Goal: Task Accomplishment & Management: Complete application form

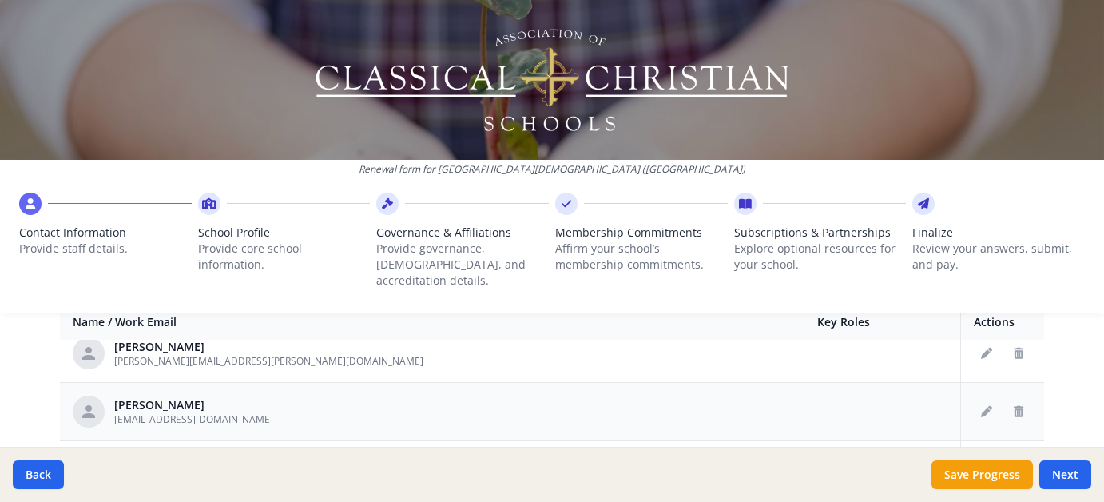
scroll to position [240, 0]
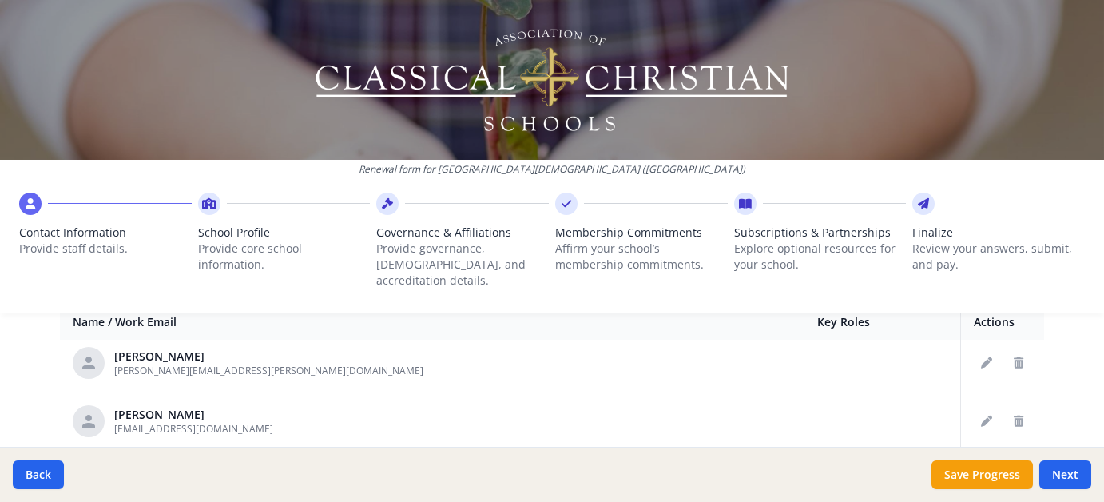
click at [974, 466] on button "Edit staff" at bounding box center [987, 479] width 26 height 26
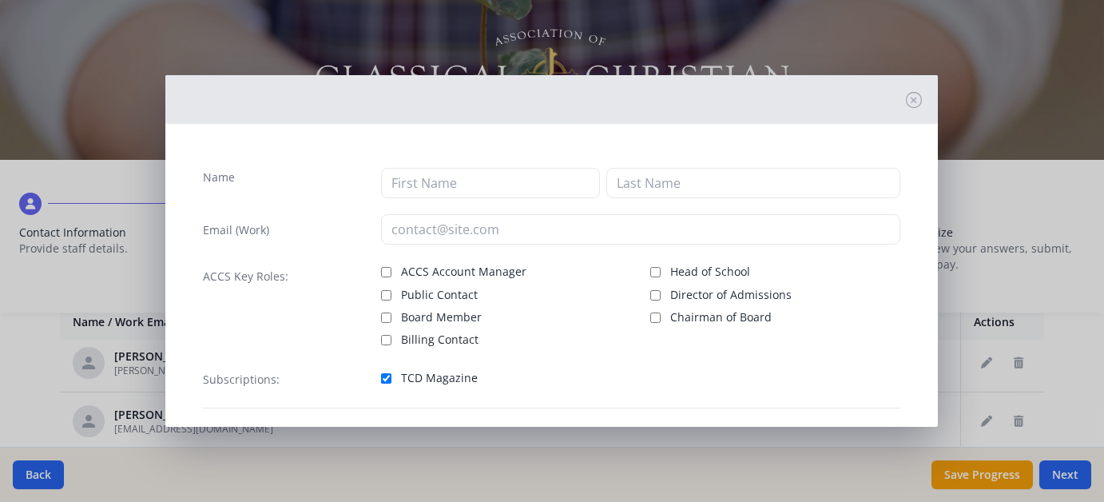
type input "Caleb"
type input "[PERSON_NAME]"
type input "chixon@trinitychristian.net"
checkbox input "true"
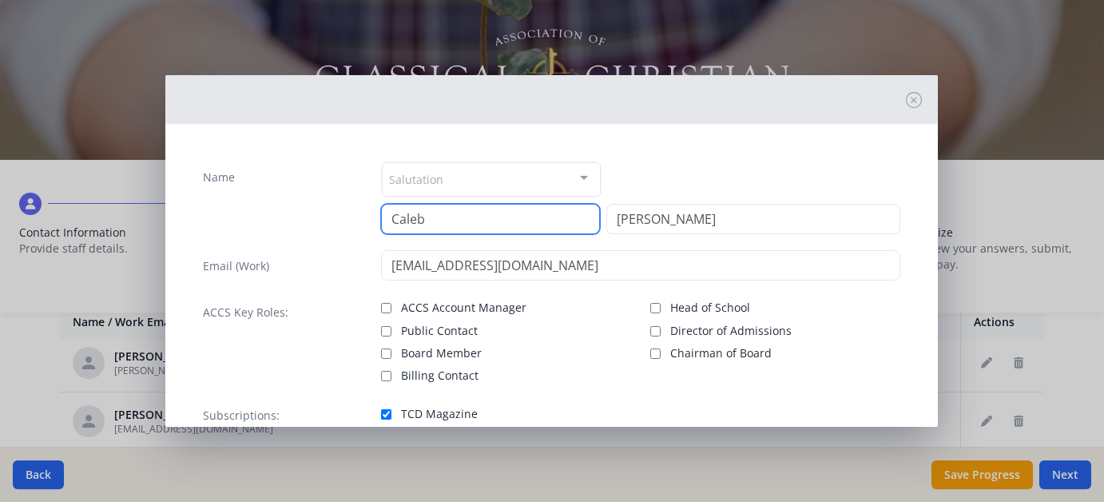
drag, startPoint x: 464, startPoint y: 222, endPoint x: 337, endPoint y: 210, distance: 127.5
click at [337, 210] on div "Name Salutation Mr. Mrs. Ms. Dr. Rev. Fr. Esq. No elements found. Consider chan…" at bounding box center [551, 197] width 697 height 73
type input "Lucas"
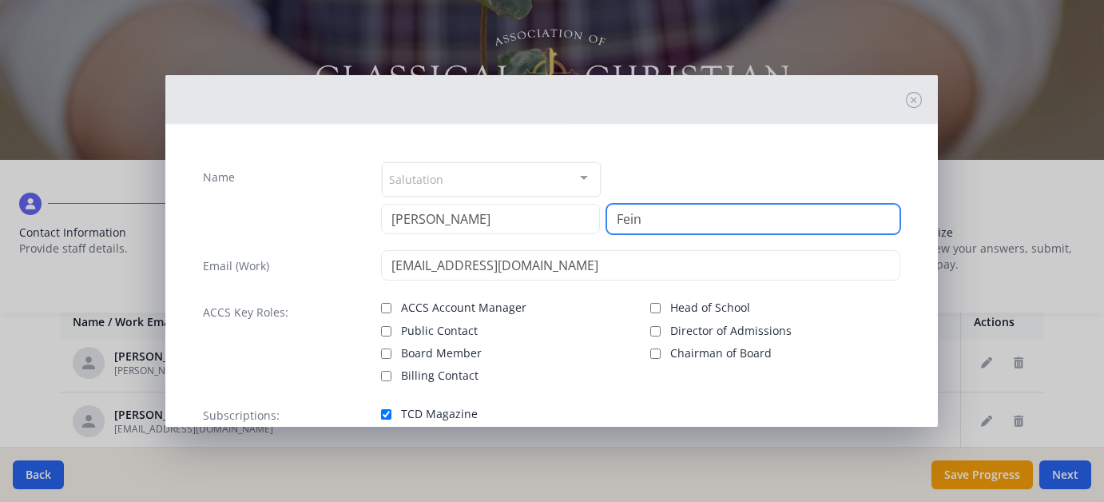
type input "Fein"
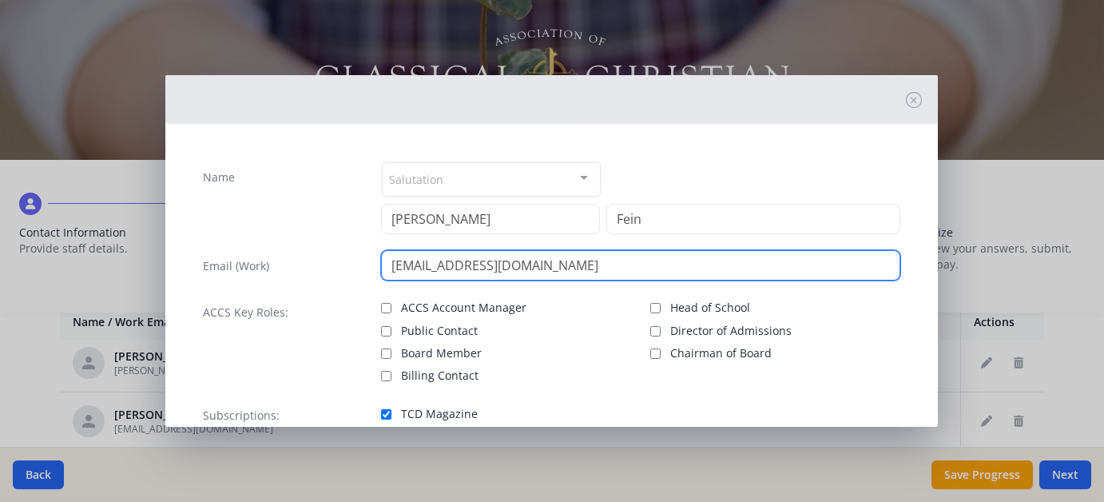
drag, startPoint x: 425, startPoint y: 261, endPoint x: 315, endPoint y: 252, distance: 110.6
click at [326, 254] on div "Email (Work) chixon@trinitychristian.net" at bounding box center [551, 265] width 697 height 30
type input "lfain@trinitychristian.net"
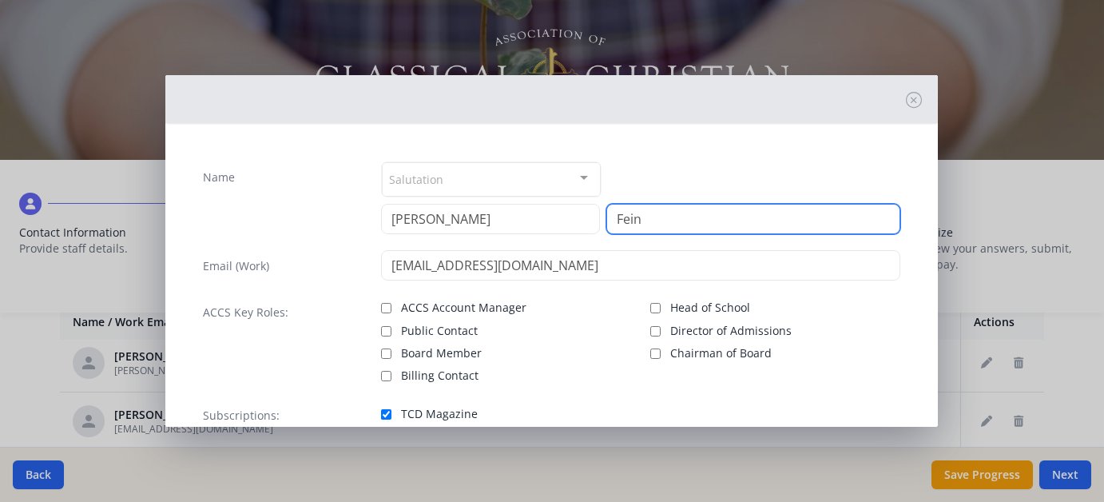
click at [680, 225] on input "Fein" at bounding box center [753, 219] width 294 height 30
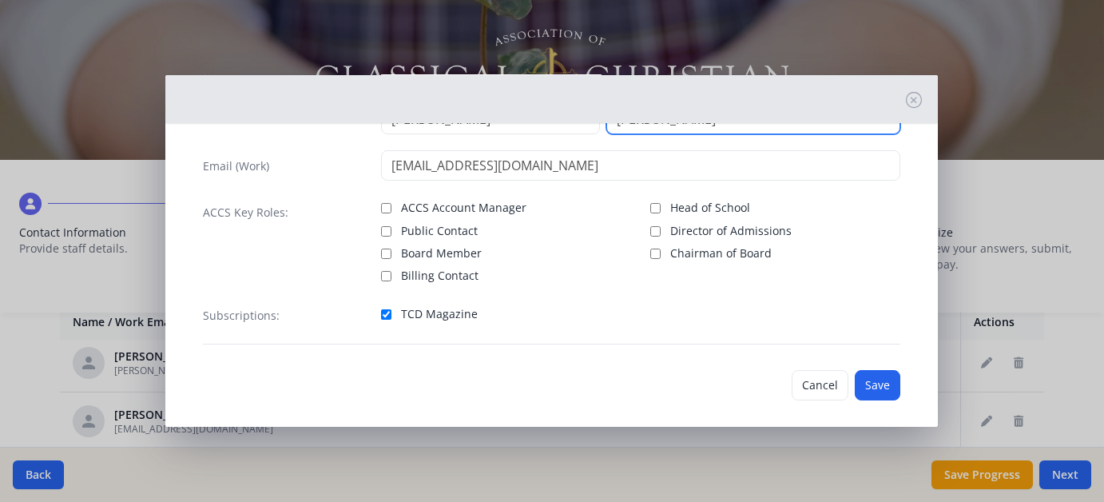
scroll to position [109, 0]
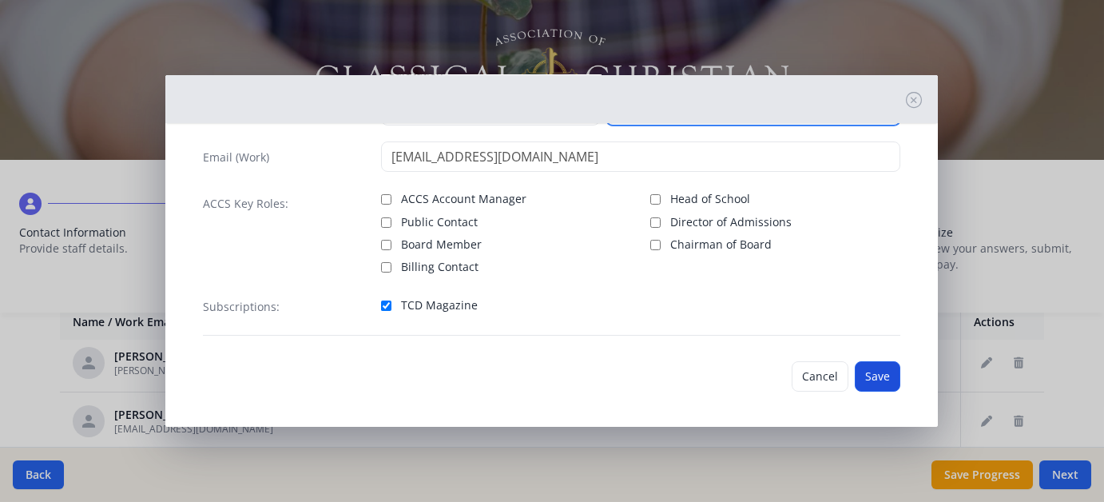
type input "Fain"
click at [883, 368] on button "Save" at bounding box center [878, 376] width 46 height 30
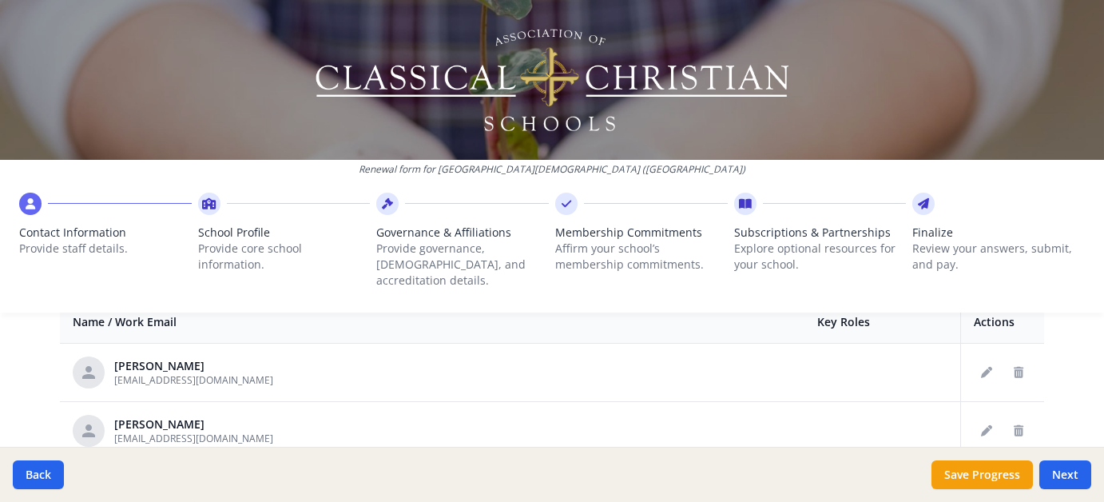
scroll to position [617, 0]
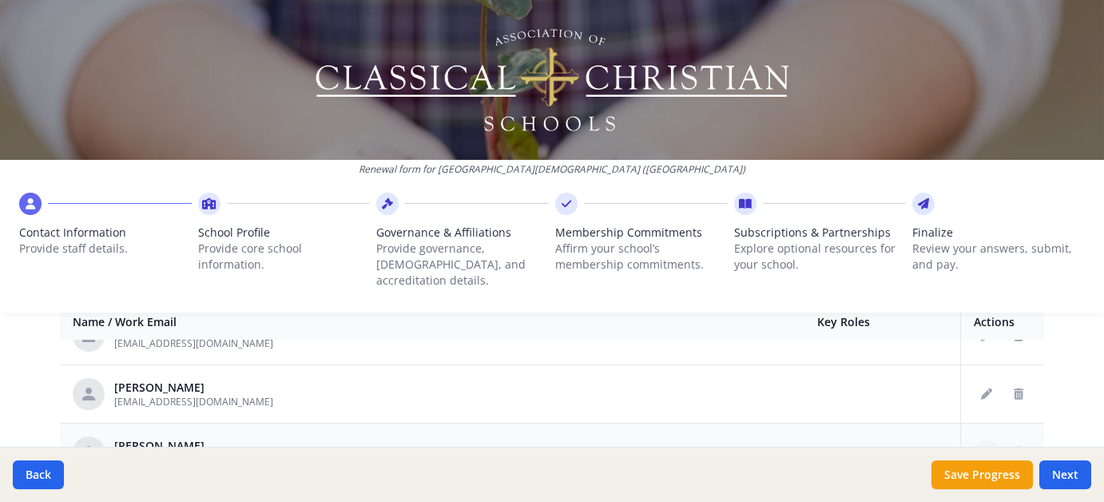
click at [981, 446] on icon "Edit staff" at bounding box center [986, 451] width 11 height 11
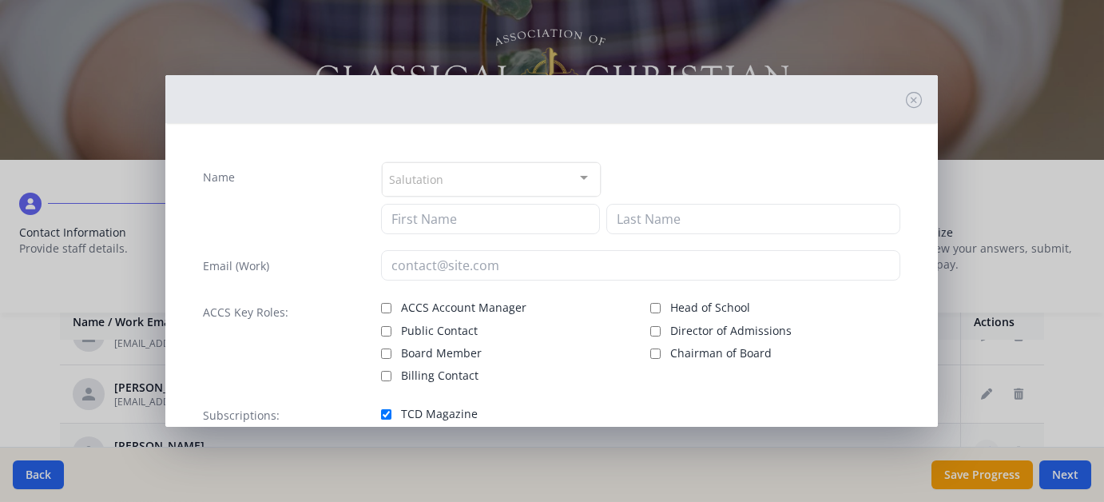
type input "Sarah"
type input "Mack"
type input "smack@trinitychristian.net"
checkbox input "true"
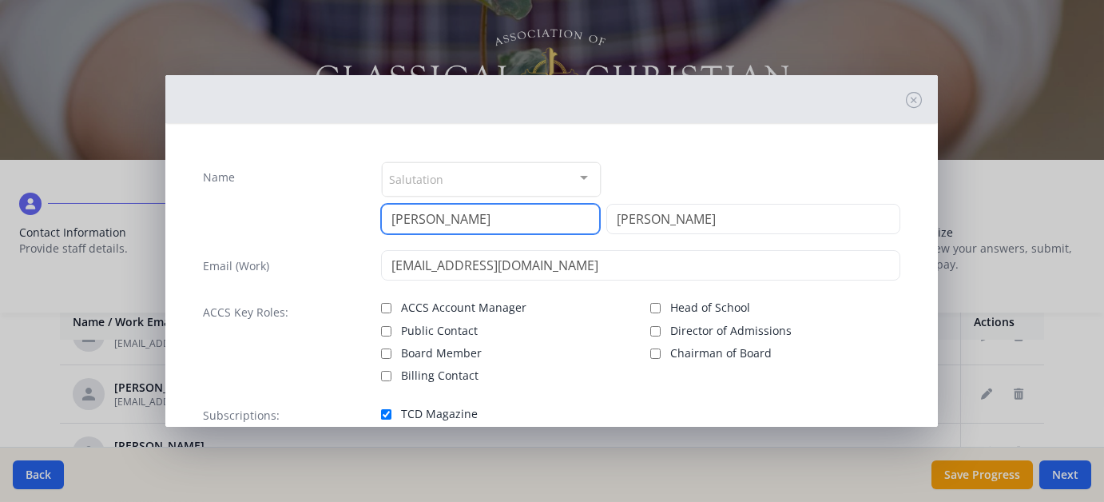
click at [450, 214] on input "Sarah" at bounding box center [490, 219] width 219 height 30
type input "Hannah"
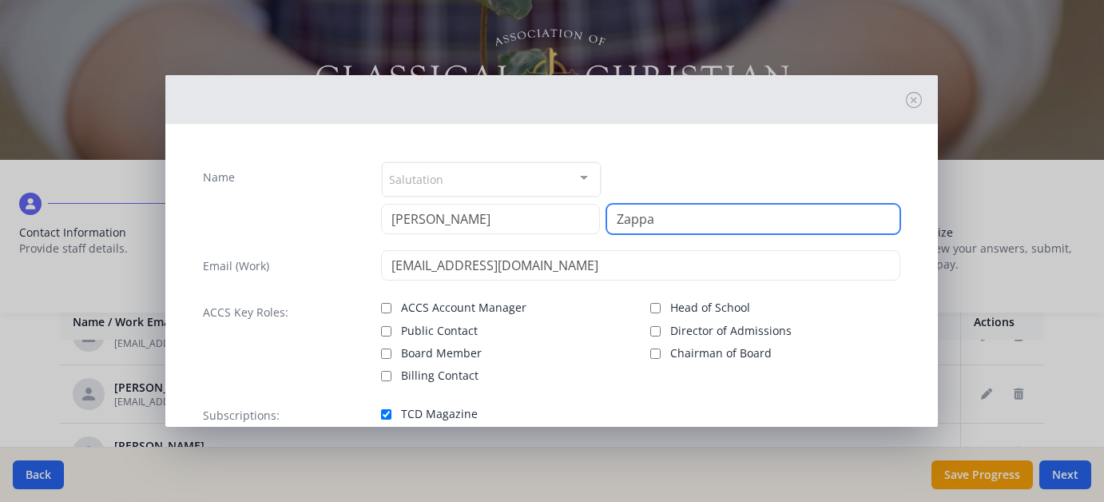
type input "Zappa"
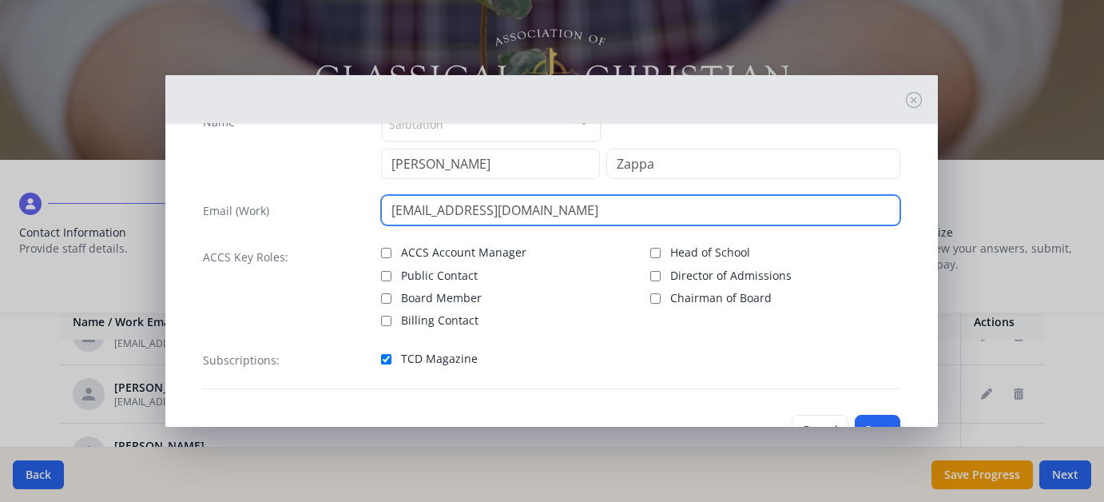
scroll to position [109, 0]
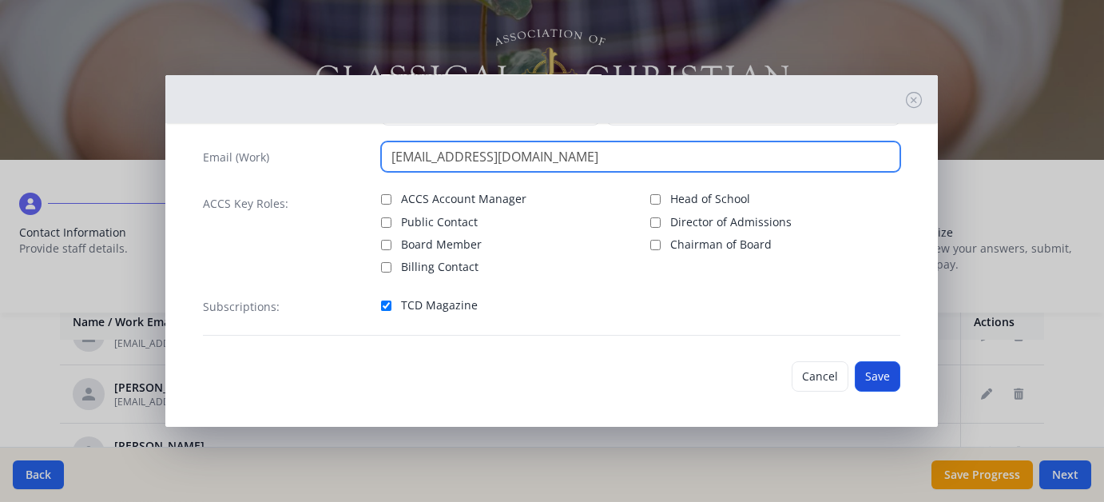
type input "hzappa@trinitychristian.net"
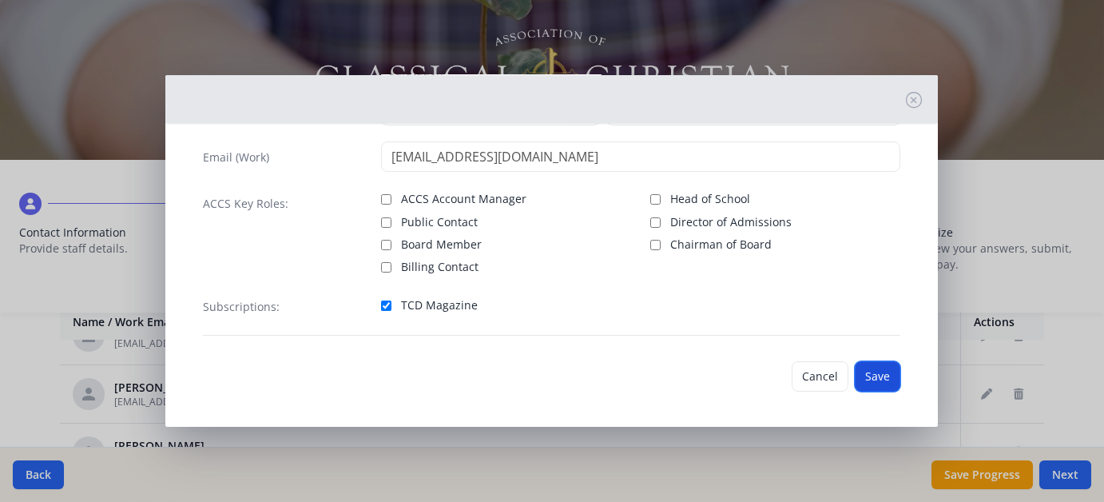
click at [859, 379] on button "Save" at bounding box center [878, 376] width 46 height 30
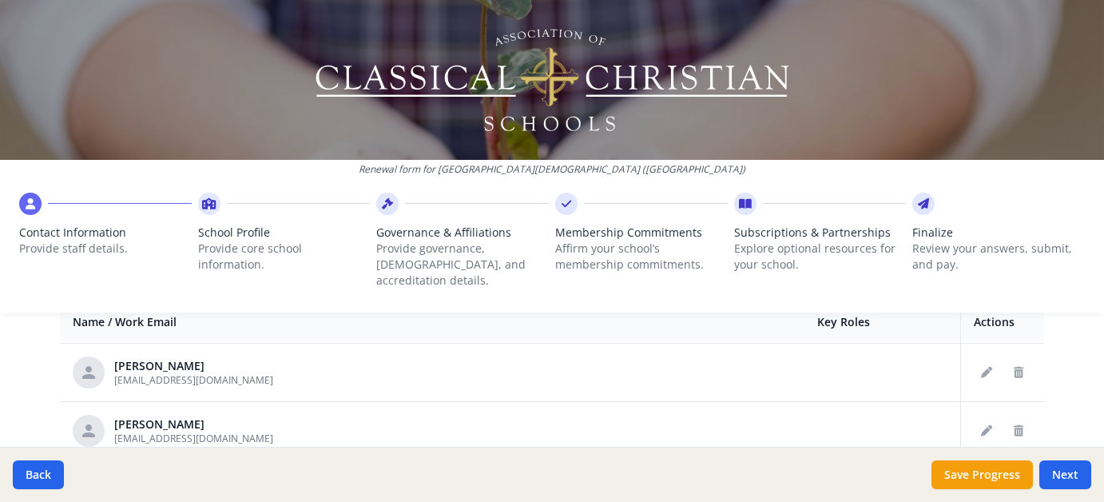
scroll to position [776, 0]
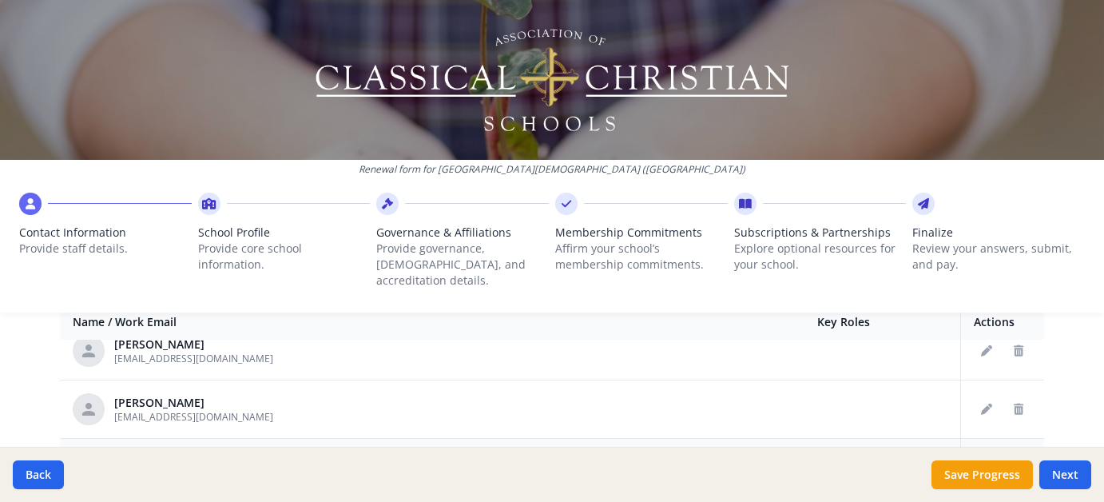
click at [1005, 454] on button "Delete staff" at bounding box center [1018, 467] width 26 height 26
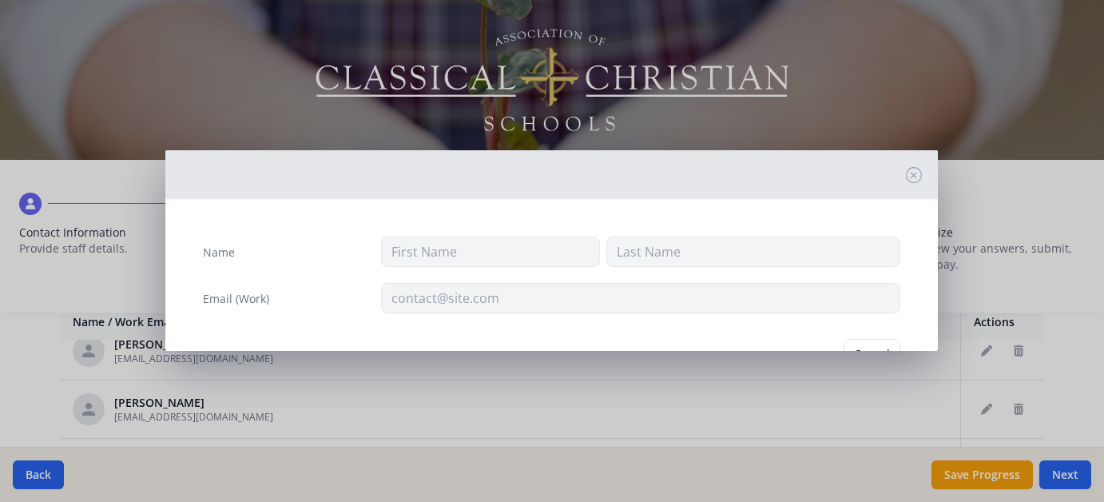
type input "John"
type input "McCombs"
type input "jmccombs@trinitychristian.net"
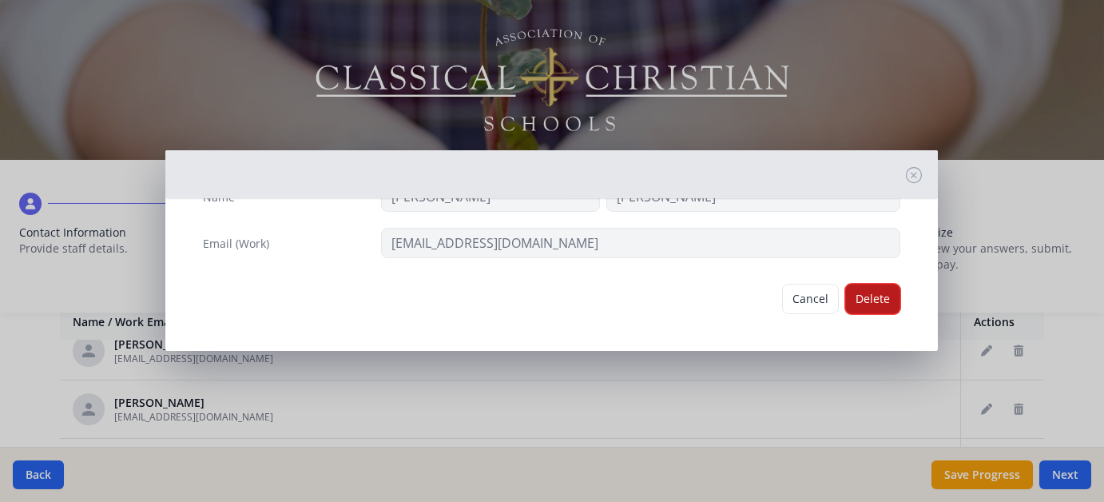
click at [868, 303] on button "Delete" at bounding box center [872, 299] width 55 height 30
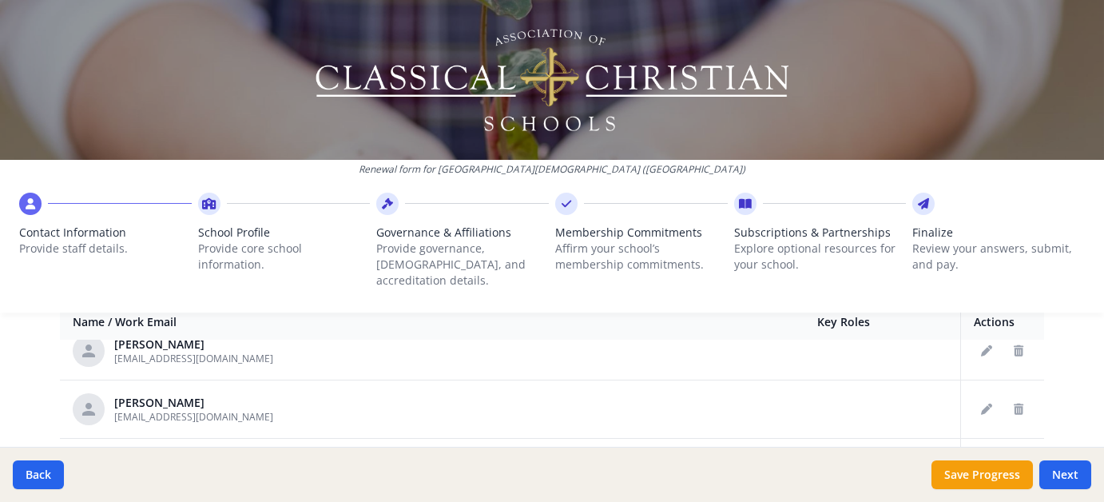
scroll to position [856, 0]
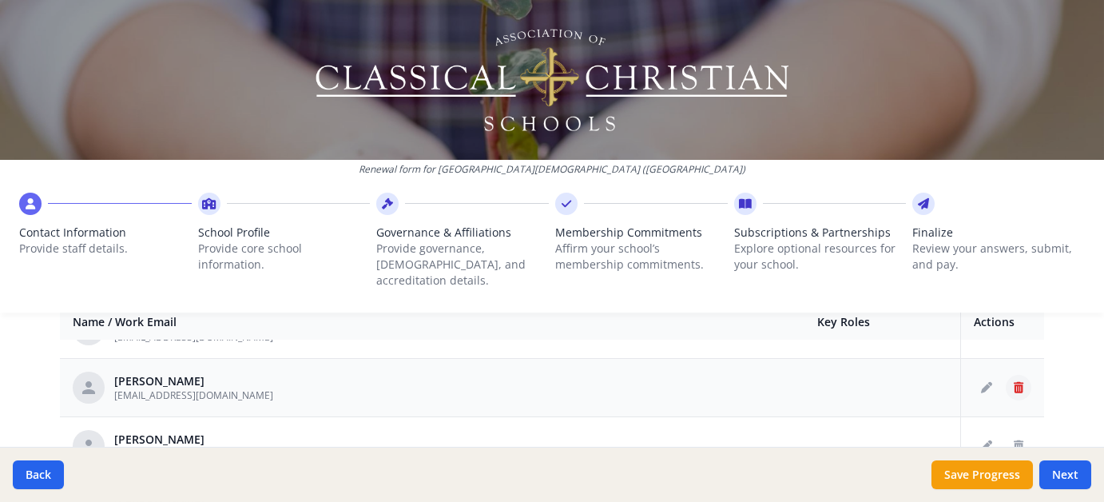
click at [1006, 375] on button "Delete staff" at bounding box center [1018, 388] width 26 height 26
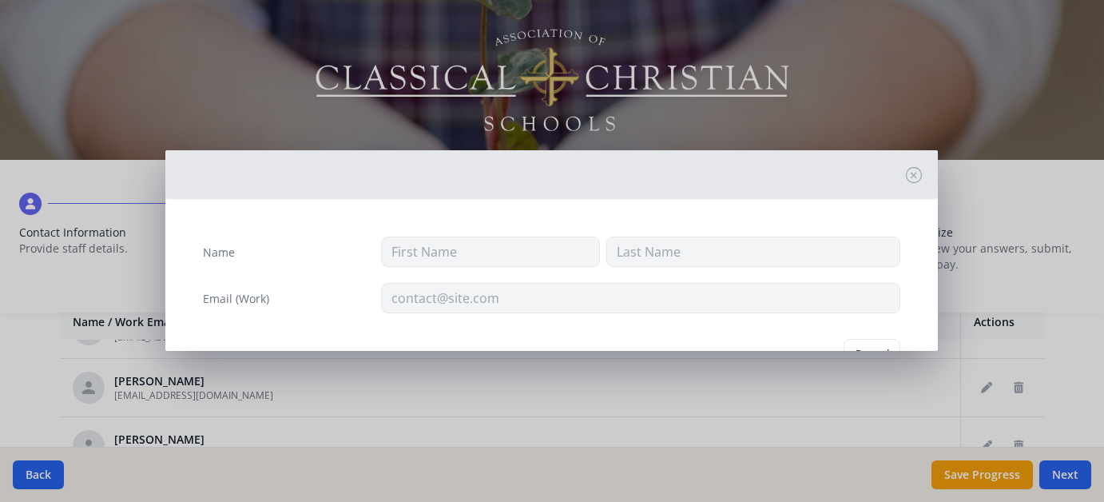
type input "Brad"
type input "Minnigh"
type input "bminnigh@trinitychristian.net"
click at [871, 339] on button "Delete" at bounding box center [872, 354] width 55 height 30
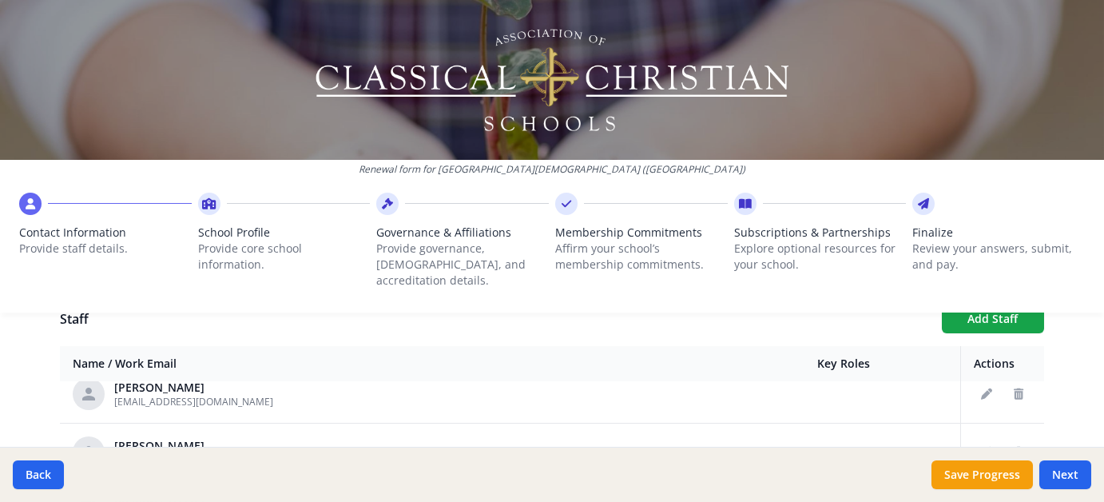
scroll to position [240, 0]
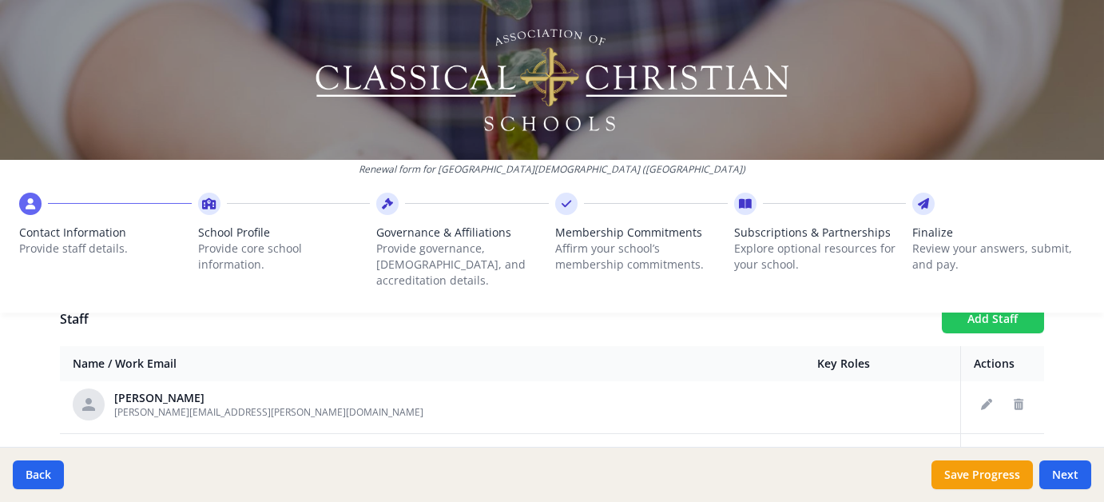
click at [957, 304] on button "Add Staff" at bounding box center [993, 318] width 102 height 29
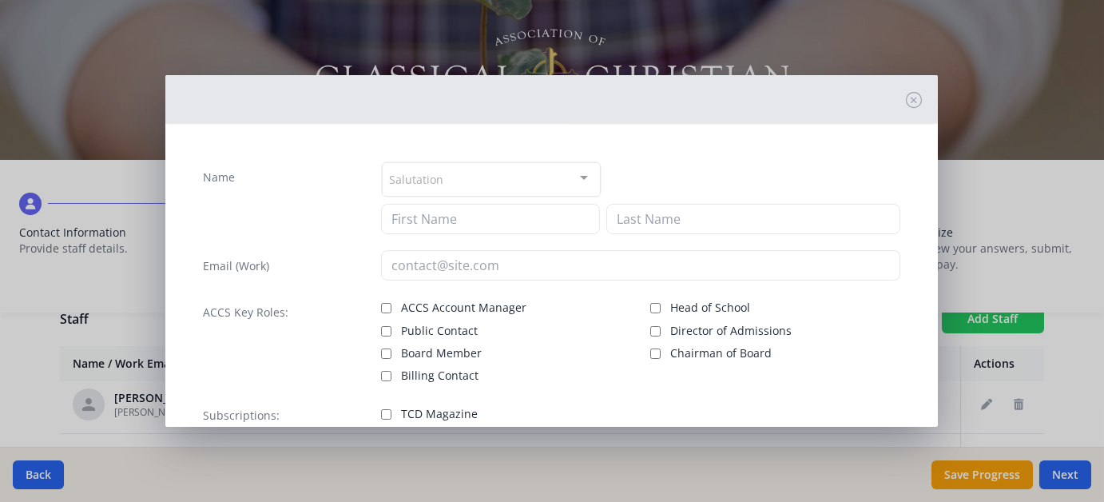
checkbox input "false"
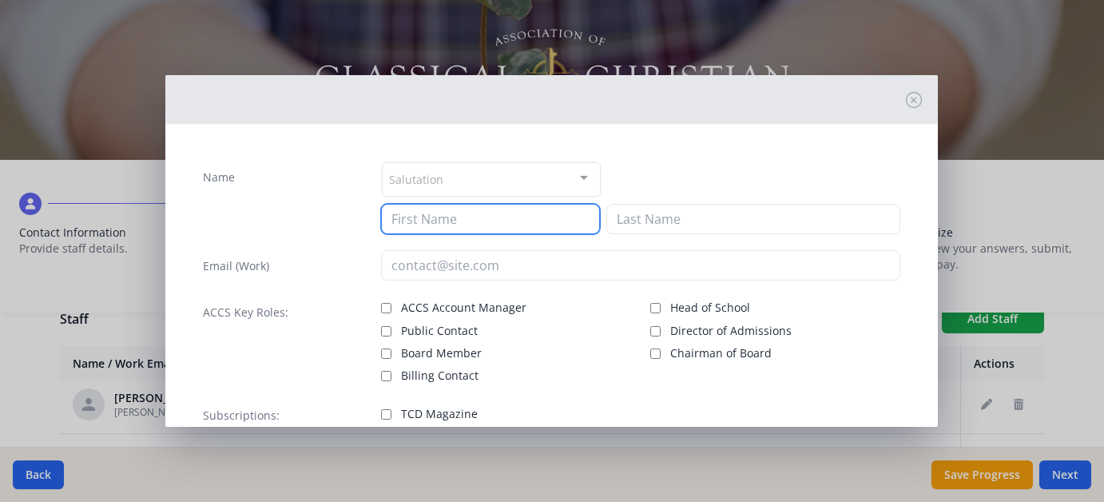
click at [468, 216] on input at bounding box center [490, 219] width 219 height 30
type input "Jim"
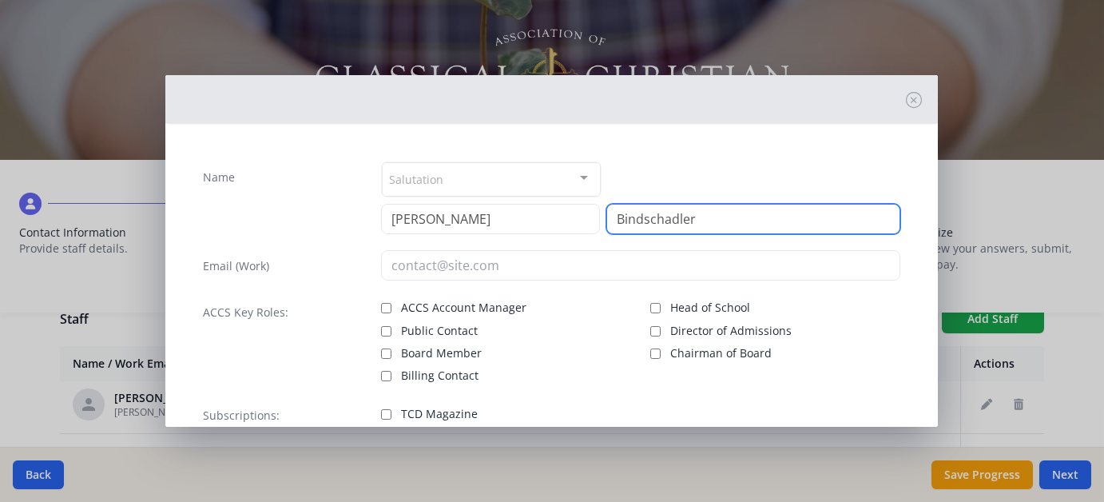
type input "Bindschadler"
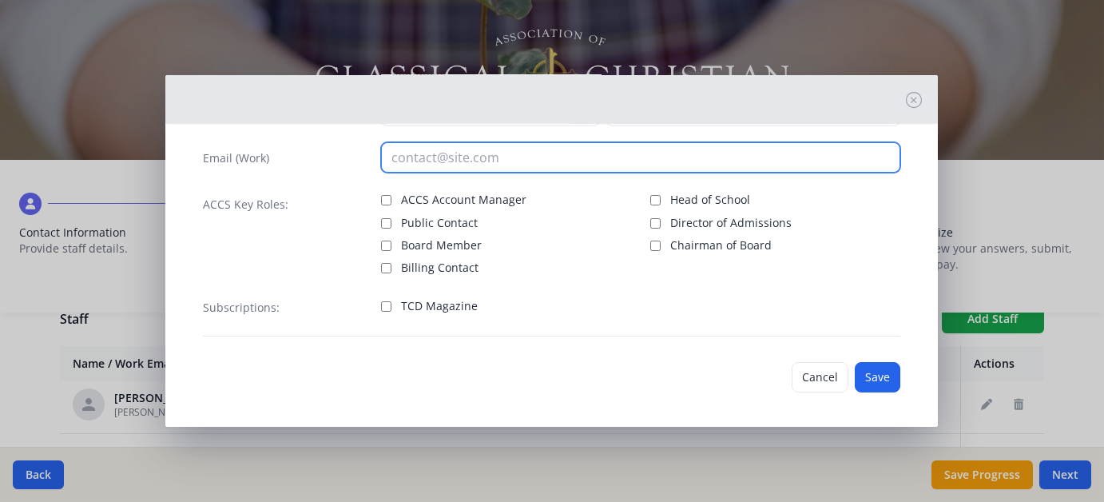
scroll to position [109, 0]
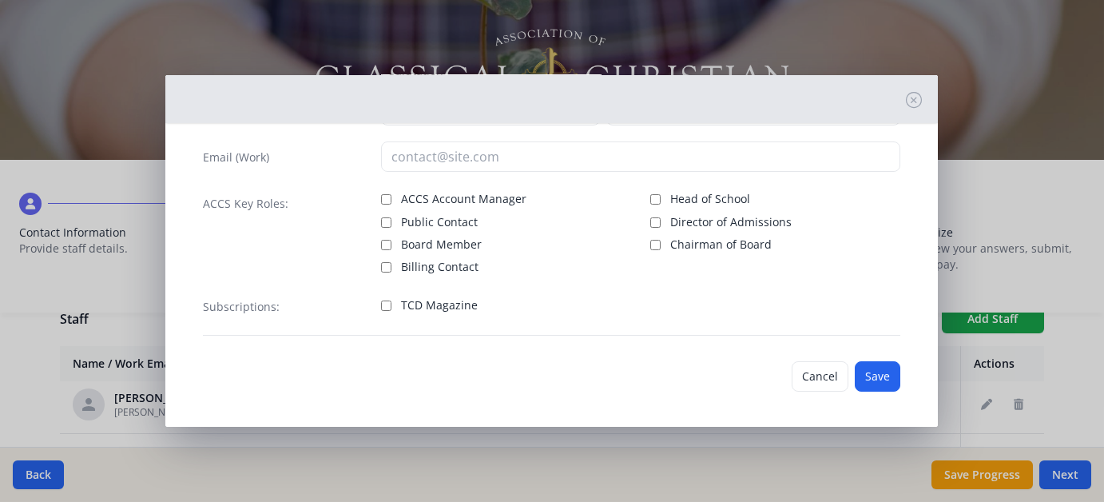
click at [435, 303] on span "TCD Magazine" at bounding box center [439, 305] width 77 height 16
click at [391, 303] on input "TCD Magazine" at bounding box center [386, 305] width 10 height 10
checkbox input "true"
click at [867, 365] on button "Save" at bounding box center [878, 376] width 46 height 30
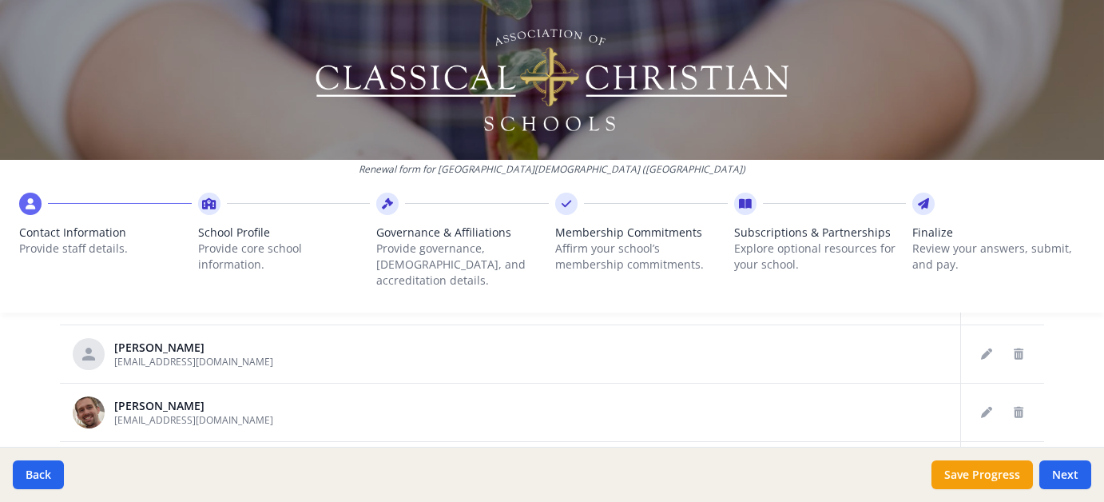
scroll to position [1038, 0]
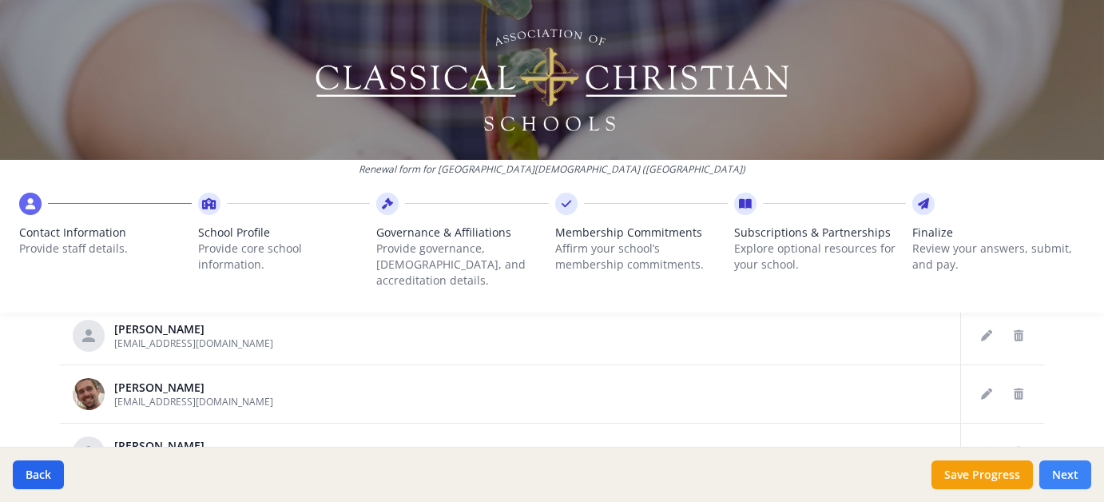
click at [1066, 478] on button "Next" at bounding box center [1065, 474] width 52 height 29
type input "(412) 242-8886"
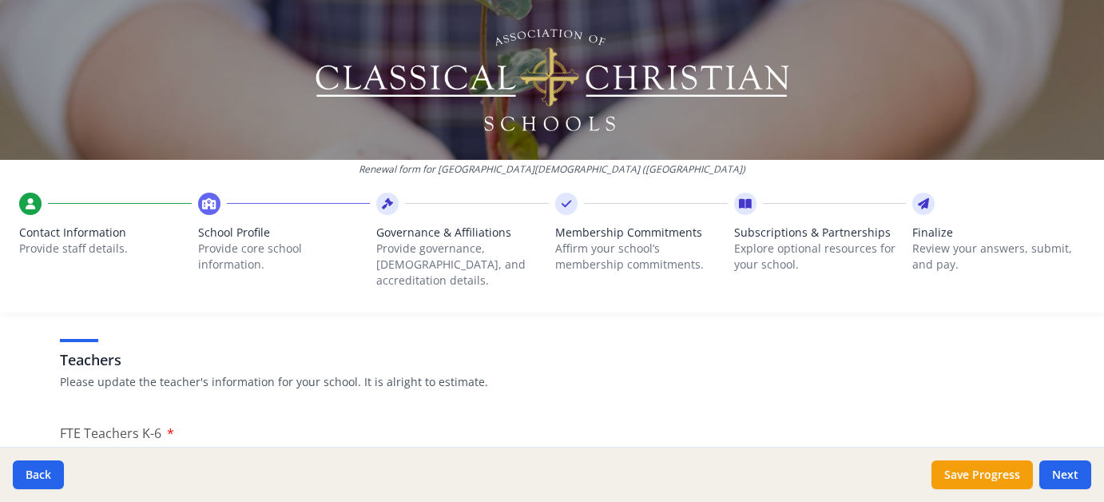
click at [249, 446] on input "FTE Teachers K-6" at bounding box center [303, 461] width 486 height 30
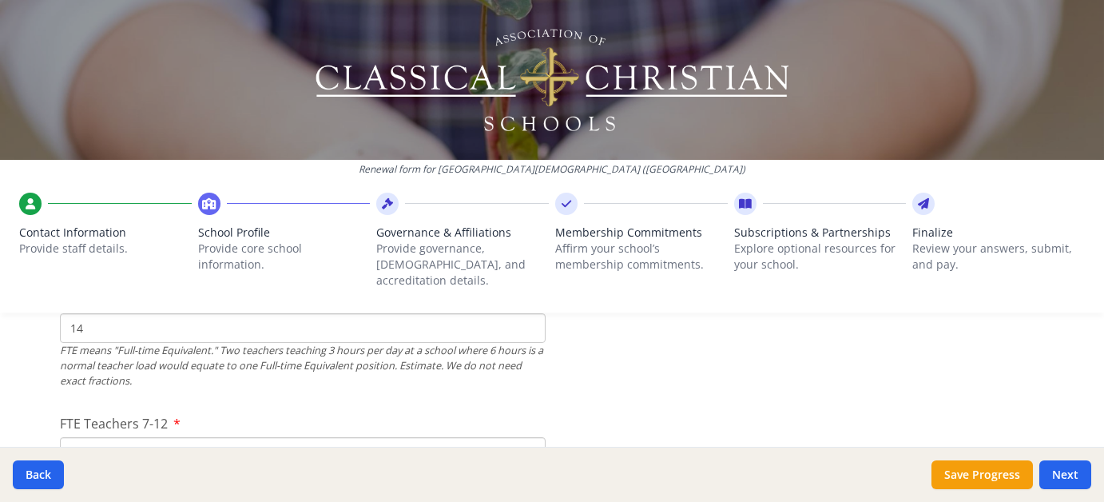
scroll to position [1077, 0]
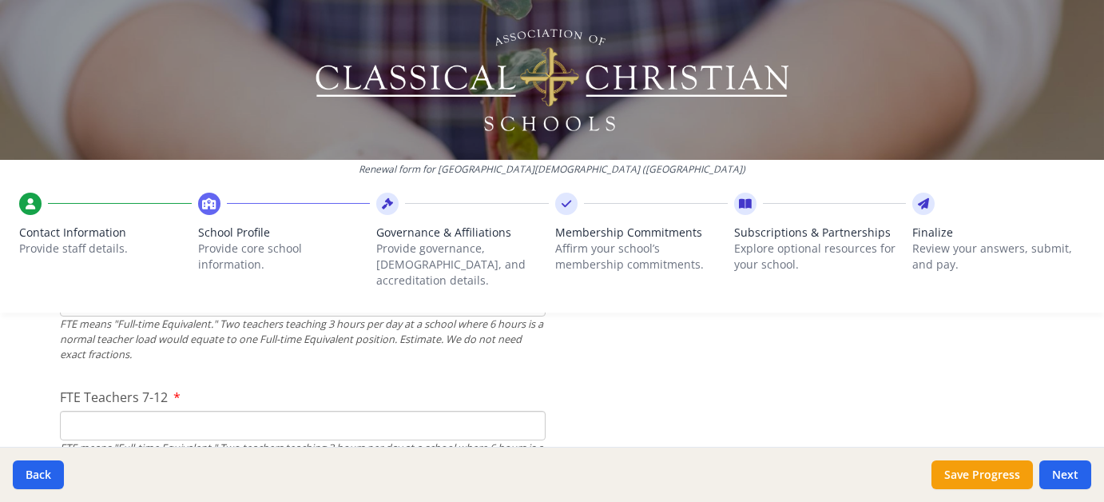
type input "14"
click at [203, 387] on div "FTE Teachers 7-12 FTE means "Full-time Equivalent." Two teachers teaching 3 hou…" at bounding box center [303, 436] width 486 height 99
click at [203, 411] on input "FTE Teachers 7-12" at bounding box center [303, 426] width 486 height 30
type input "21"
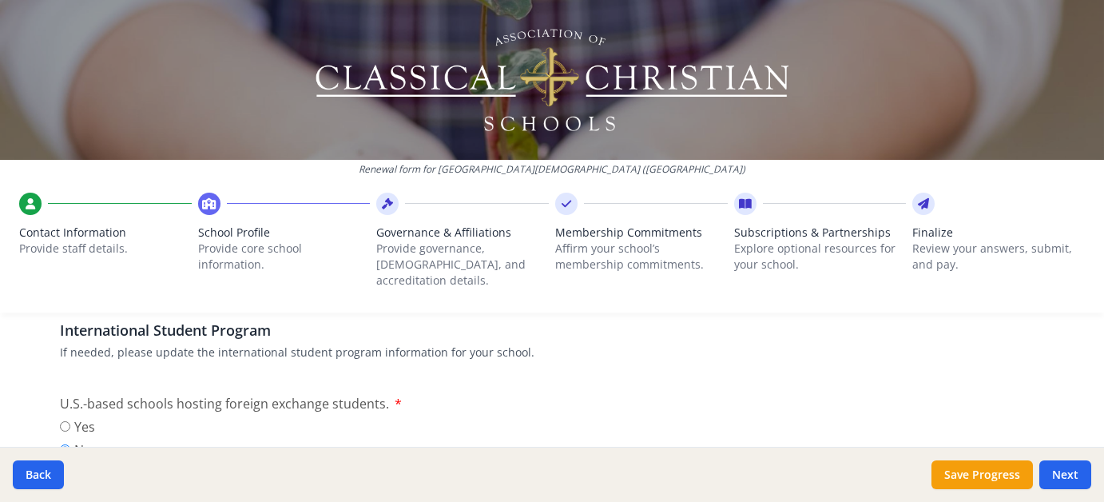
scroll to position [1730, 0]
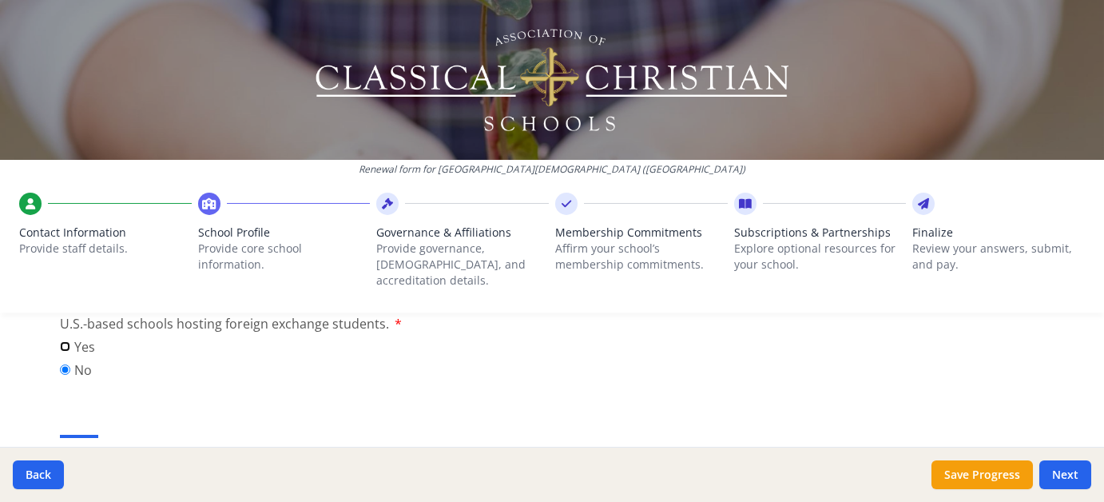
click at [61, 341] on input "Yes" at bounding box center [65, 346] width 10 height 10
radio input "true"
click at [60, 364] on input "No" at bounding box center [65, 369] width 10 height 10
radio input "true"
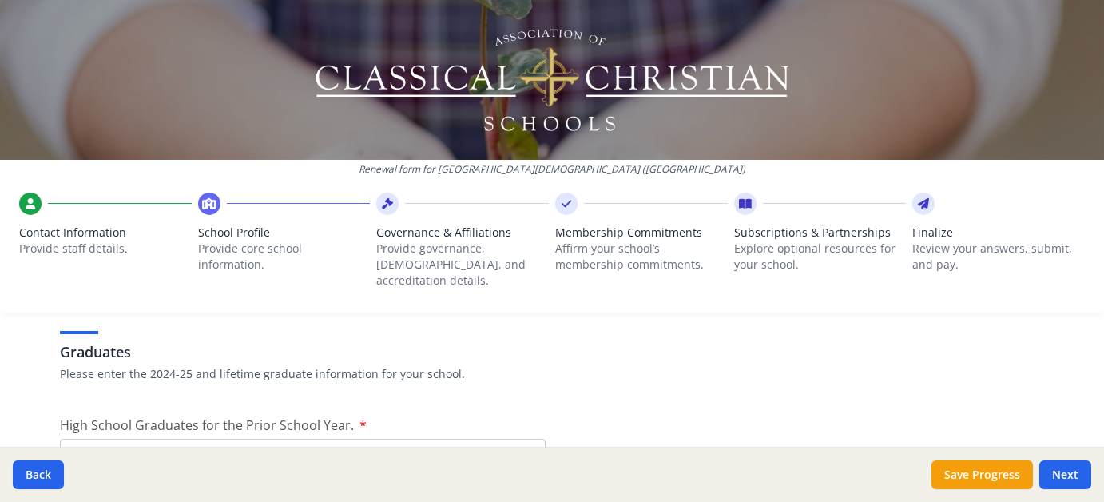
scroll to position [2449, 0]
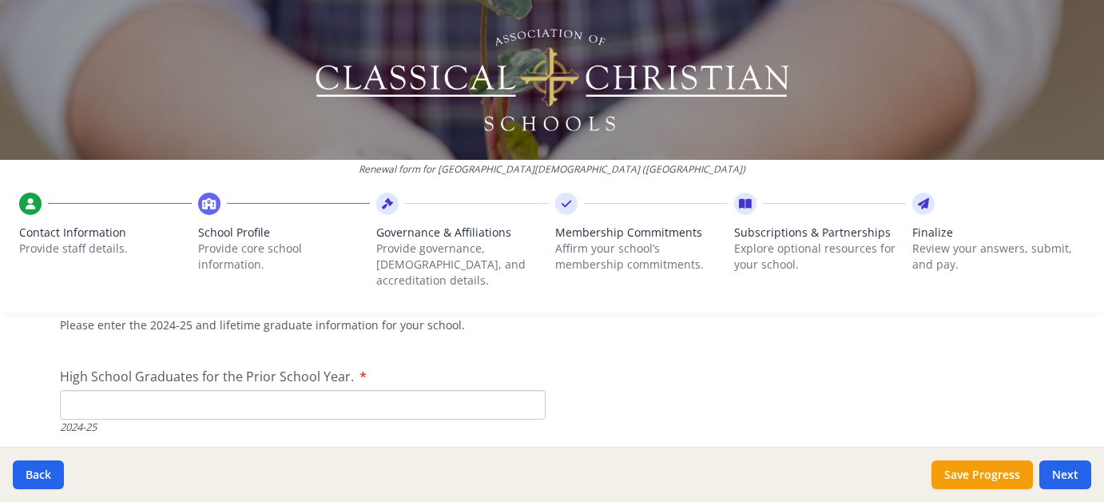
click at [139, 390] on input "High School Graduates for the Prior School Year." at bounding box center [303, 405] width 486 height 30
type input "36"
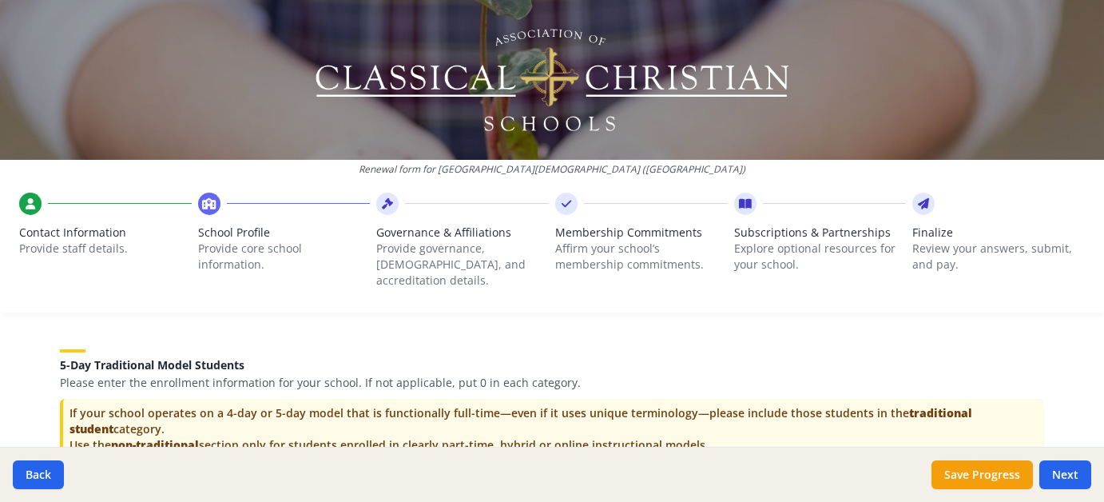
scroll to position [3407, 0]
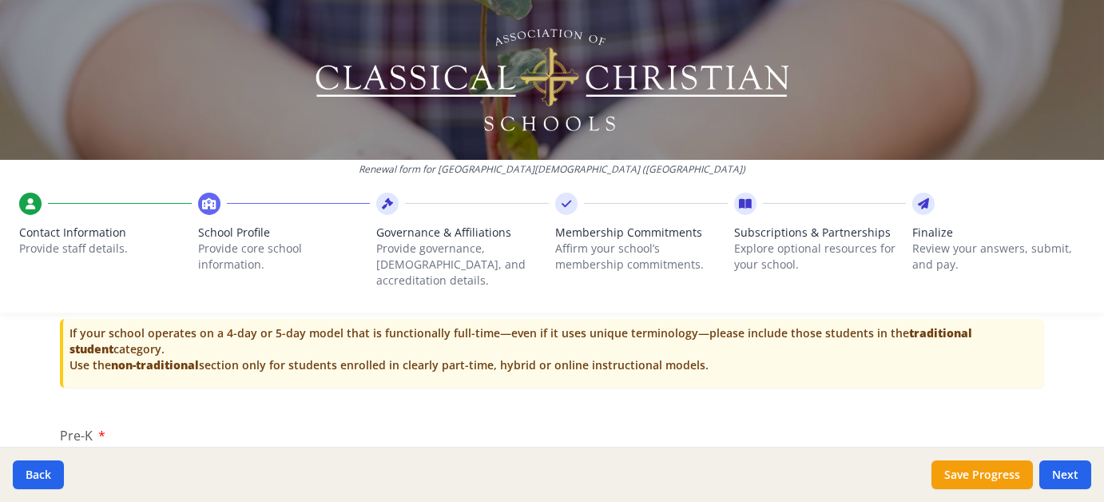
click at [164, 449] on input "Pre-K" at bounding box center [303, 464] width 486 height 30
click at [214, 449] on input "Pre-K" at bounding box center [303, 464] width 486 height 30
type input "0"
type input "2"
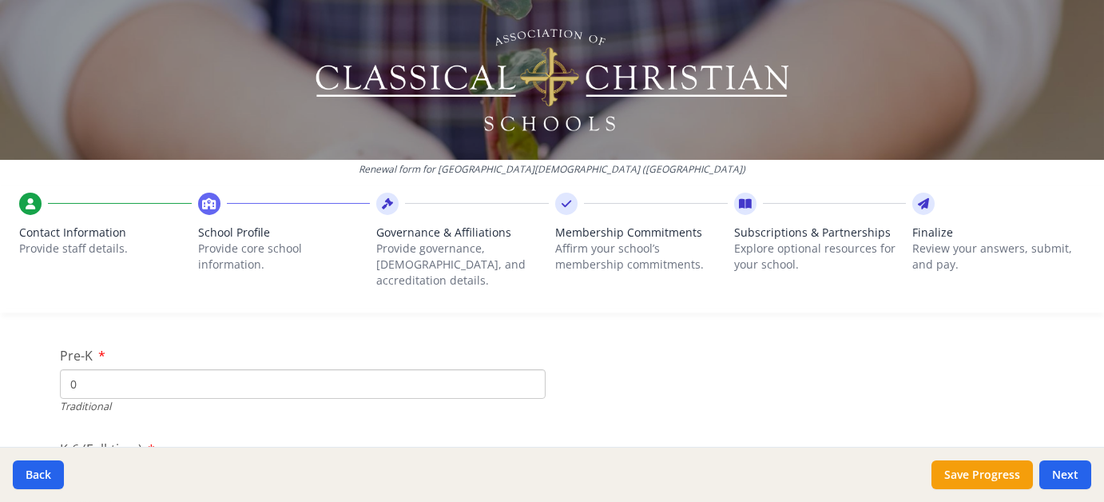
type input "234"
type input "216"
click at [358, 490] on input "Number of New Students for the 2025-26 School Year." at bounding box center [303, 505] width 486 height 30
type input "1"
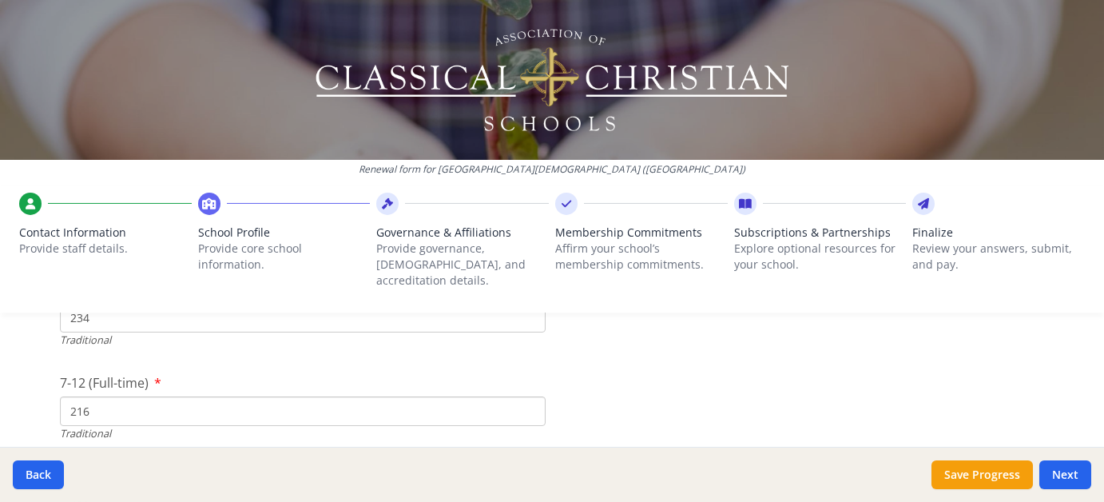
scroll to position [3806, 0]
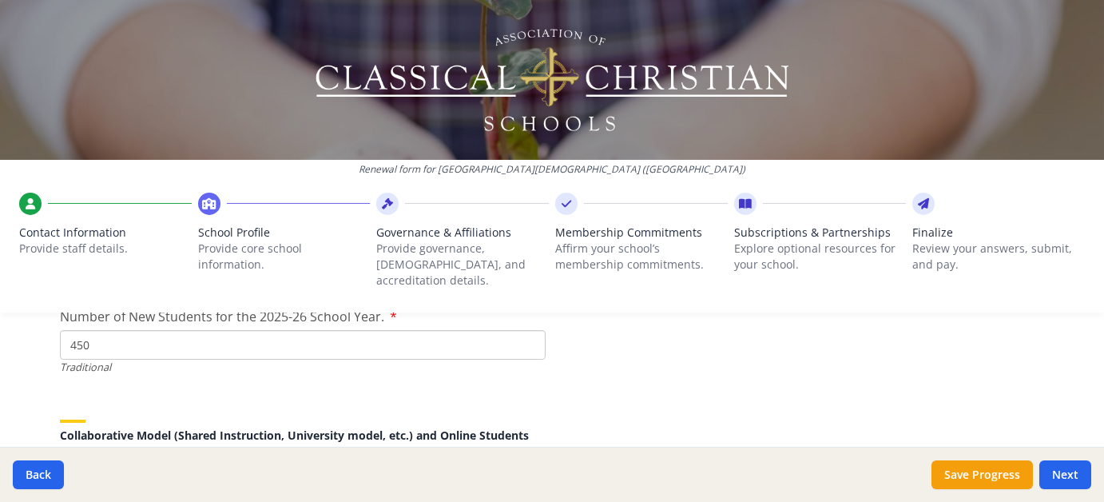
type input "450"
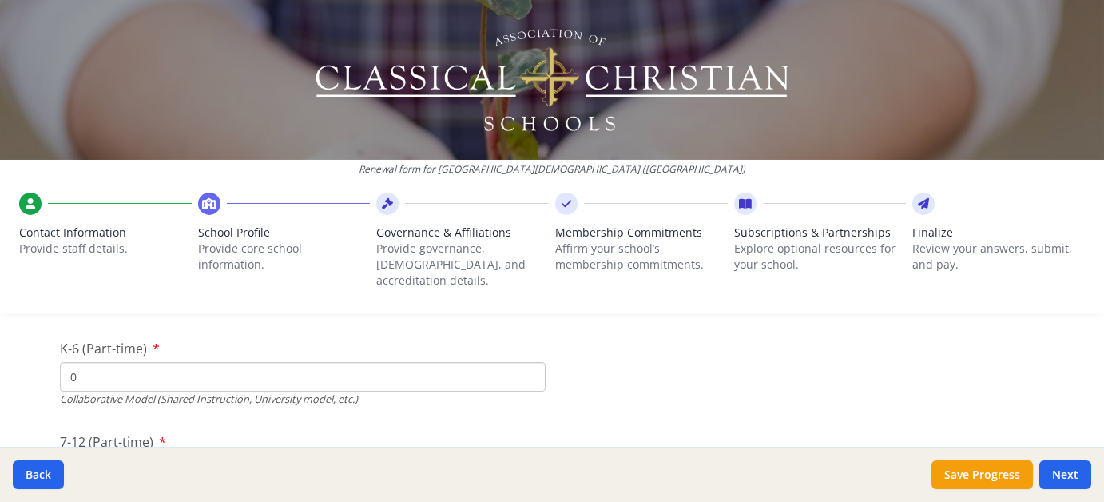
scroll to position [3966, 0]
type input "0"
click at [272, 451] on input "7-12 (Part-time)" at bounding box center [303, 466] width 486 height 30
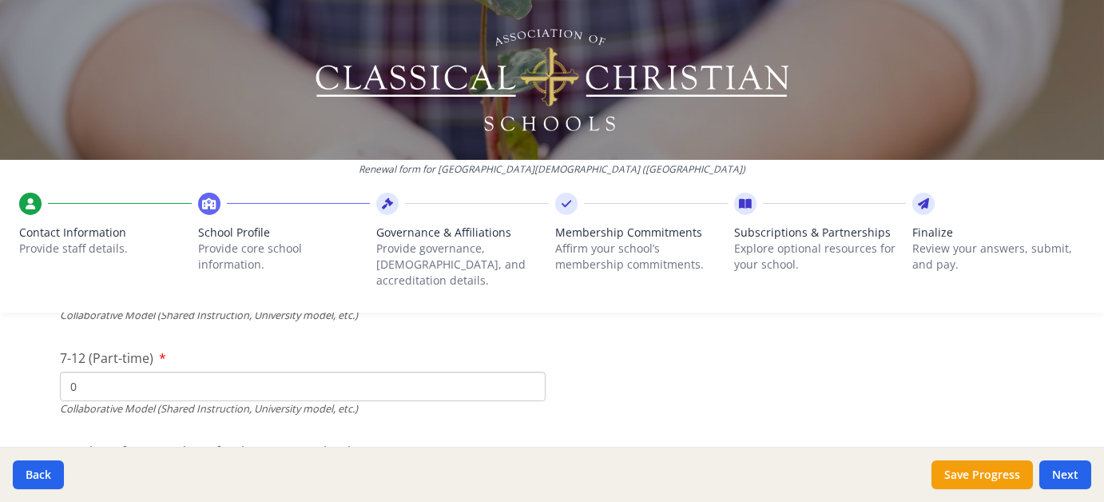
type input "0"
click at [272, 465] on input "Number of New Students for the 2025-26 School Year." at bounding box center [303, 480] width 486 height 30
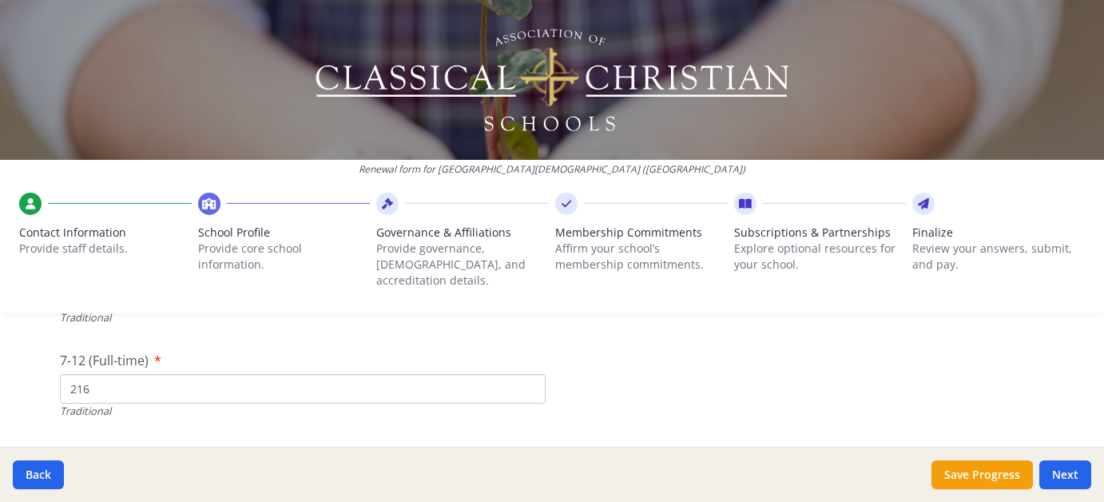
scroll to position [3647, 0]
type input "0"
click at [212, 490] on input "450" at bounding box center [303, 505] width 486 height 30
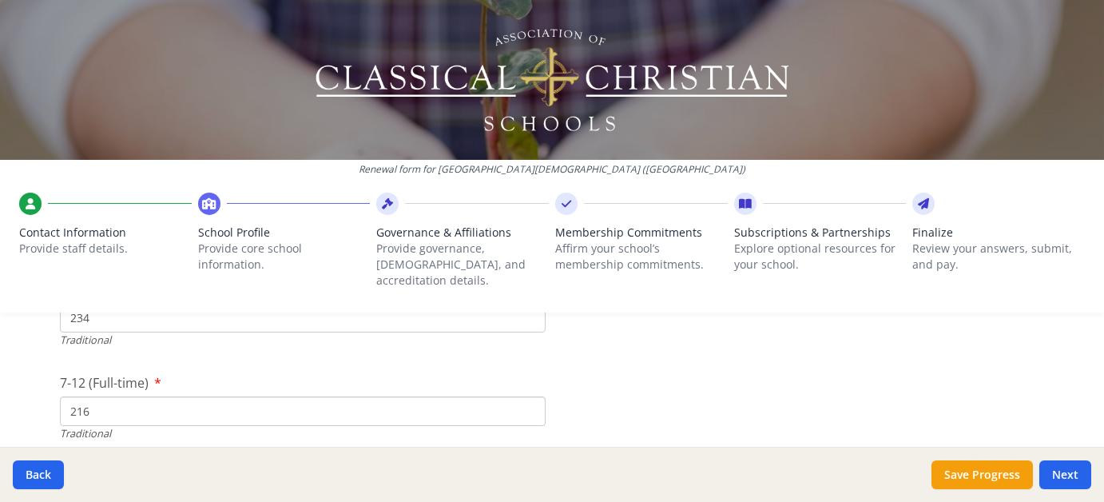
click at [212, 490] on input "450" at bounding box center [303, 505] width 486 height 30
type input "4"
type input "75"
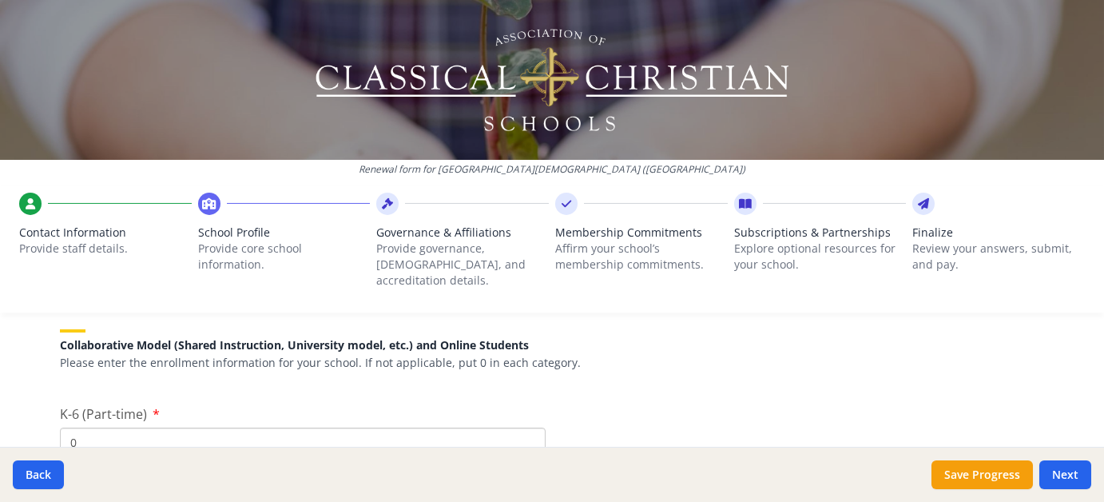
scroll to position [3886, 0]
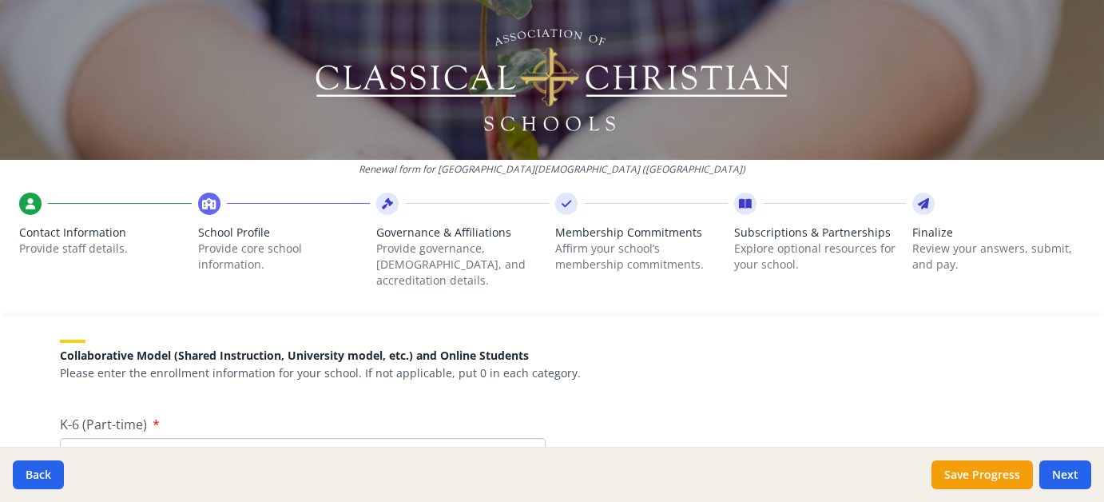
drag, startPoint x: 121, startPoint y: 288, endPoint x: 13, endPoint y: 286, distance: 107.8
click at [13, 286] on div "Renewal form for Trinity Christian School (PA) Contact Information Provide staf…" at bounding box center [552, 251] width 1104 height 502
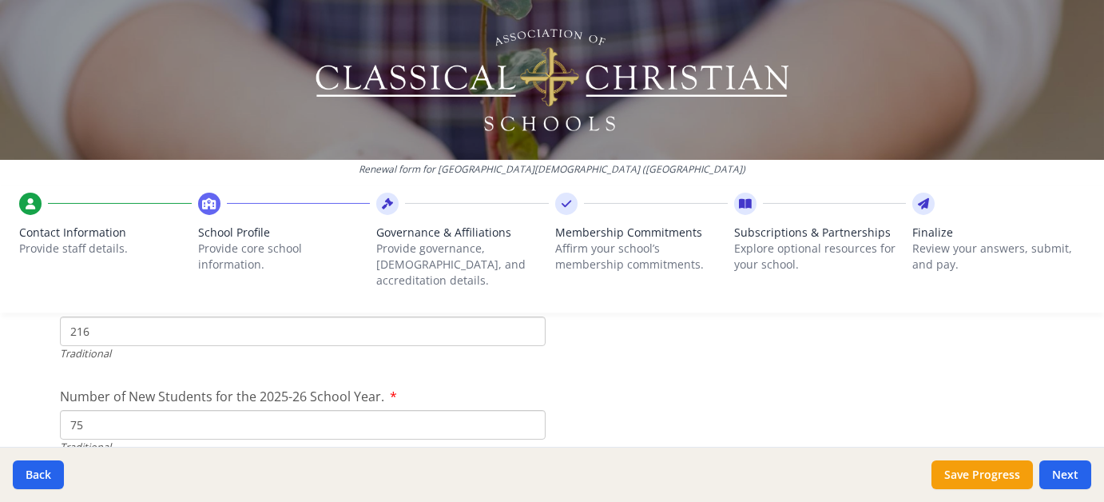
scroll to position [3567, 0]
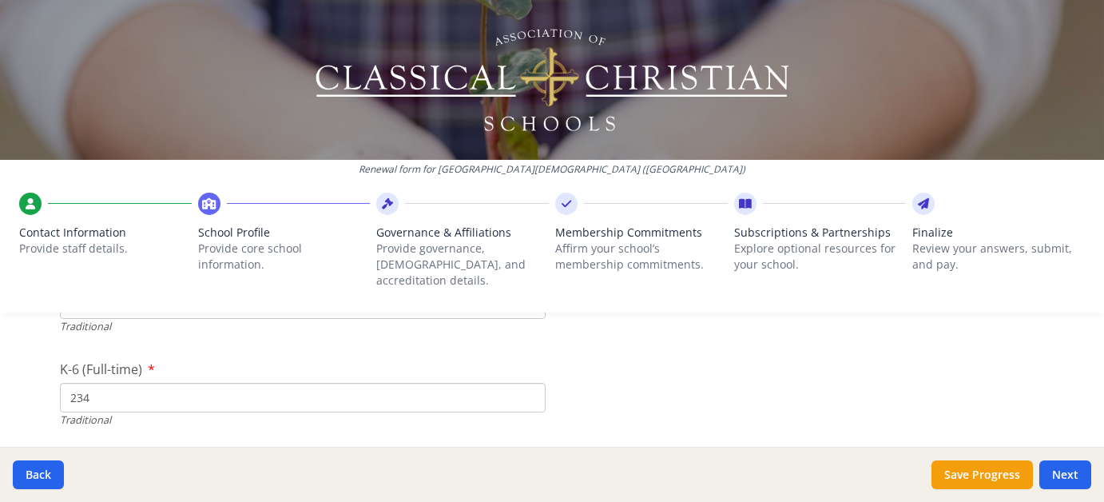
type input "1"
drag, startPoint x: 117, startPoint y: 325, endPoint x: 0, endPoint y: 326, distance: 117.4
click at [0, 326] on div "Renewal form for Trinity Christian School (PA) Contact Information Provide staf…" at bounding box center [552, 251] width 1104 height 502
type input "215"
drag, startPoint x: 124, startPoint y: 236, endPoint x: 14, endPoint y: 232, distance: 109.5
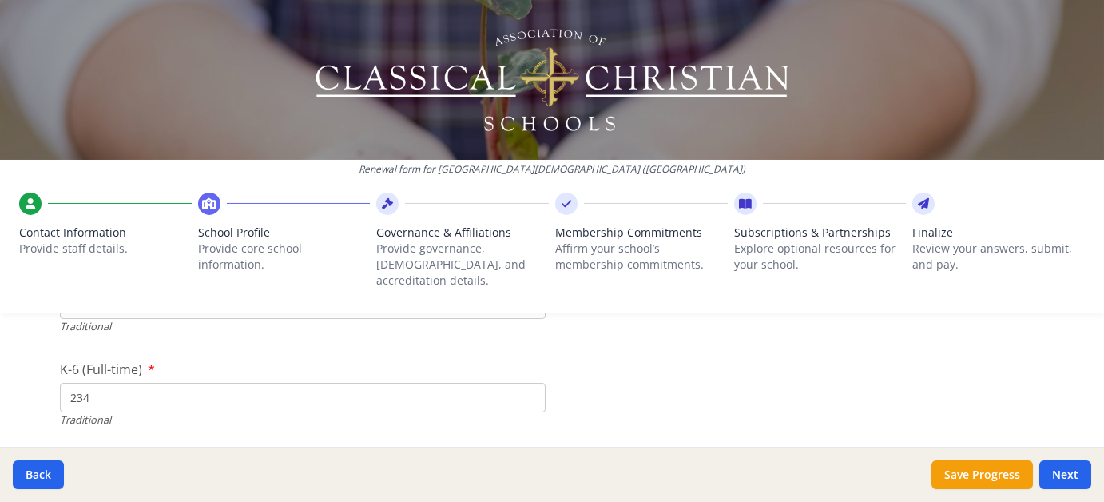
click at [14, 232] on div "Renewal form for Trinity Christian School (PA) Contact Information Provide staf…" at bounding box center [552, 251] width 1104 height 502
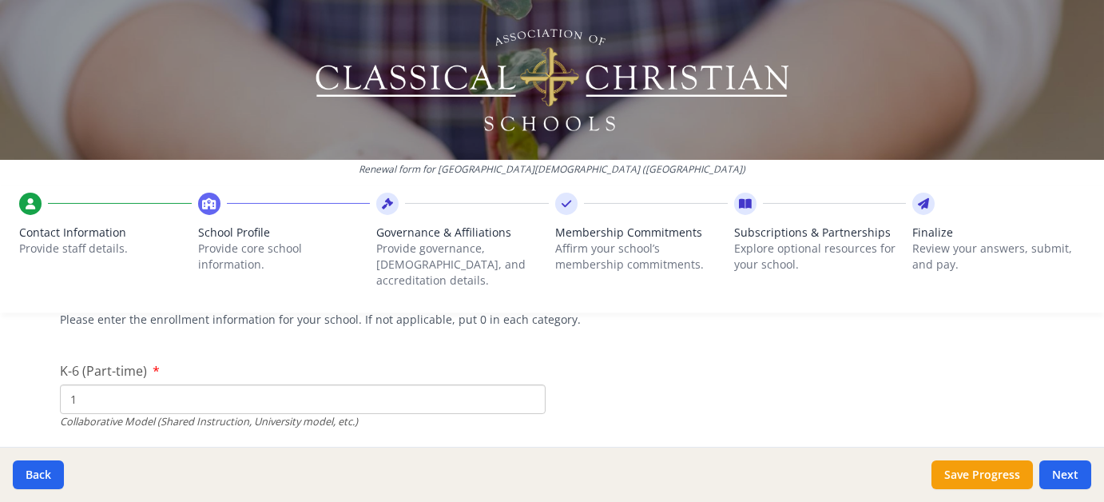
scroll to position [3966, 0]
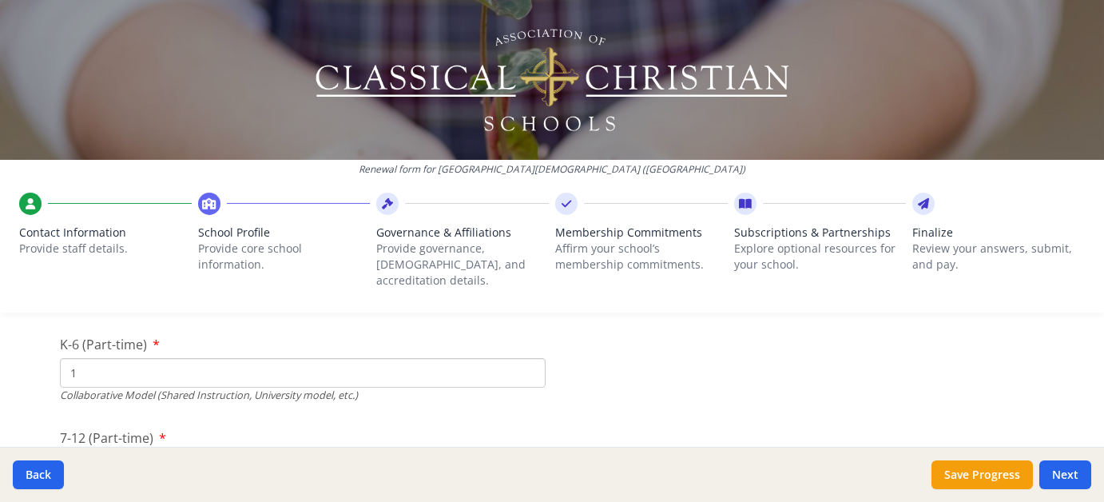
type input "233"
drag, startPoint x: 121, startPoint y: 298, endPoint x: 42, endPoint y: 300, distance: 79.1
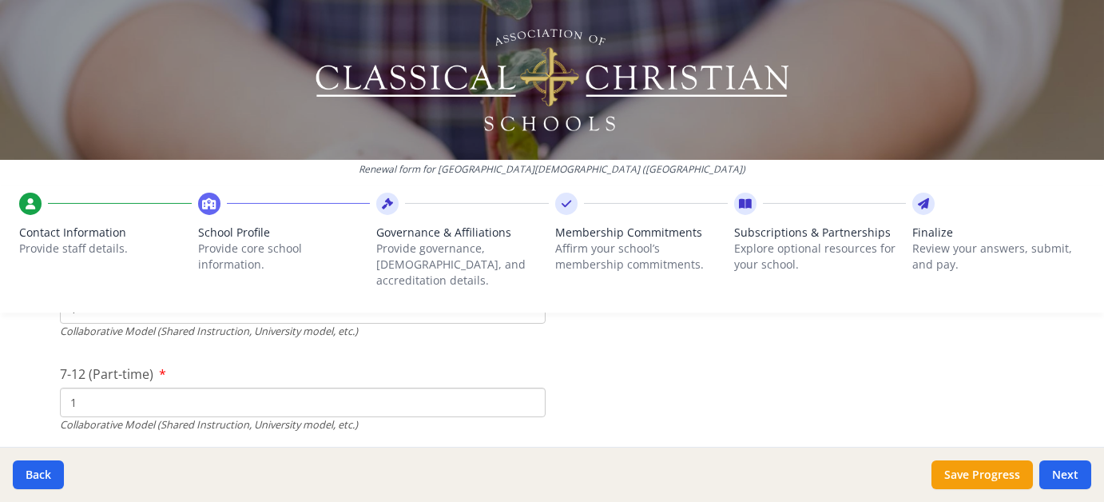
scroll to position [4126, 0]
type input "1"
drag, startPoint x: 99, startPoint y: 240, endPoint x: 1, endPoint y: 232, distance: 98.6
click at [1, 232] on div "Renewal form for Trinity Christian School (PA) Contact Information Provide staf…" at bounding box center [552, 251] width 1104 height 502
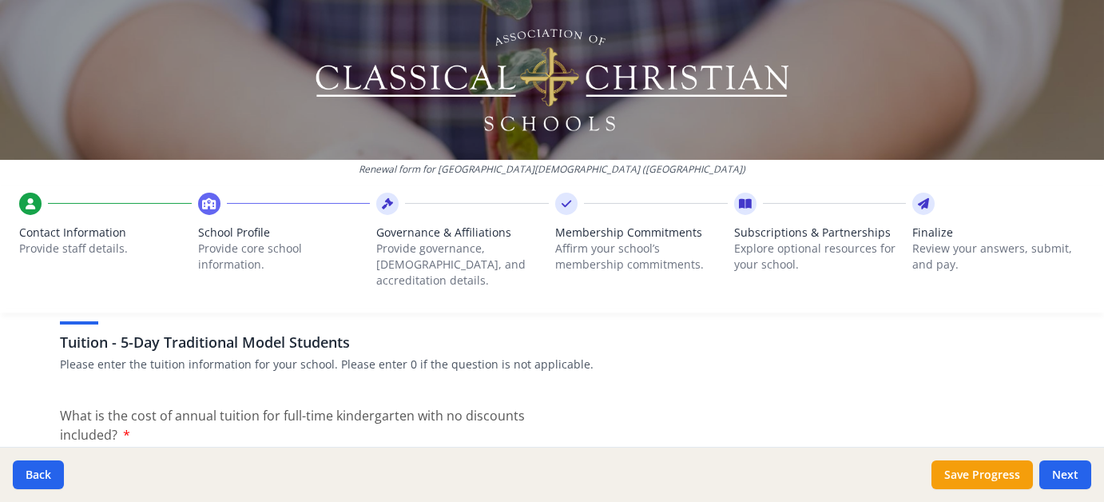
scroll to position [4365, 0]
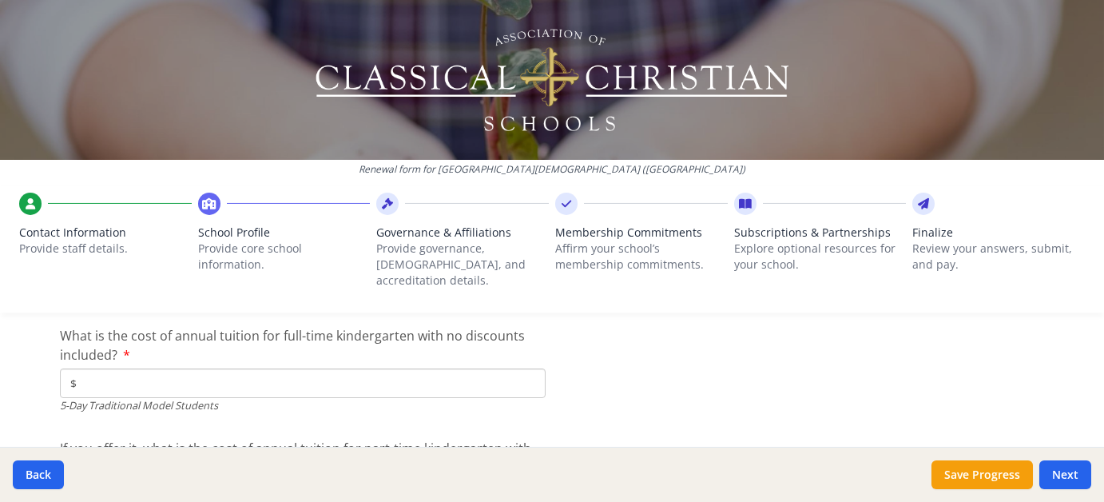
type input "2"
click at [148, 368] on input "$" at bounding box center [303, 383] width 486 height 30
type input "$6 264.00"
type input "$4 152.00"
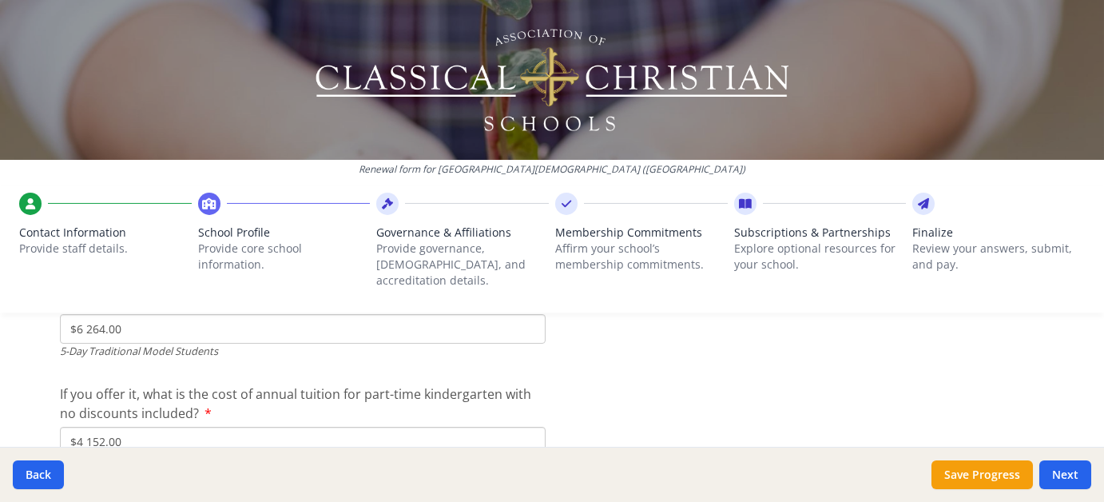
scroll to position [4445, 0]
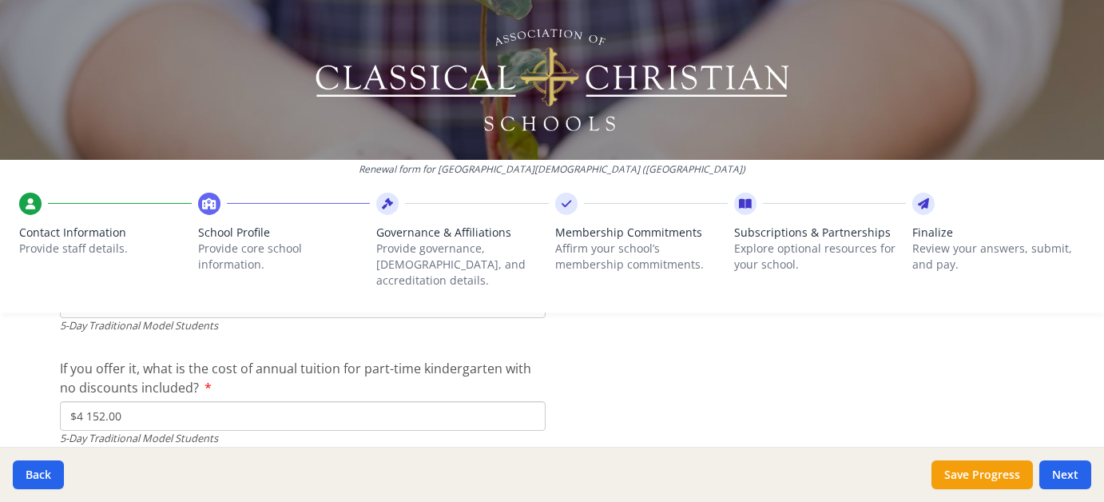
click at [236, 495] on input "$" at bounding box center [303, 510] width 486 height 30
type input "$9 096.00"
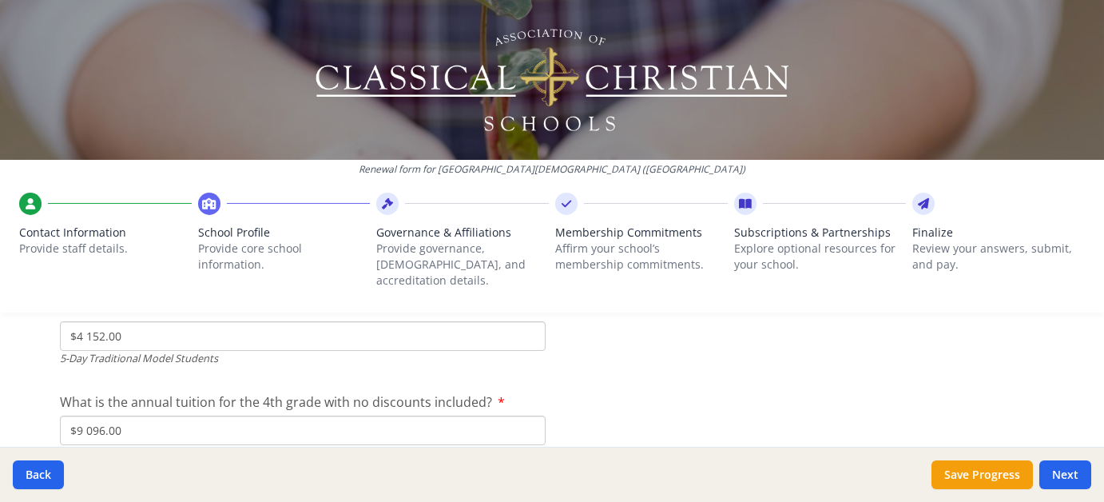
scroll to position [4685, 0]
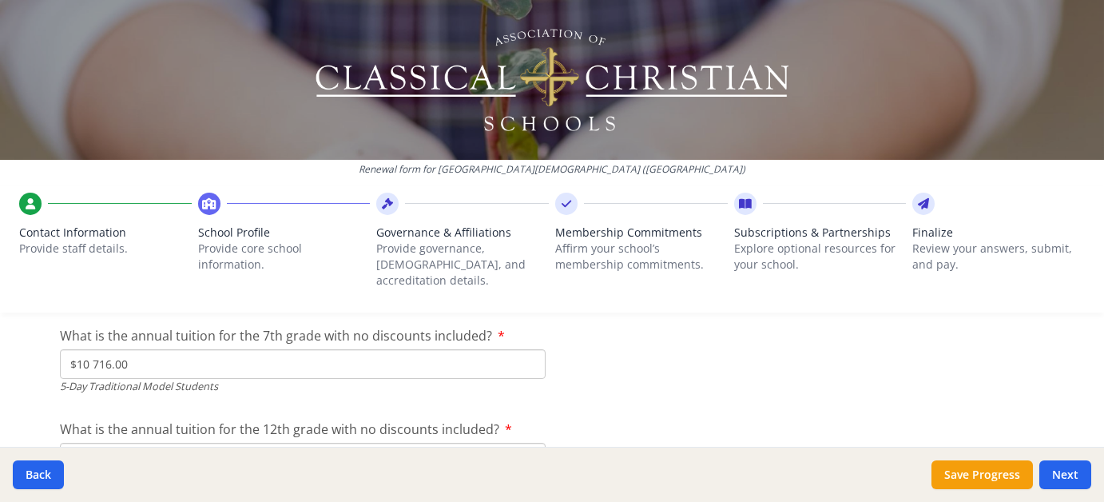
type input "$10 716.00"
click at [359, 442] on input "$" at bounding box center [303, 457] width 486 height 30
drag, startPoint x: 188, startPoint y: 292, endPoint x: 0, endPoint y: 276, distance: 188.4
click at [0, 276] on div "Renewal form for Trinity Christian School (PA) Contact Information Provide staf…" at bounding box center [552, 251] width 1104 height 502
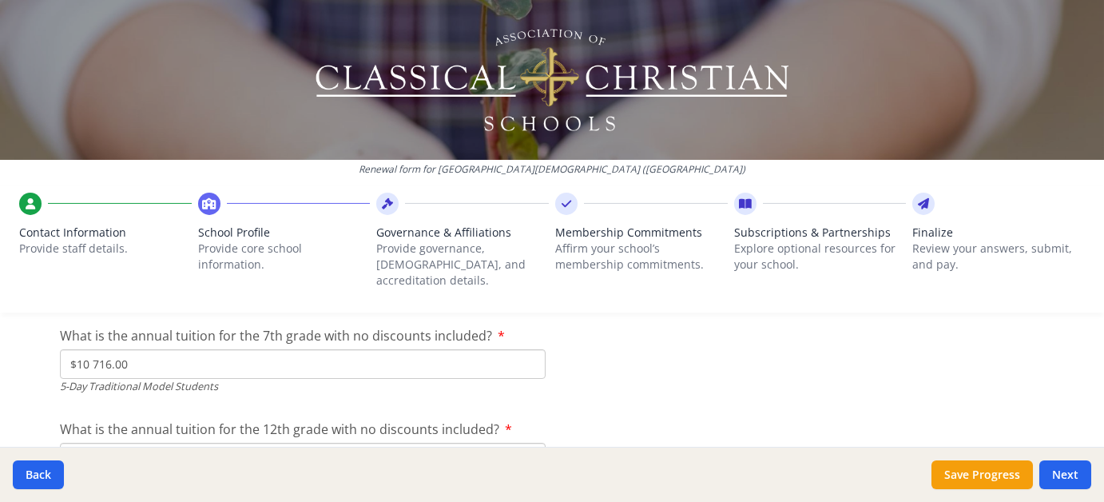
type input "$10 606.00"
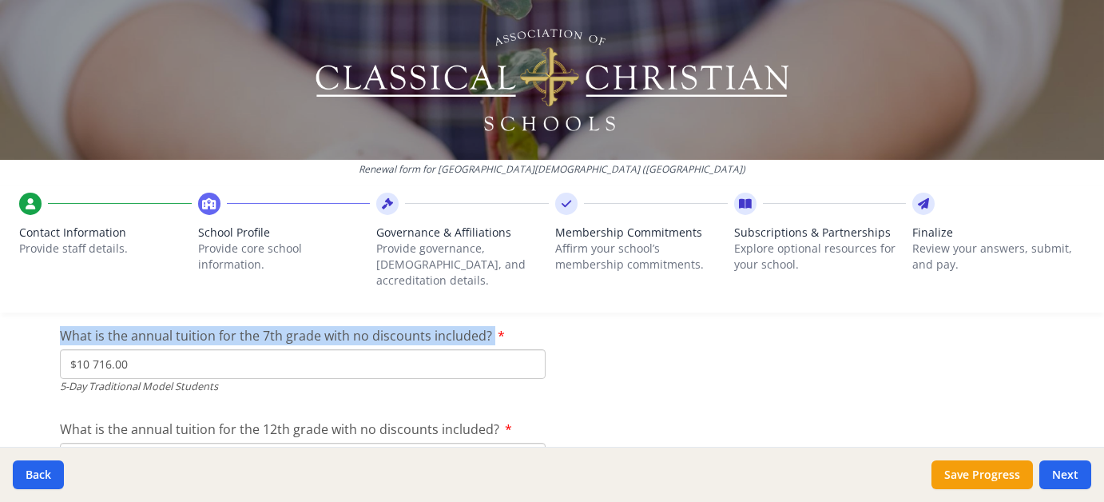
drag, startPoint x: 188, startPoint y: 183, endPoint x: 70, endPoint y: 196, distance: 118.1
click at [18, 177] on div "Renewal form for Trinity Christian School (PA) Contact Information Provide staf…" at bounding box center [552, 251] width 1104 height 502
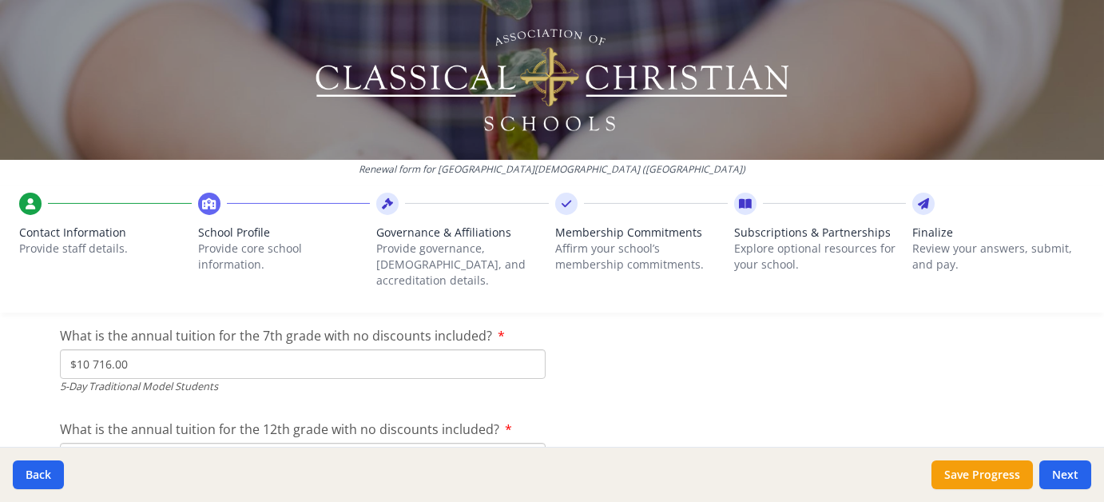
click at [136, 349] on input "$10 716.00" at bounding box center [303, 364] width 486 height 30
drag, startPoint x: 139, startPoint y: 201, endPoint x: 17, endPoint y: 191, distance: 122.6
click at [17, 191] on div "Renewal form for Trinity Christian School (PA) Contact Information Provide staf…" at bounding box center [552, 251] width 1104 height 502
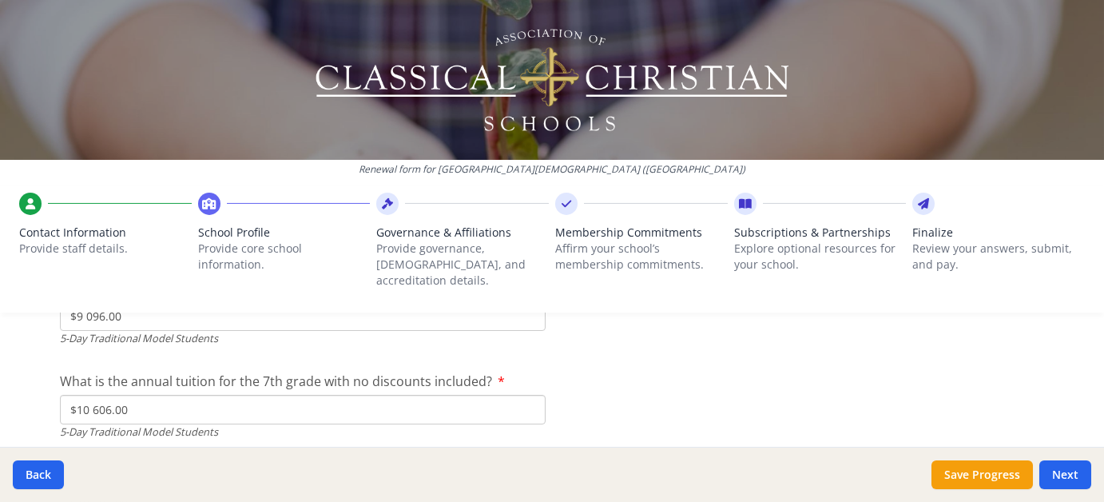
scroll to position [4605, 0]
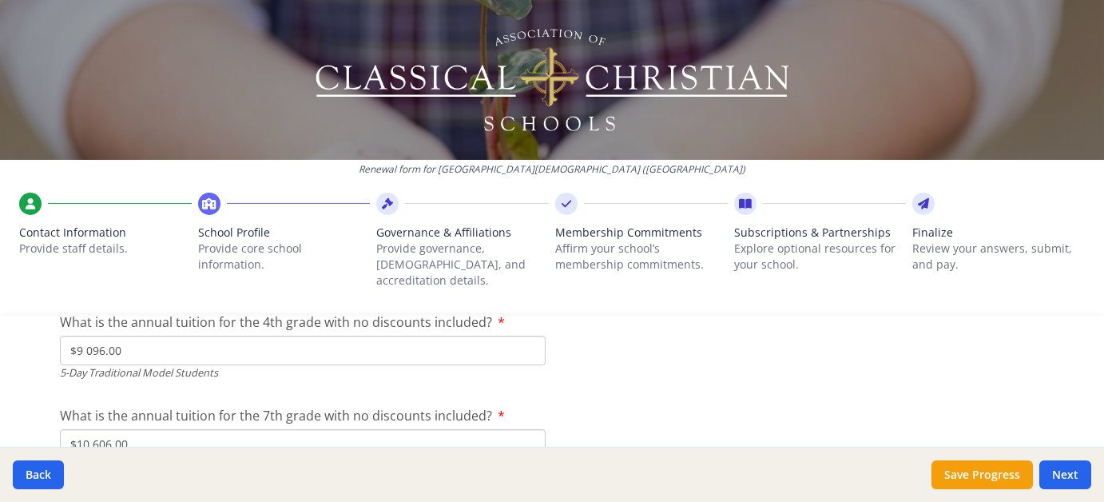
type input "$10 606.00"
drag, startPoint x: 128, startPoint y: 189, endPoint x: 44, endPoint y: 182, distance: 84.2
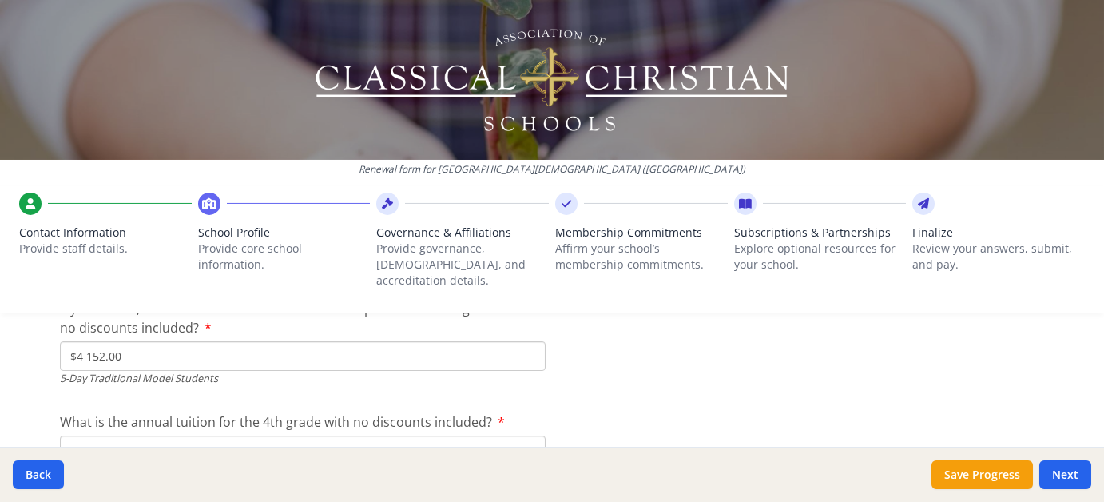
scroll to position [4445, 0]
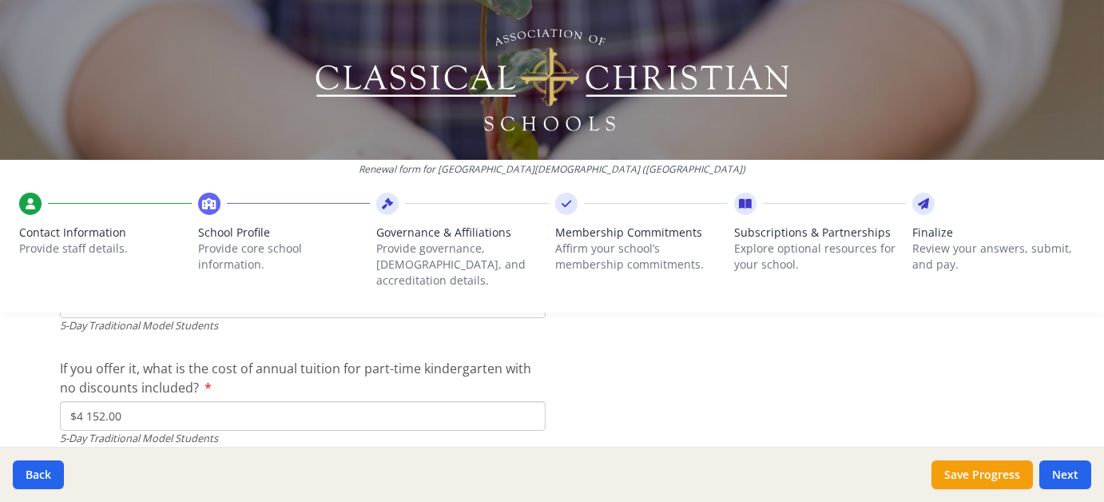
type input "$8 996.00"
drag, startPoint x: 163, startPoint y: 255, endPoint x: 0, endPoint y: 241, distance: 163.5
click at [0, 241] on div "Renewal form for Trinity Christian School (PA) Contact Information Provide staf…" at bounding box center [552, 251] width 1104 height 502
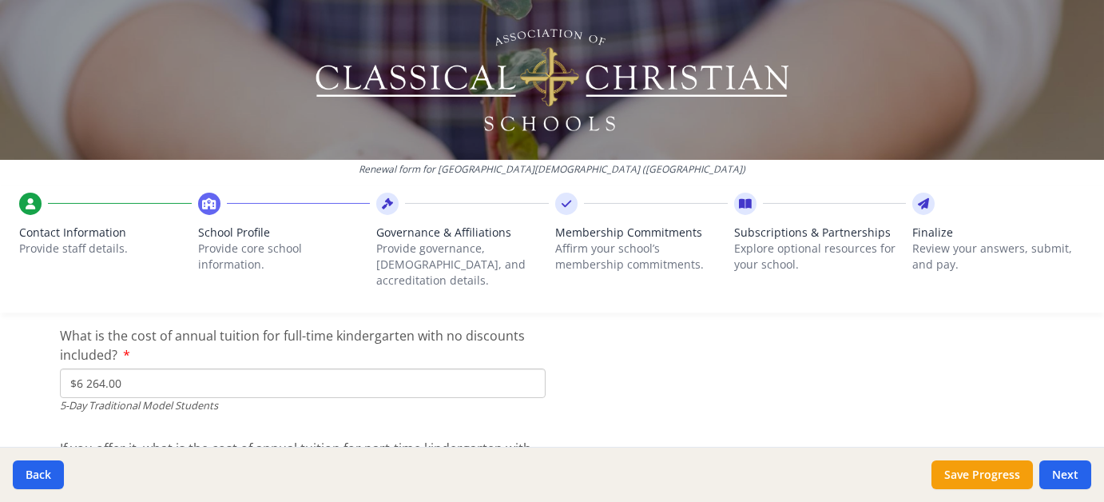
scroll to position [4286, 0]
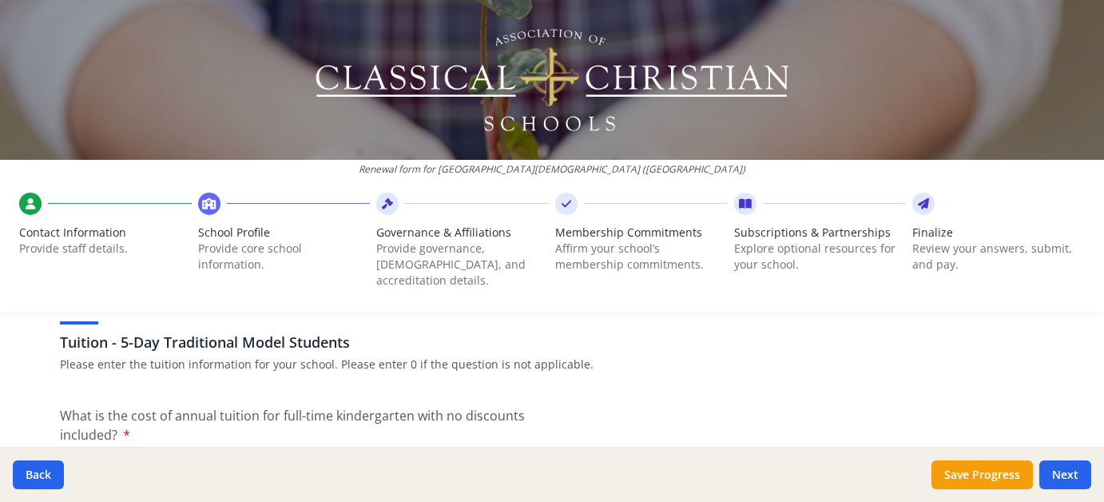
type input "$4 052.00"
drag, startPoint x: 135, startPoint y: 292, endPoint x: 0, endPoint y: 292, distance: 135.0
click at [0, 292] on div "Renewal form for Trinity Christian School (PA) Contact Information Provide staf…" at bounding box center [552, 251] width 1104 height 502
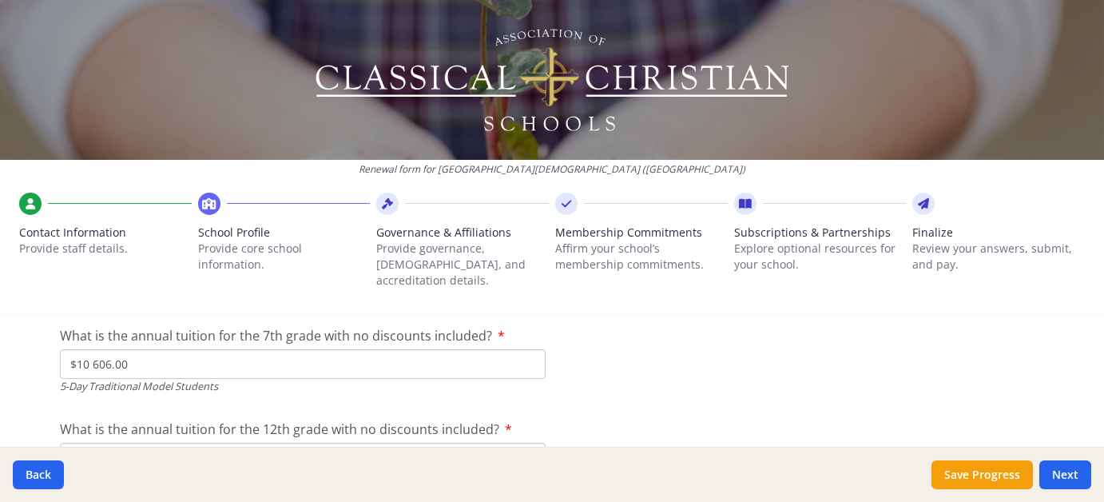
scroll to position [4765, 0]
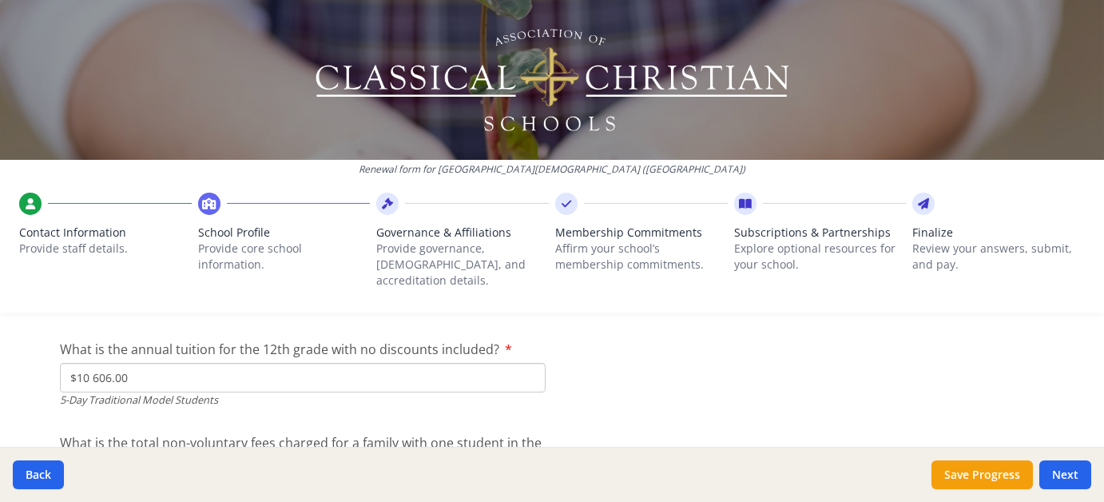
type input "$6 164.00"
click at [211, 475] on input "$" at bounding box center [303, 490] width 486 height 30
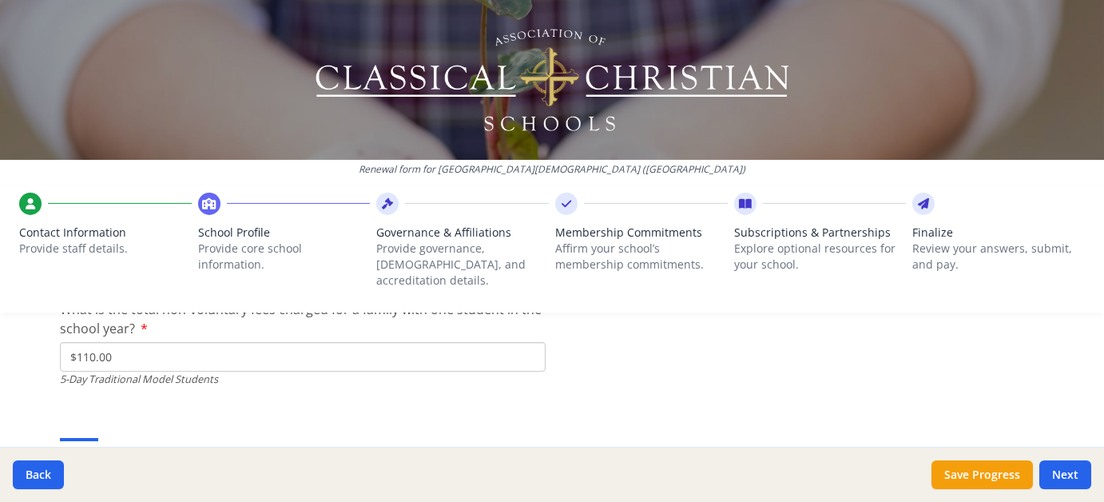
scroll to position [4924, 0]
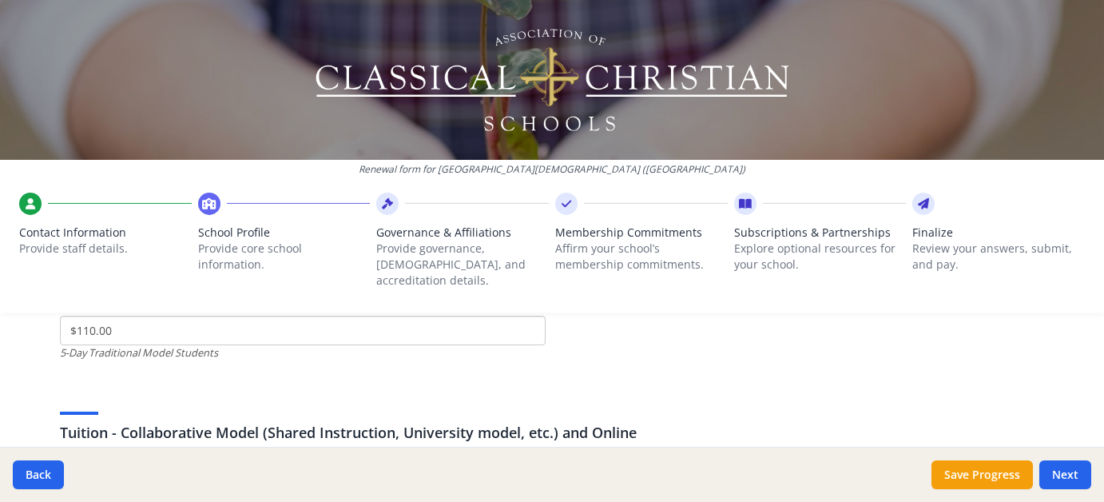
type input "$110.00"
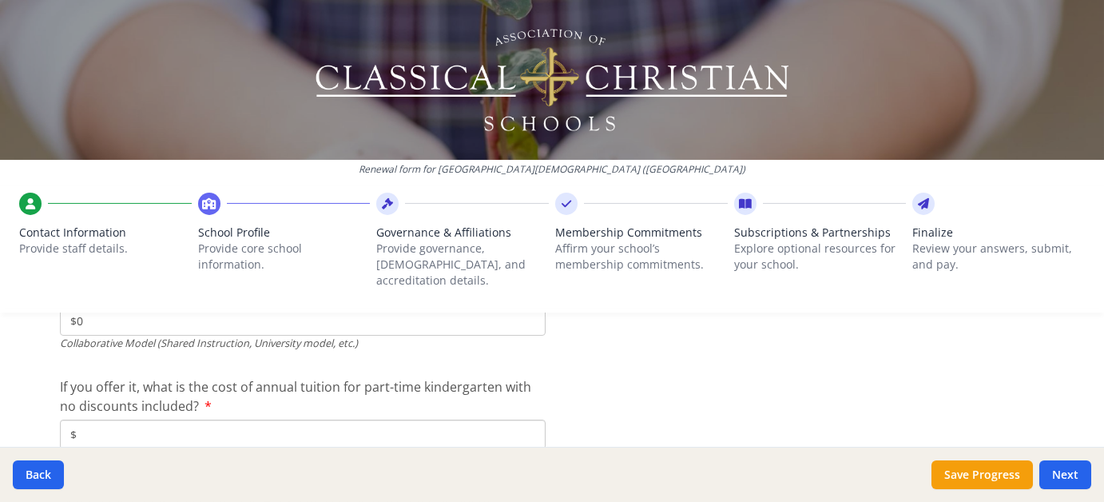
scroll to position [5164, 0]
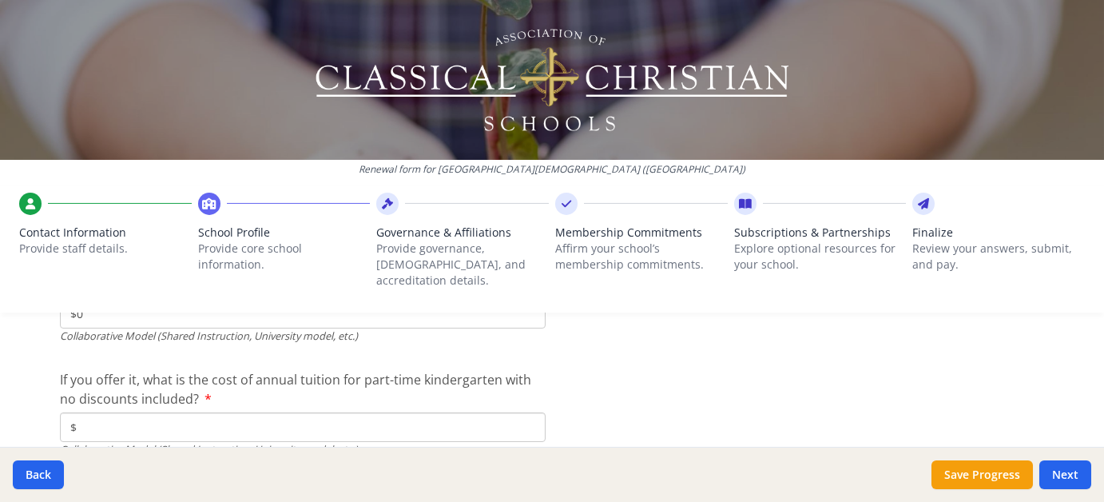
type input "$0"
click at [149, 412] on input "$" at bounding box center [303, 427] width 486 height 30
type input "$0"
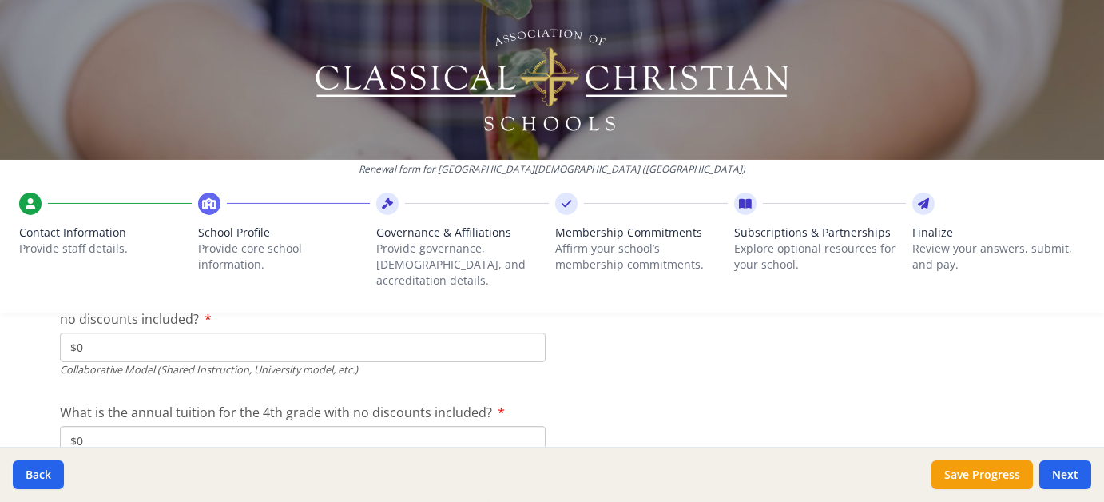
type input "$0"
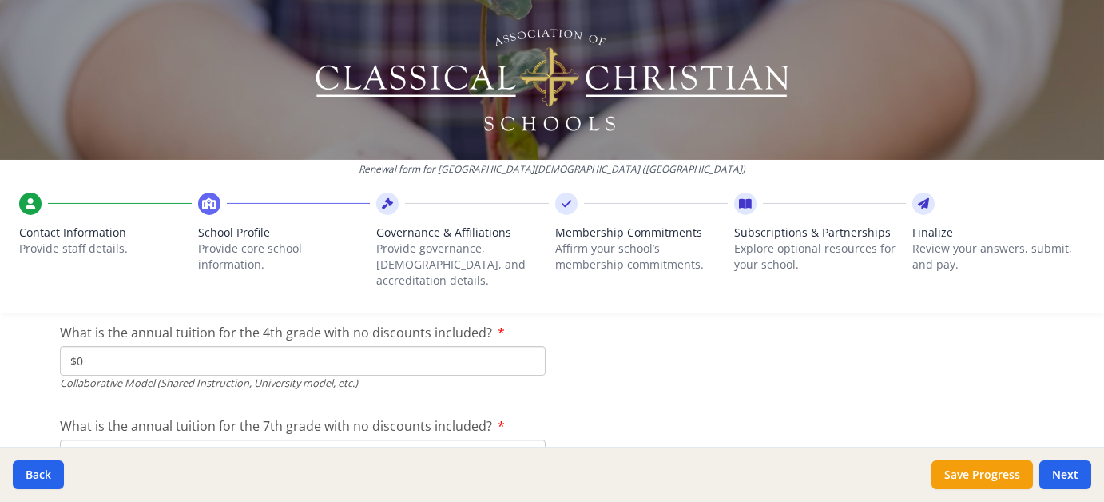
scroll to position [5404, 0]
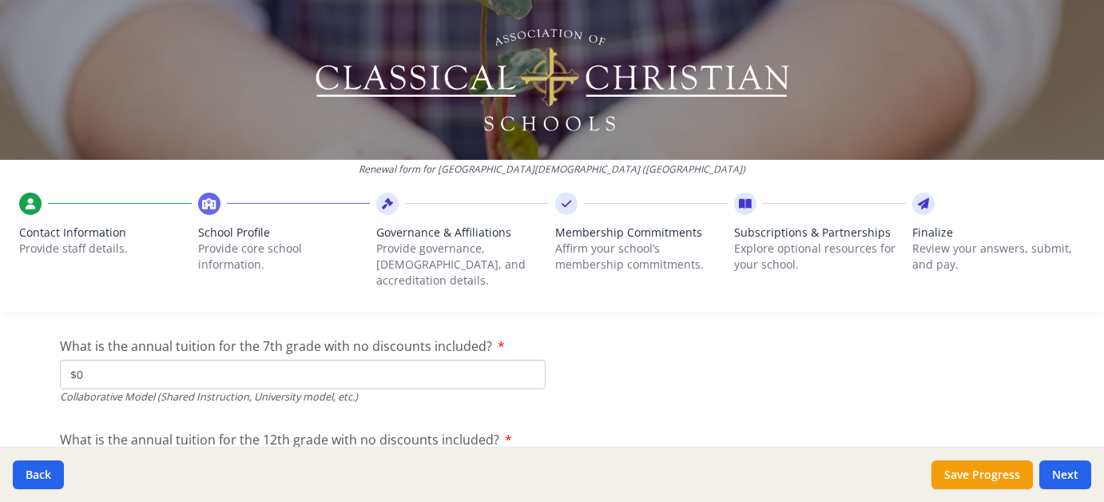
type input "$0"
click at [137, 453] on input "$" at bounding box center [303, 468] width 486 height 30
type input "$0"
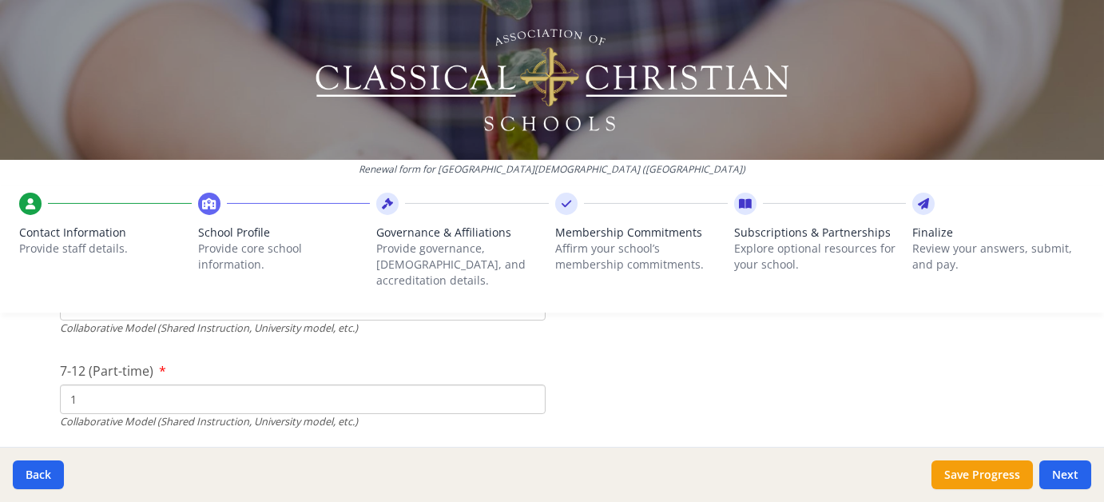
scroll to position [4032, 0]
type input "$0"
drag, startPoint x: 105, startPoint y: 323, endPoint x: 56, endPoint y: 323, distance: 49.5
click at [60, 478] on input "2" at bounding box center [303, 493] width 486 height 30
click at [115, 385] on input "1" at bounding box center [303, 400] width 486 height 30
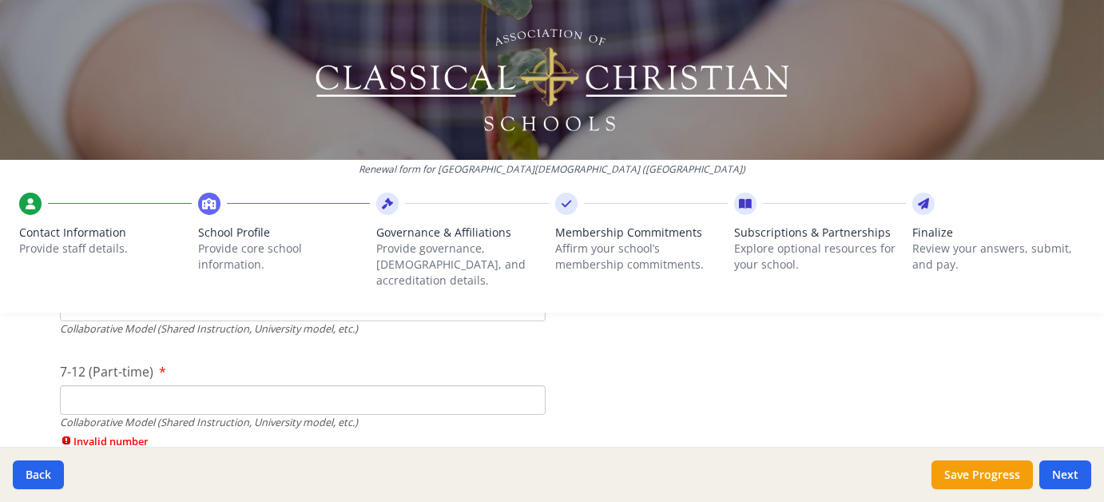
type input "0"
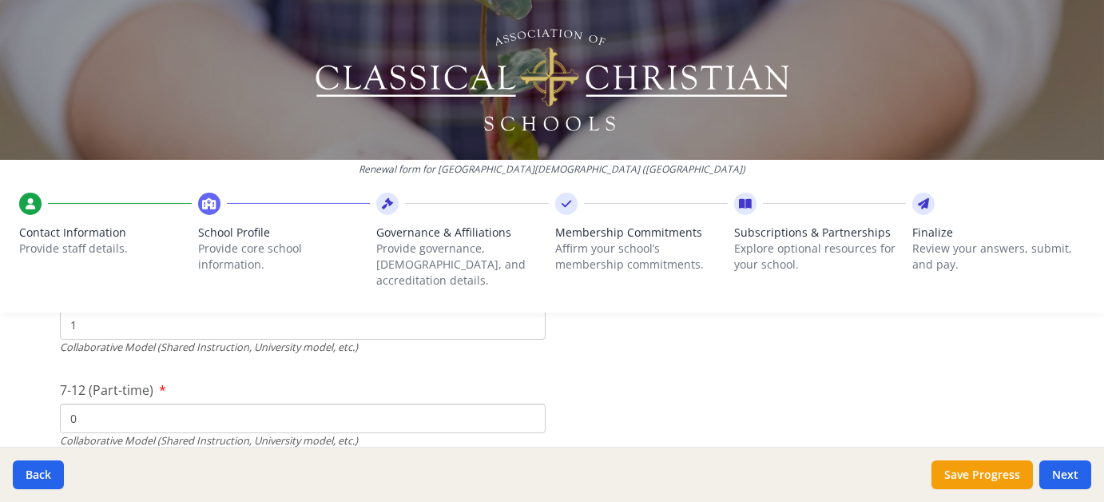
scroll to position [3934, 0]
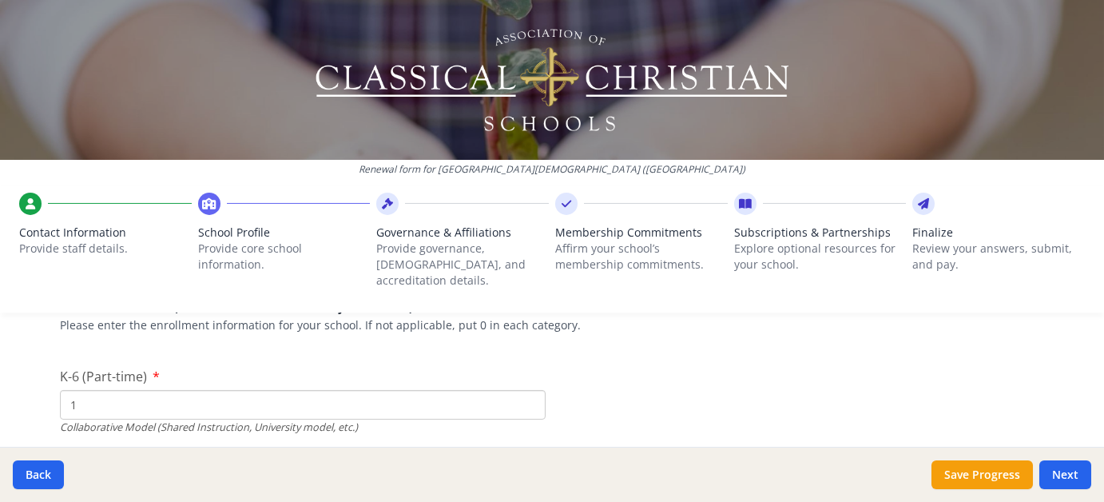
drag, startPoint x: 98, startPoint y: 243, endPoint x: 25, endPoint y: 233, distance: 74.1
click at [25, 233] on div "Renewal form for Trinity Christian School (PA) Contact Information Provide staf…" at bounding box center [552, 251] width 1104 height 502
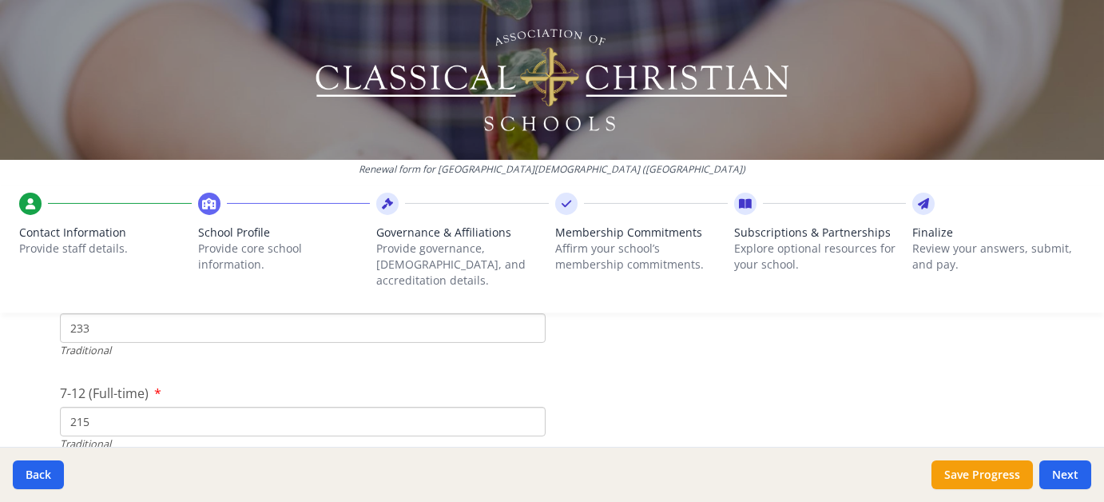
scroll to position [3535, 0]
type input "0"
click at [121, 414] on input "233" at bounding box center [303, 429] width 486 height 30
type input "234"
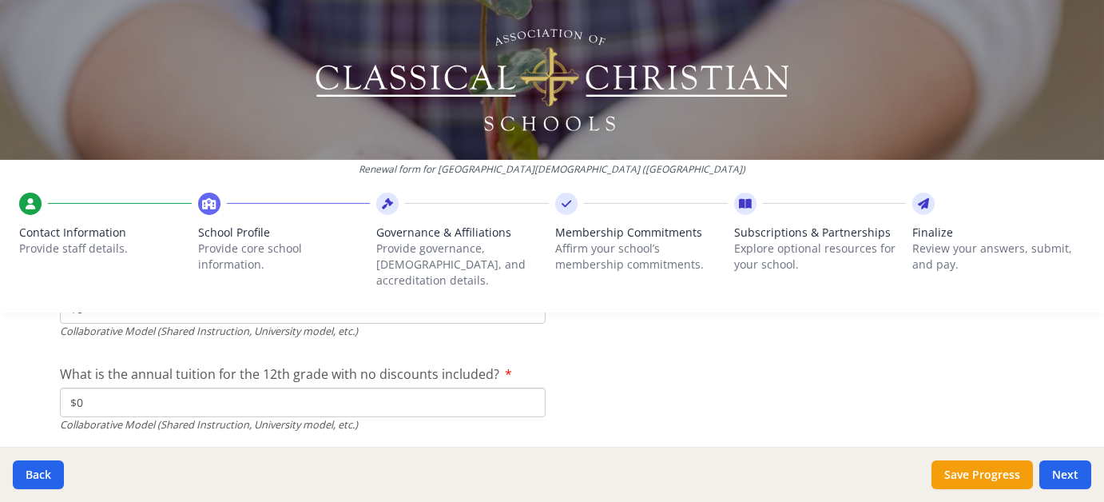
scroll to position [5470, 0]
type input "216"
click at [1073, 470] on button "Next" at bounding box center [1065, 474] width 52 height 29
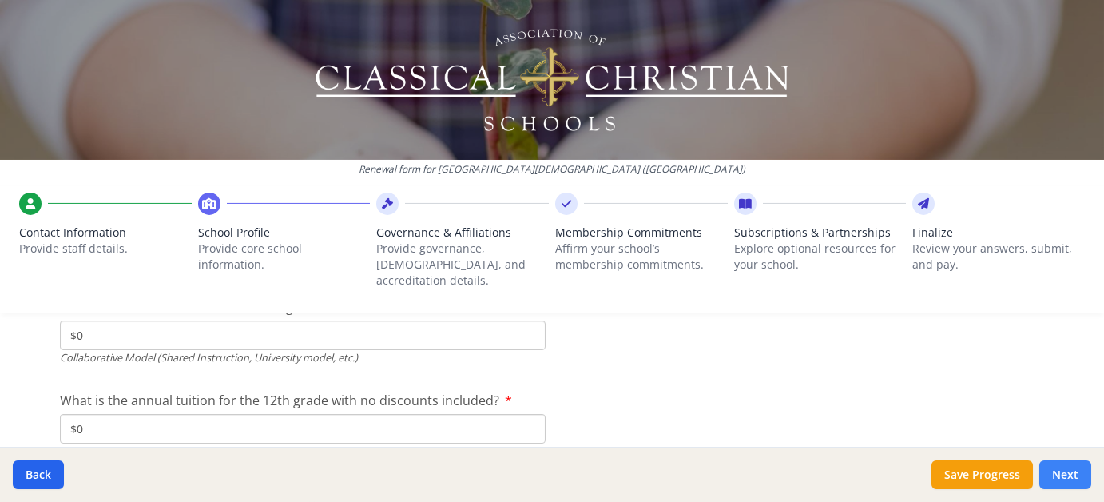
scroll to position [5497, 0]
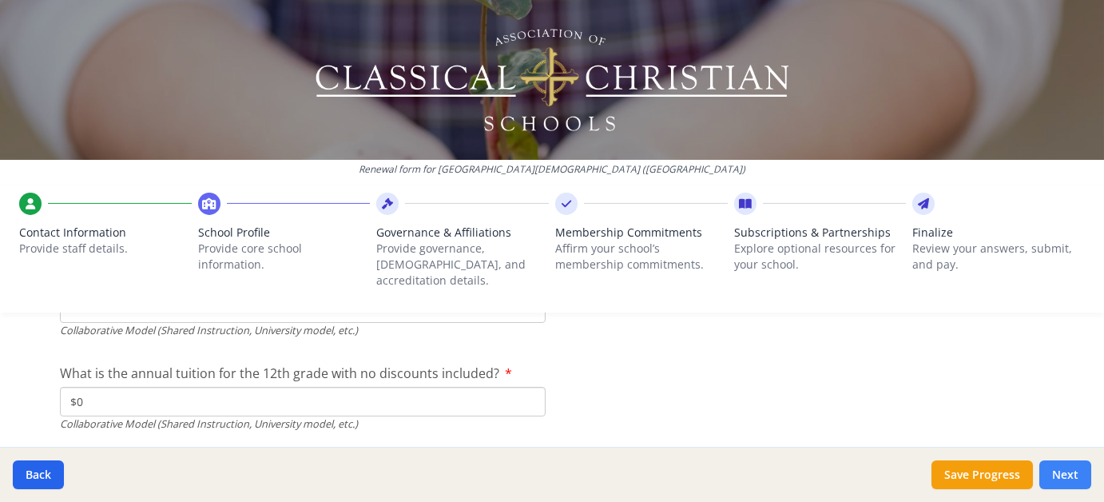
click at [1061, 484] on button "Next" at bounding box center [1065, 474] width 52 height 29
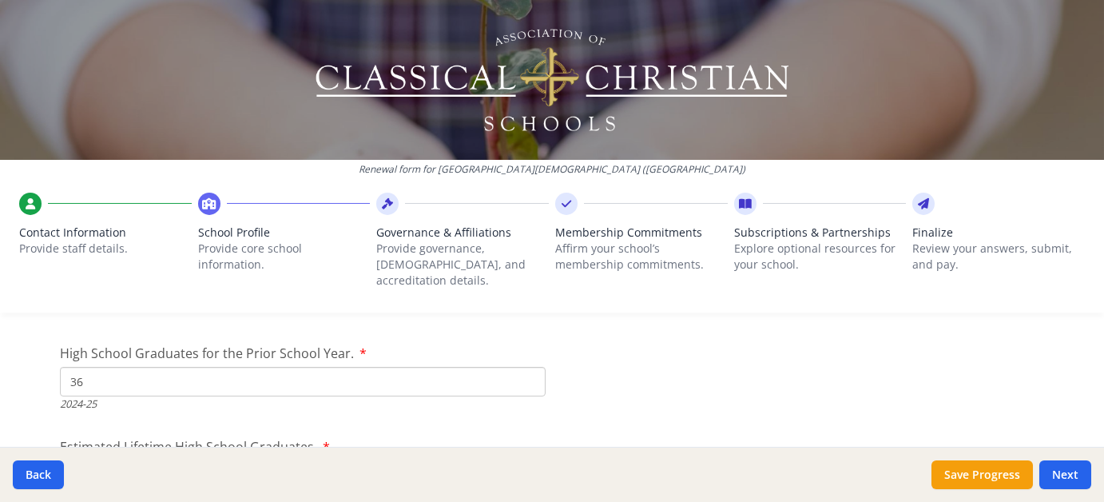
scroll to position [2462, 0]
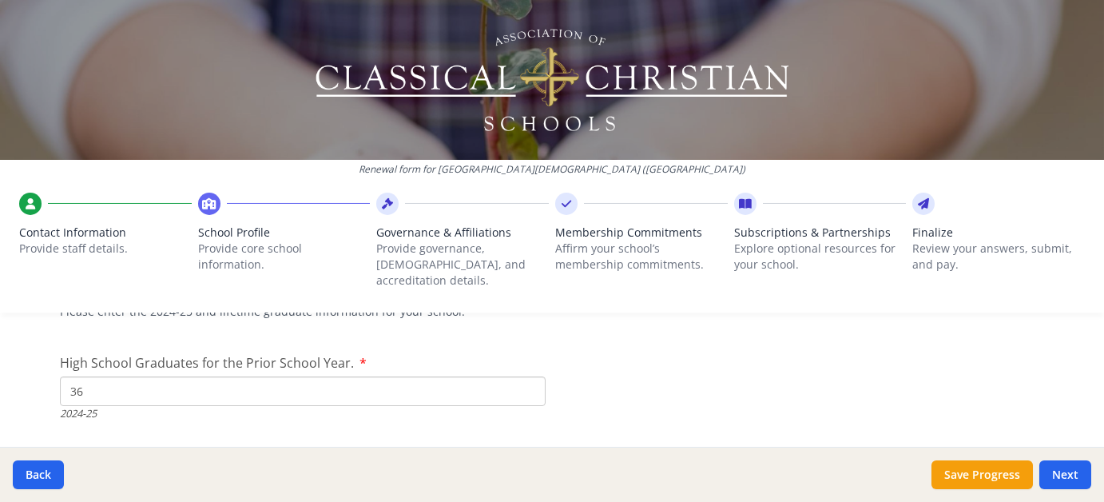
click at [356, 470] on input "Estimated Lifetime High School Graduates." at bounding box center [303, 485] width 486 height 30
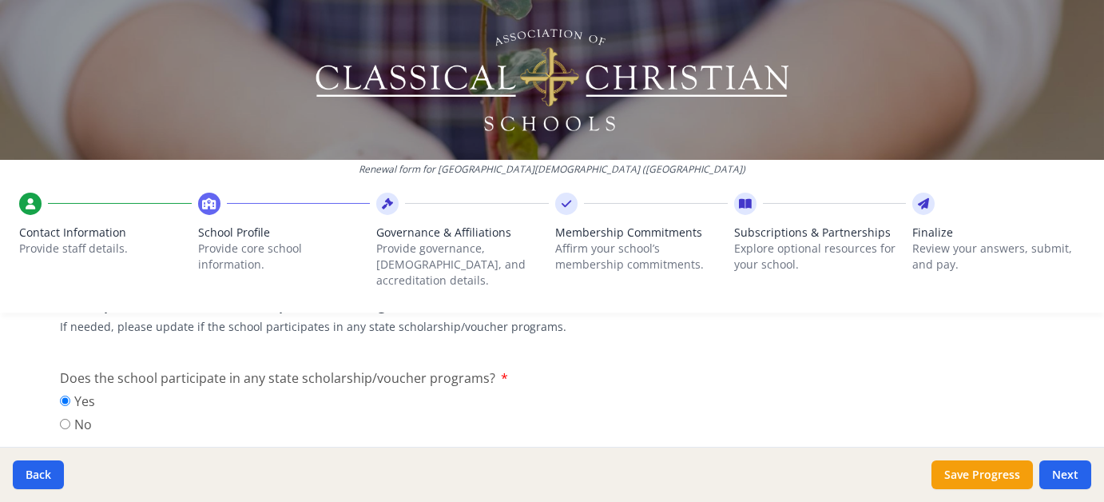
scroll to position [2063, 0]
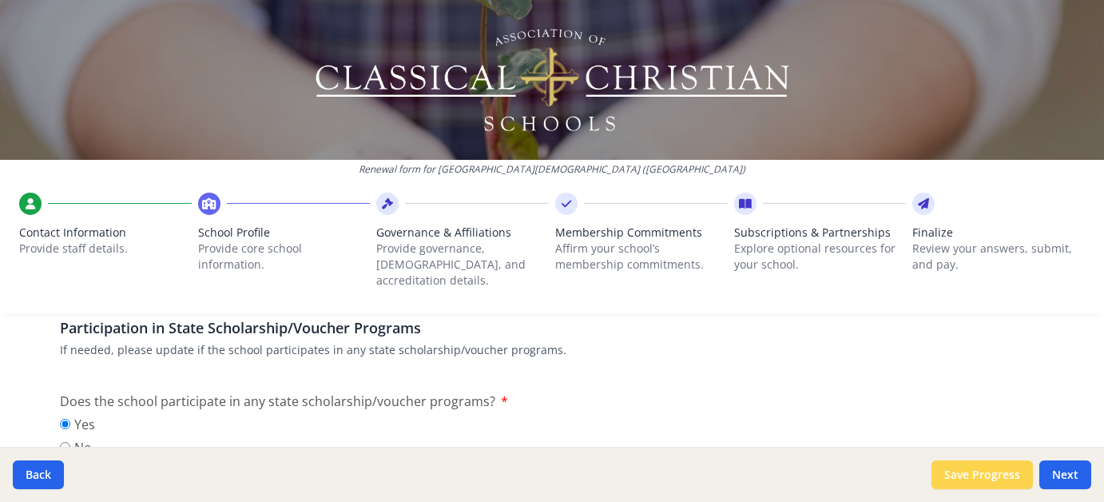
click at [970, 468] on button "Save Progress" at bounding box center [981, 474] width 101 height 29
type input "(412) 242-8859"
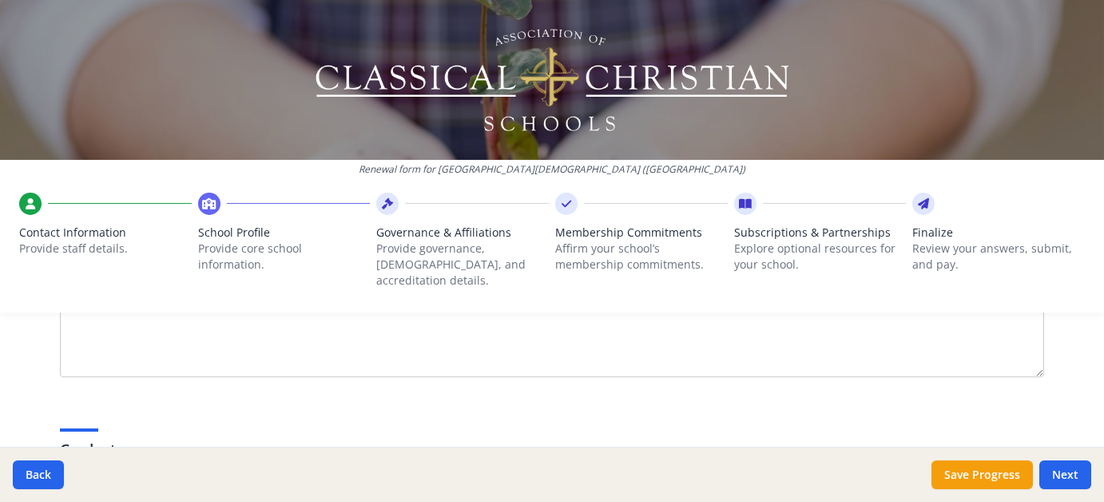
scroll to position [2462, 0]
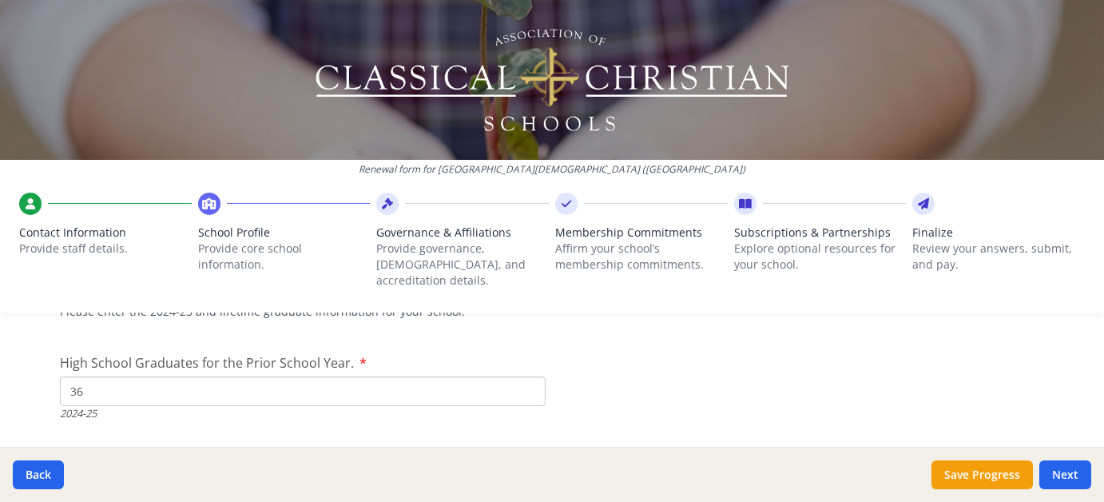
click at [269, 470] on input "Estimated Lifetime High School Graduates." at bounding box center [303, 485] width 486 height 30
type input "965"
click at [1030, 474] on button "Save Progress" at bounding box center [981, 474] width 101 height 29
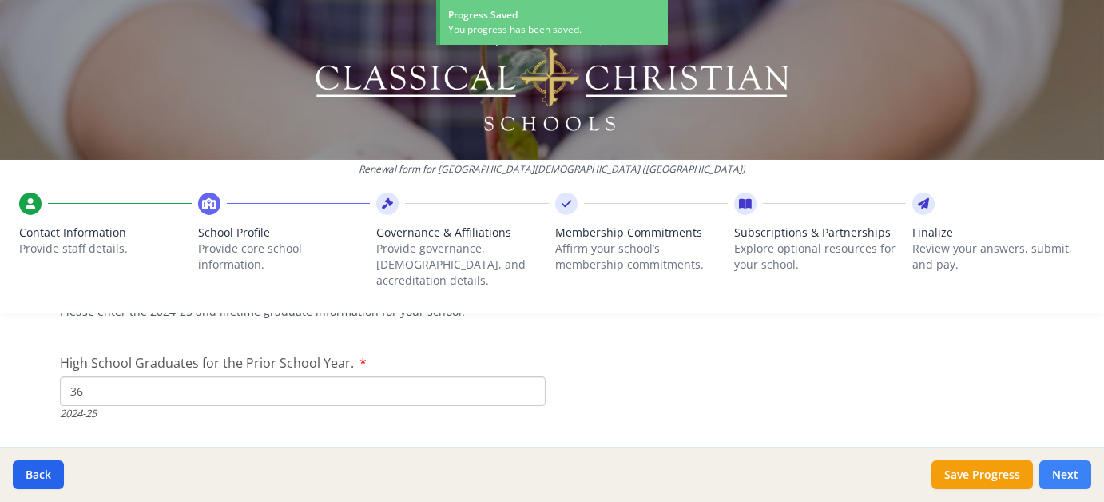
click at [1062, 474] on button "Next" at bounding box center [1065, 474] width 52 height 29
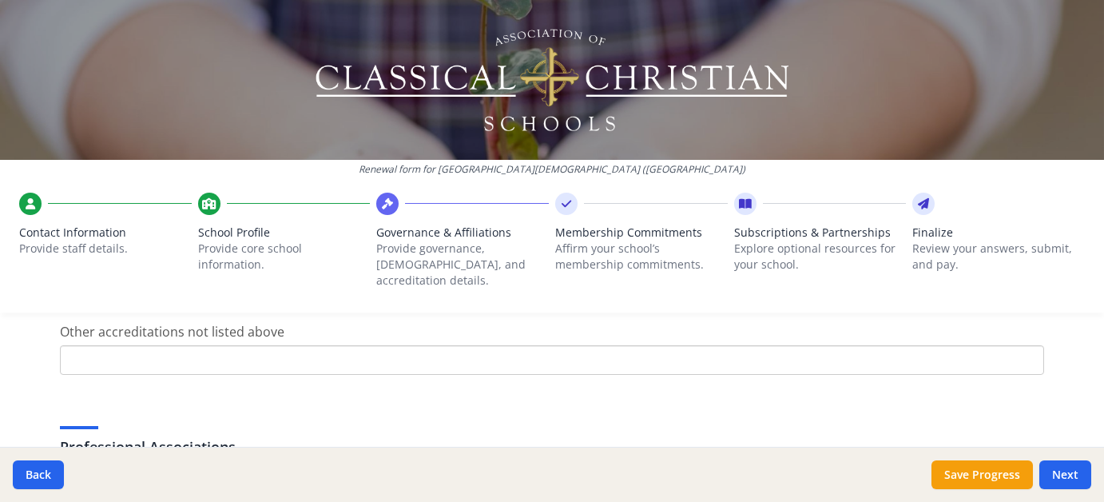
scroll to position [1032, 0]
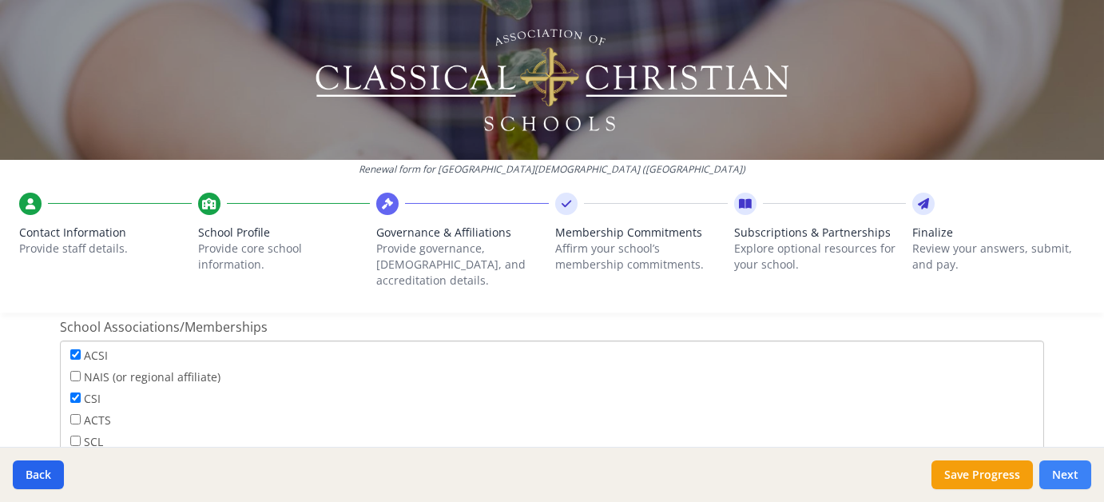
click at [1054, 482] on button "Next" at bounding box center [1065, 474] width 52 height 29
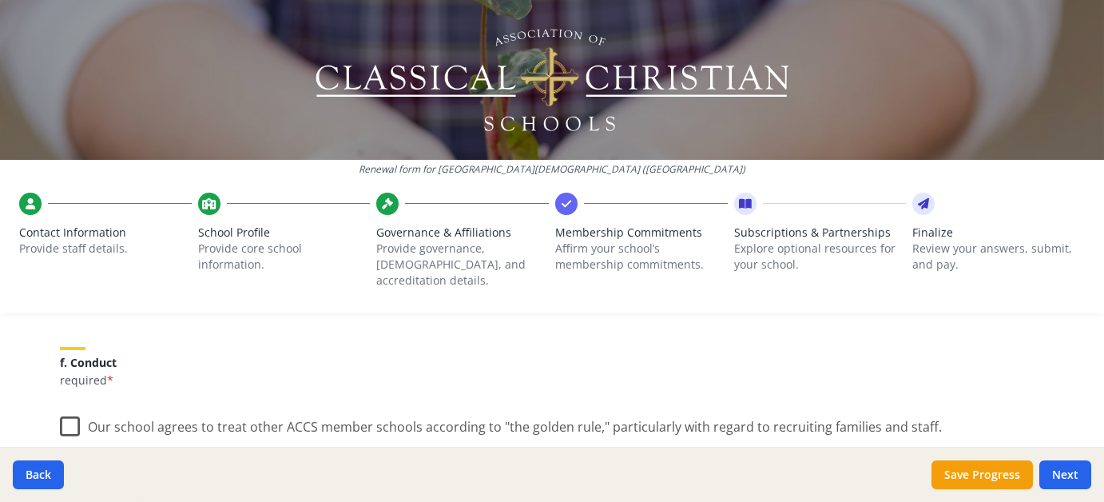
click at [231, 406] on label "Our school agrees to treat other ACCS member schools according to "the golden r…" at bounding box center [501, 423] width 882 height 34
click at [0, 0] on input "Our school agrees to treat other ACCS member schools according to "the golden r…" at bounding box center [0, 0] width 0 height 0
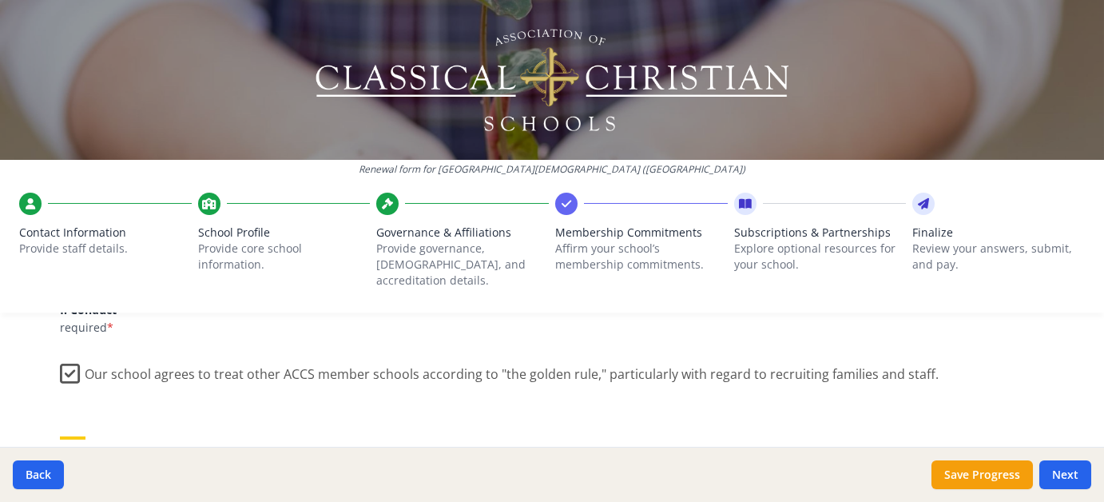
scroll to position [1112, 0]
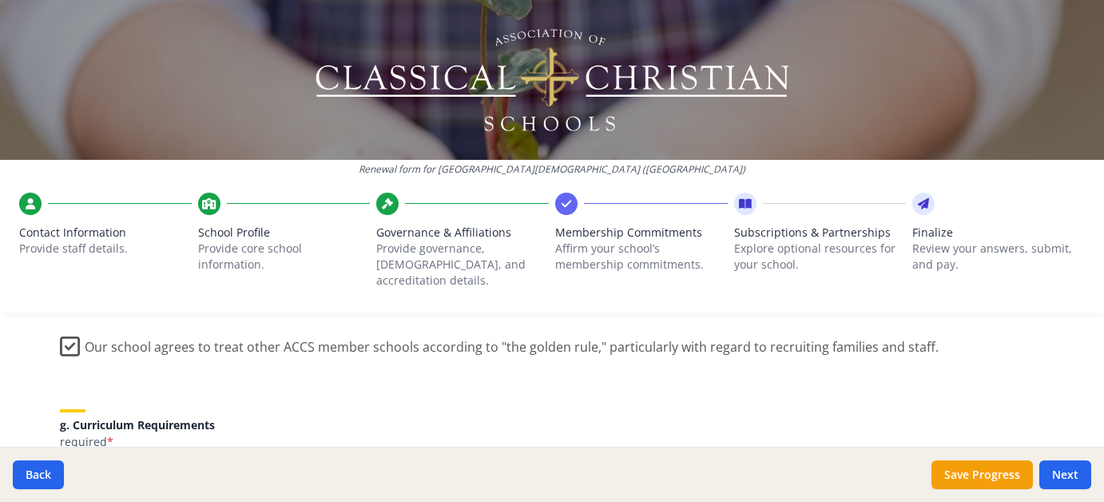
click at [216, 467] on label "In the grades we serve, our school will conform to the Trivium, as well as prov…" at bounding box center [552, 494] width 984 height 54
click at [0, 0] on input "In the grades we serve, our school will conform to the Trivium, as well as prov…" at bounding box center [0, 0] width 0 height 0
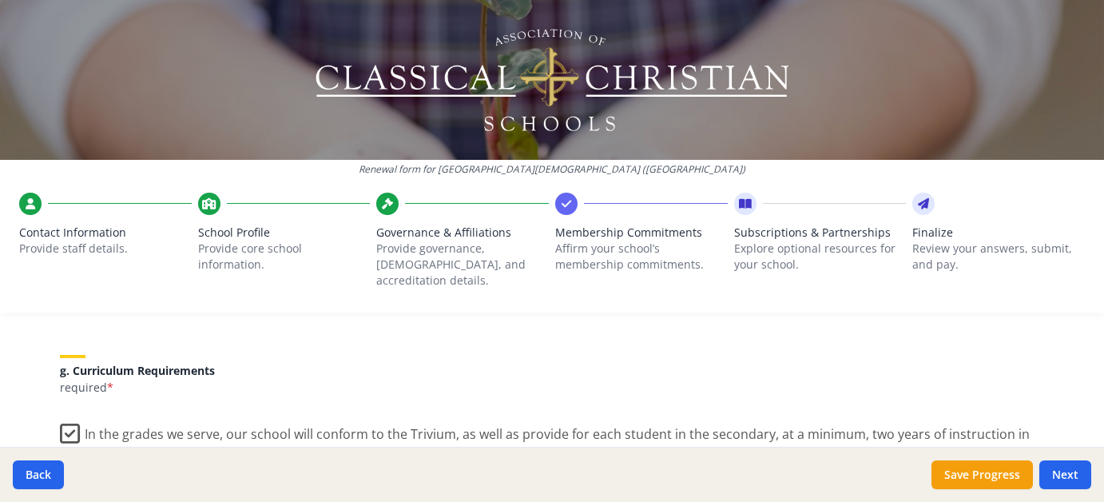
scroll to position [1192, 0]
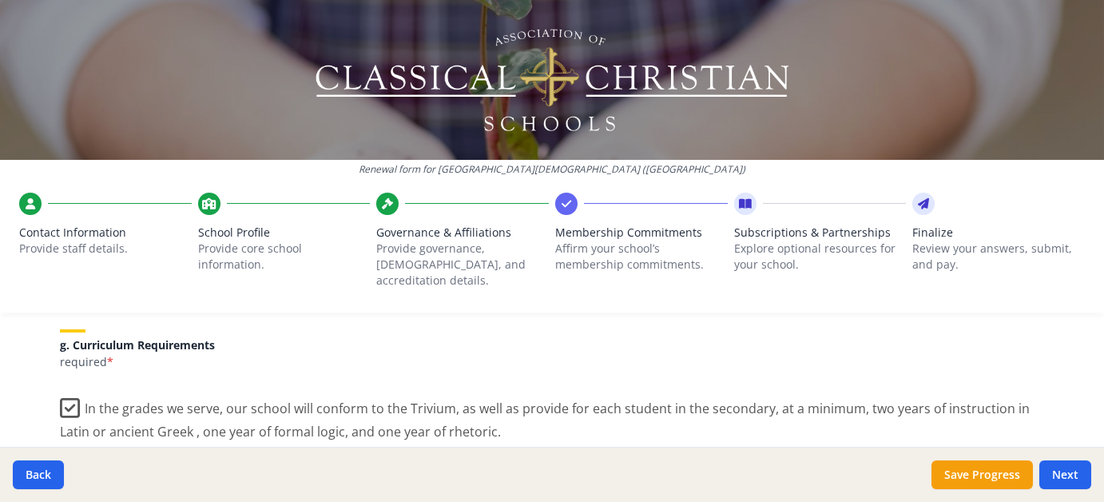
click at [0, 0] on input "We have received and will comply with the terms for ACCS Membership as indicate…" at bounding box center [0, 0] width 0 height 0
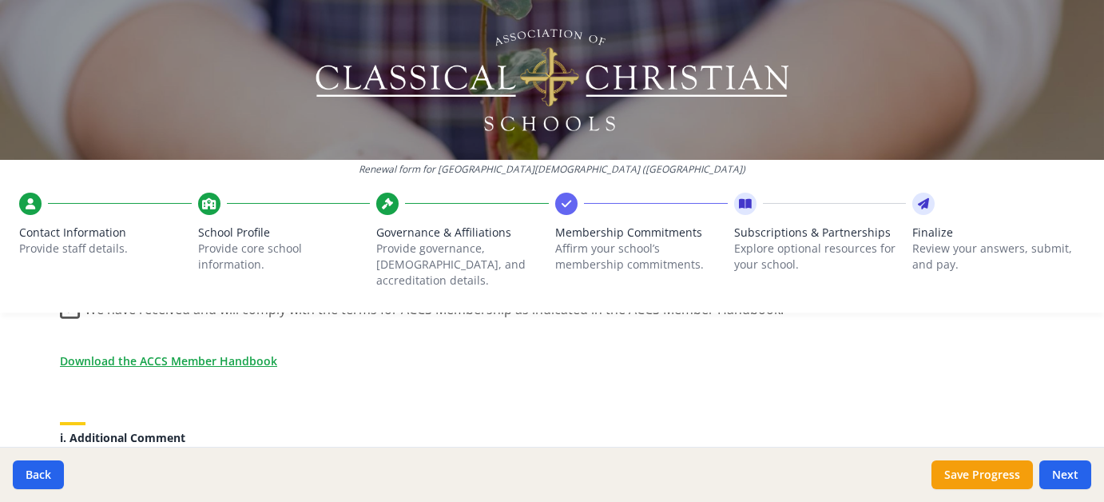
scroll to position [1470, 0]
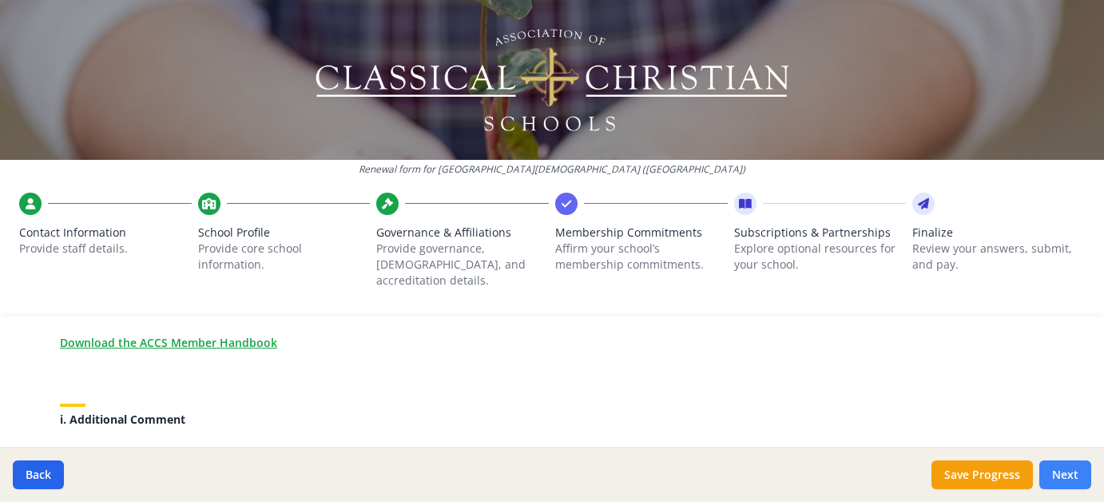
click at [1062, 470] on button "Next" at bounding box center [1065, 474] width 52 height 29
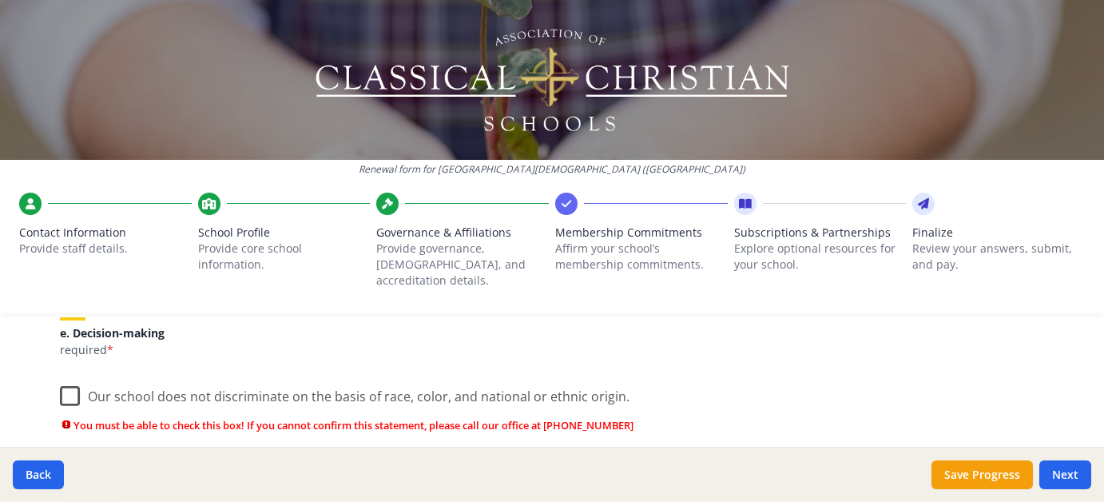
scroll to position [968, 0]
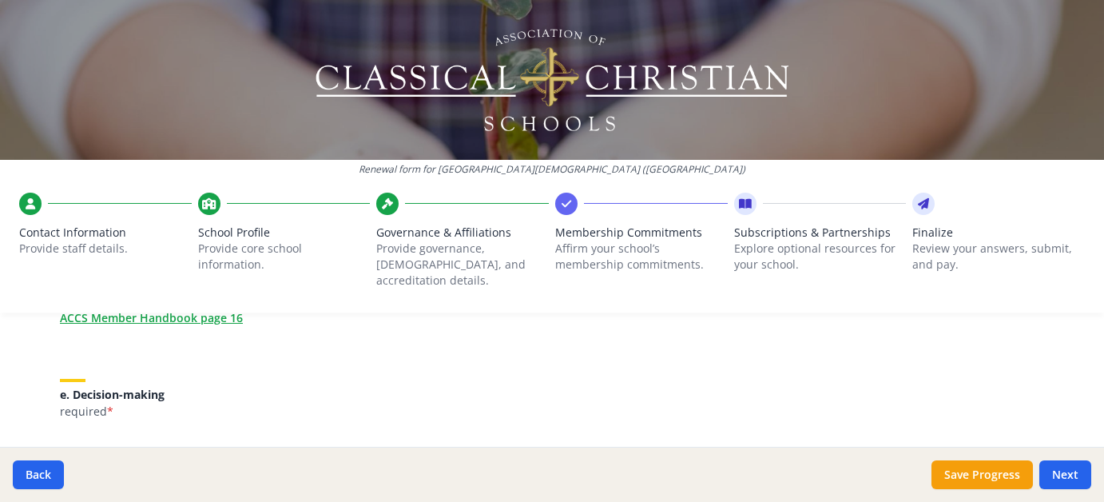
click at [87, 437] on label "Our school does not discriminate on the basis of race, color, and national or e…" at bounding box center [344, 454] width 569 height 34
click at [0, 0] on input "Our school does not discriminate on the basis of race, color, and national or e…" at bounding box center [0, 0] width 0 height 0
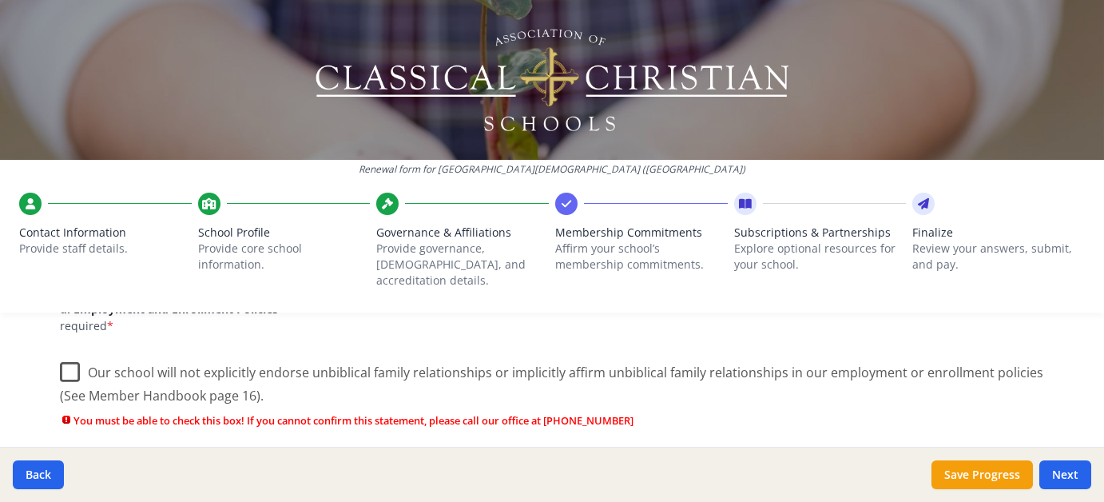
scroll to position [808, 0]
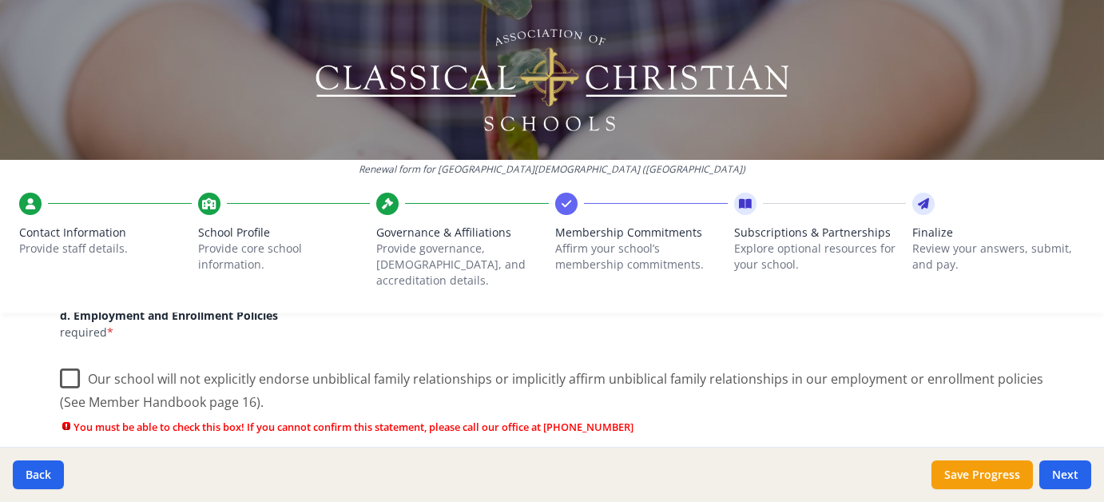
click at [155, 358] on label "Our school will not explicitly endorse unbiblical family relationships or impli…" at bounding box center [552, 385] width 984 height 54
click at [0, 0] on input "Our school will not explicitly endorse unbiblical family relationships or impli…" at bounding box center [0, 0] width 0 height 0
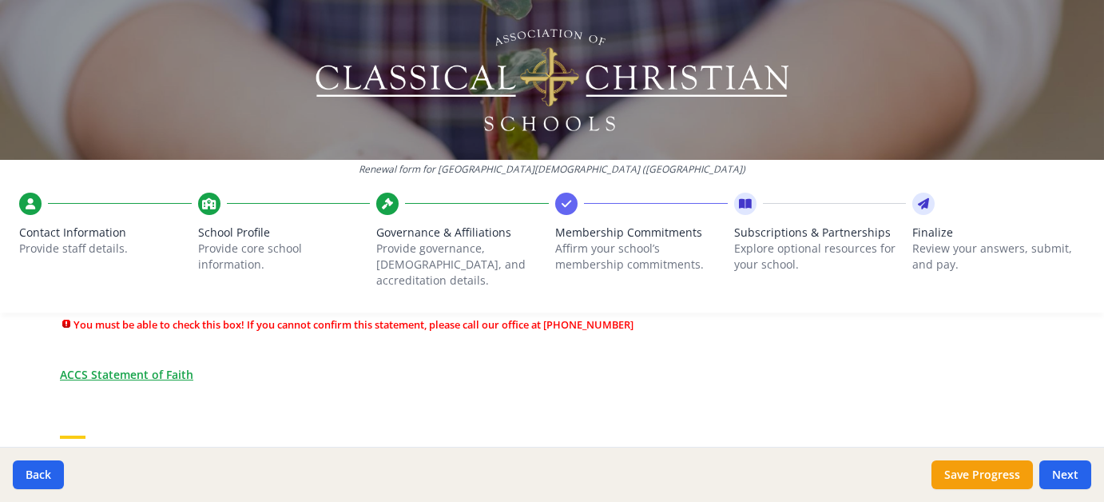
scroll to position [569, 0]
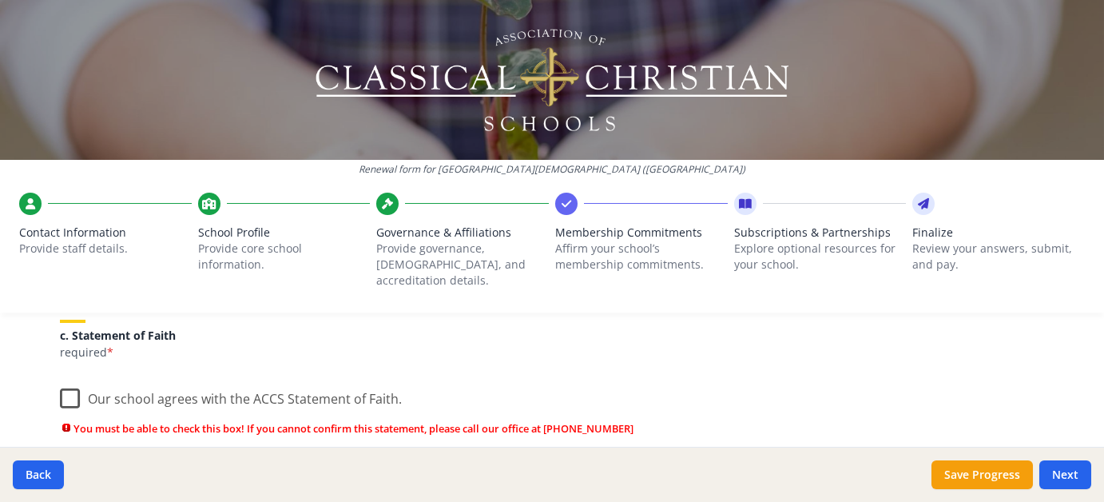
click at [165, 378] on label "Our school agrees with the ACCS Statement of Faith." at bounding box center [231, 395] width 342 height 34
click at [0, 0] on input "Our school agrees with the ACCS Statement of Faith." at bounding box center [0, 0] width 0 height 0
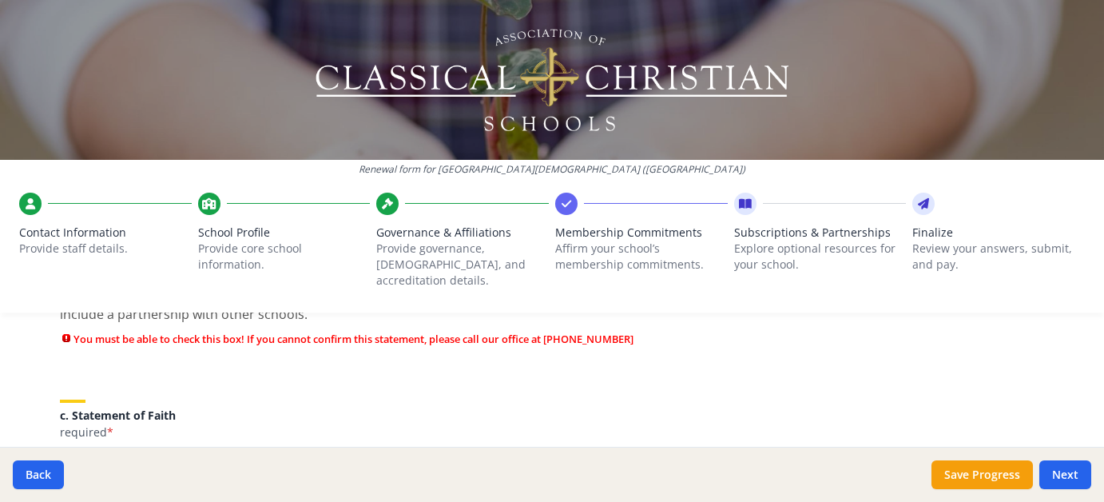
scroll to position [409, 0]
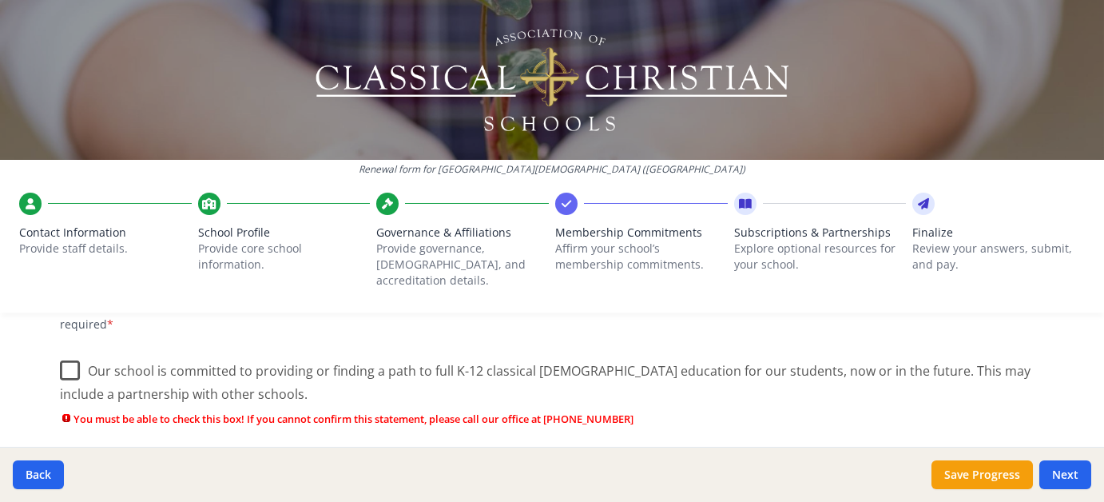
click at [126, 350] on label "Our school is committed to providing or finding a path to full K-12 classical C…" at bounding box center [552, 377] width 984 height 54
click at [0, 0] on input "Our school is committed to providing or finding a path to full K-12 classical C…" at bounding box center [0, 0] width 0 height 0
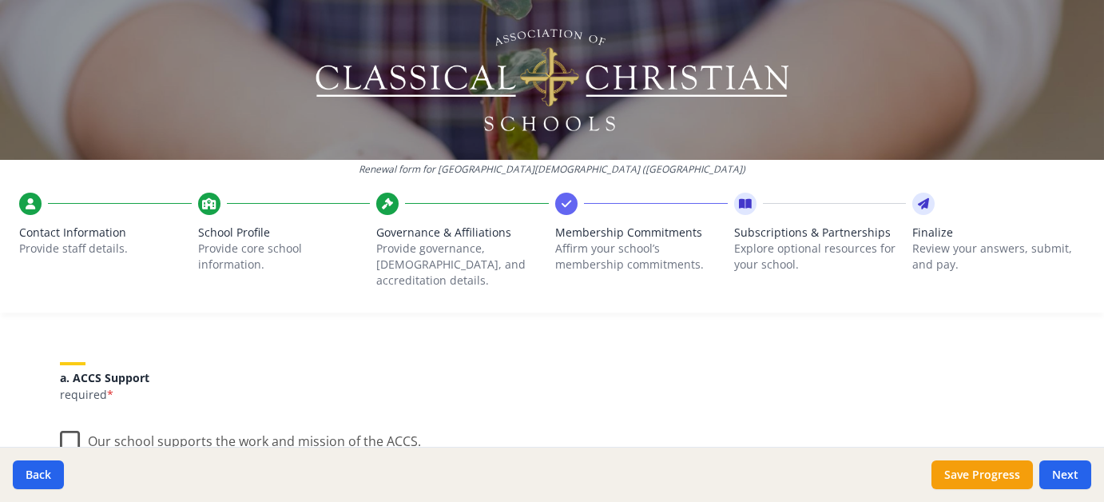
scroll to position [169, 0]
click at [180, 420] on label "Our school supports the work and mission of the ACCS." at bounding box center [240, 437] width 361 height 34
click at [0, 0] on input "Our school supports the work and mission of the ACCS." at bounding box center [0, 0] width 0 height 0
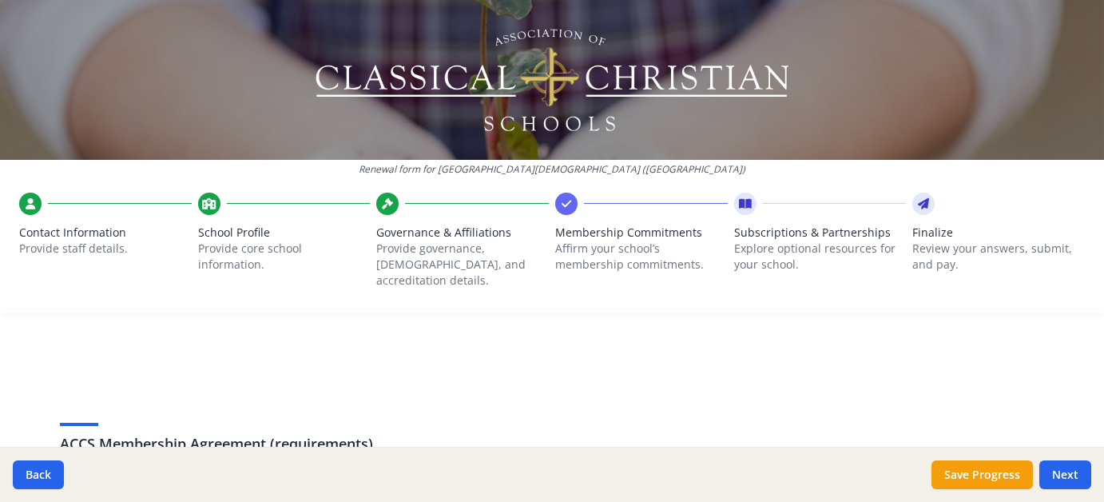
scroll to position [0, 0]
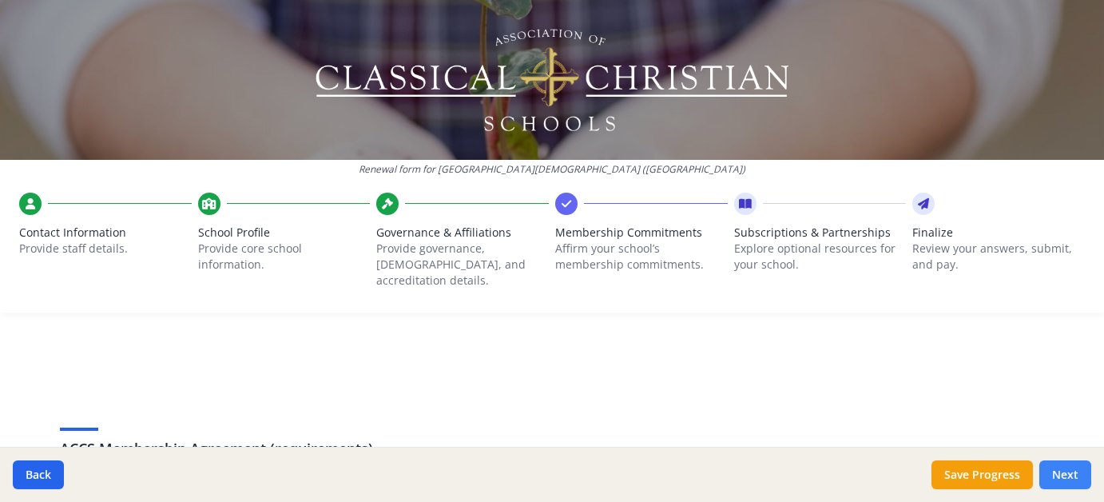
click at [1058, 462] on button "Next" at bounding box center [1065, 474] width 52 height 29
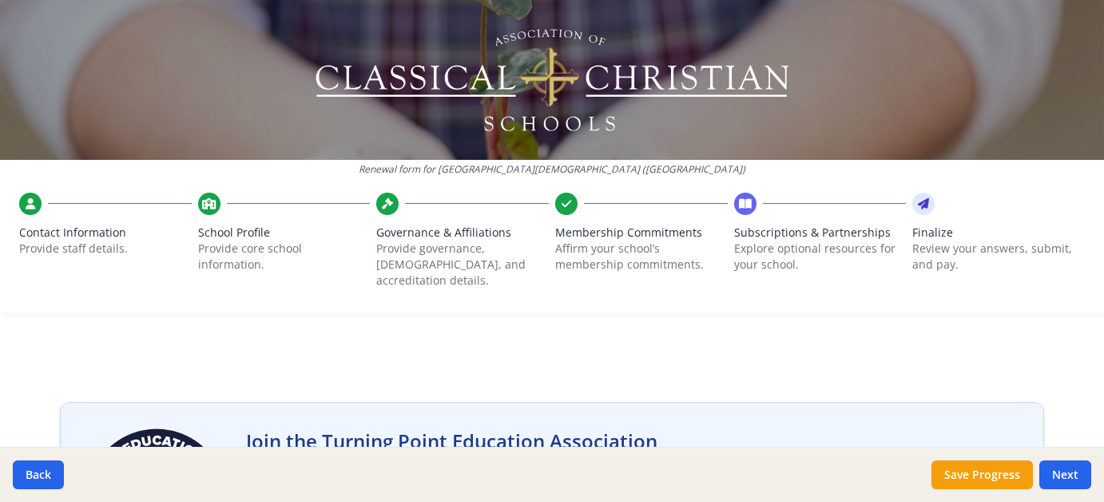
click at [208, 192] on div "School Profile Provide core school information." at bounding box center [284, 244] width 173 height 104
click at [212, 196] on icon at bounding box center [209, 204] width 14 height 16
click at [232, 192] on div at bounding box center [284, 203] width 173 height 22
click at [222, 192] on div at bounding box center [284, 203] width 173 height 22
click at [18, 186] on div "Contact Information Provide staff details. School Profile Provide core school i…" at bounding box center [552, 249] width 1104 height 126
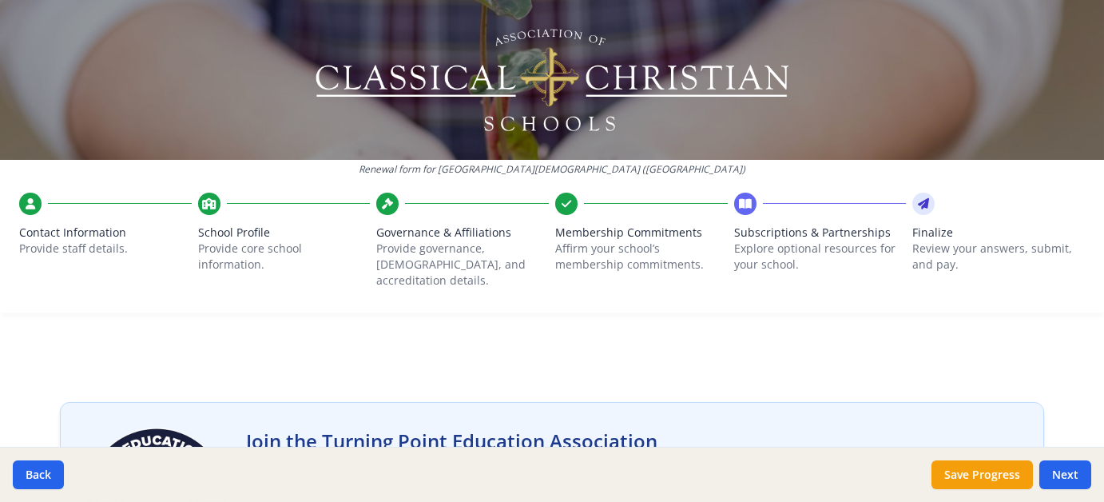
click at [34, 196] on icon at bounding box center [31, 204] width 10 height 16
click at [394, 192] on div at bounding box center [462, 203] width 173 height 22
click at [50, 464] on button "Back" at bounding box center [38, 474] width 51 height 29
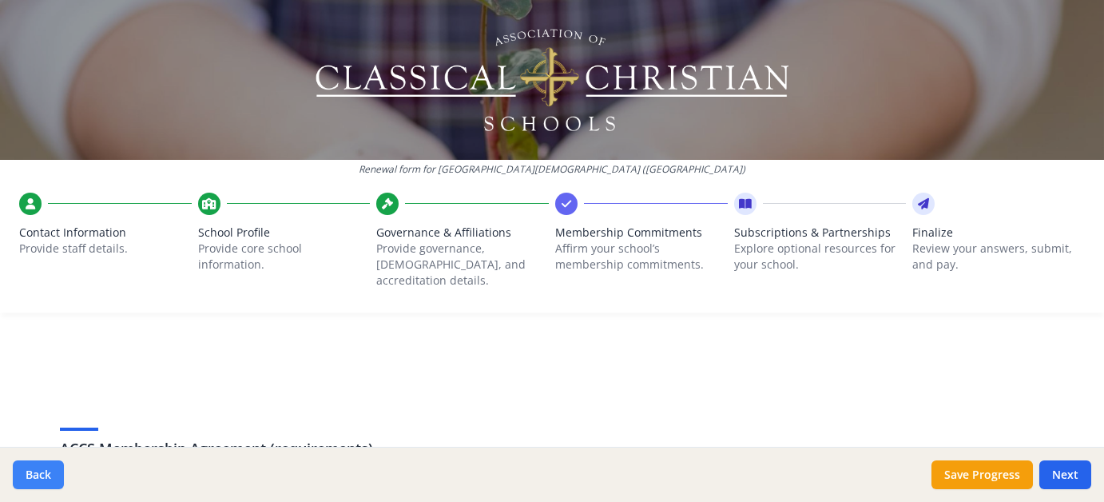
click at [51, 464] on button "Back" at bounding box center [38, 474] width 51 height 29
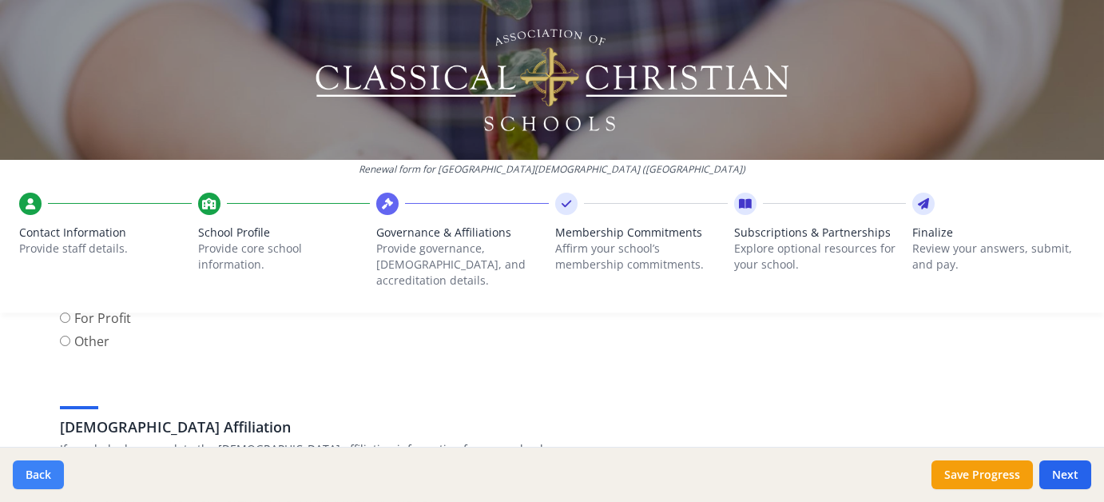
click at [44, 469] on button "Back" at bounding box center [38, 474] width 51 height 29
type input "(412) 242-8886"
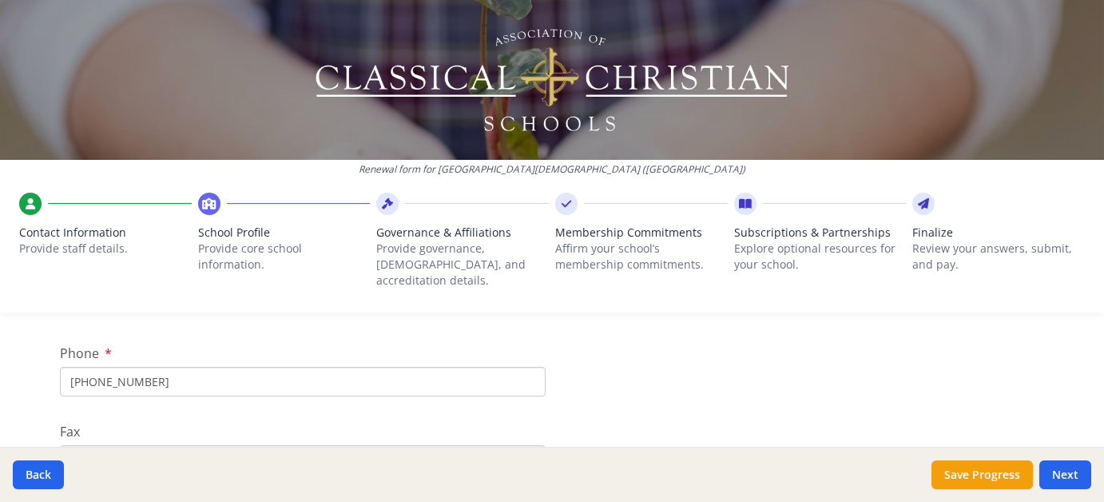
scroll to position [399, 0]
click at [254, 496] on input "khenriquez@trinitychristian.net" at bounding box center [303, 511] width 486 height 30
drag, startPoint x: 120, startPoint y: 353, endPoint x: 6, endPoint y: 351, distance: 114.2
click at [6, 351] on div "Renewal form for Trinity Christian School (PA) Contact Information Provide staf…" at bounding box center [552, 251] width 1104 height 502
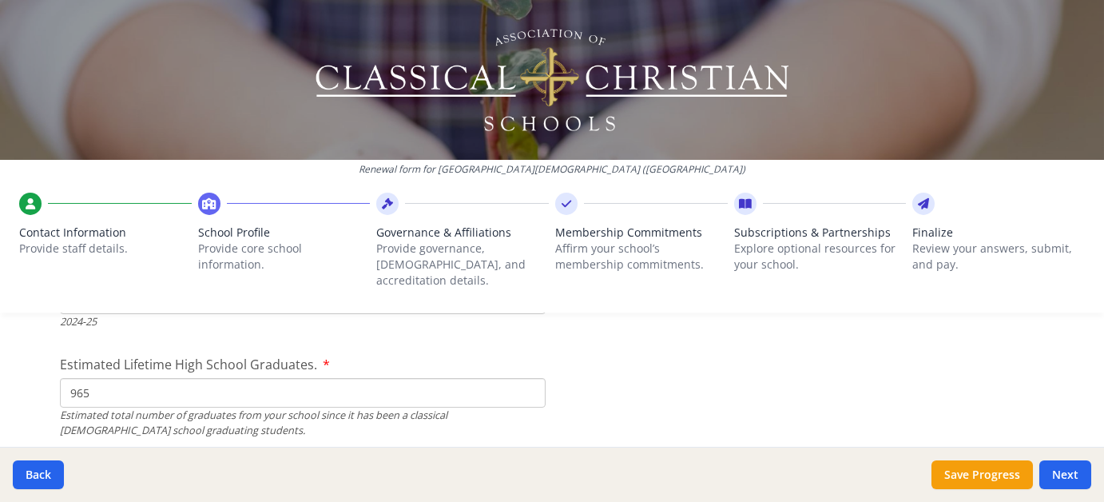
scroll to position [2556, 0]
click at [313, 376] on input "965" at bounding box center [303, 391] width 486 height 30
drag, startPoint x: 141, startPoint y: 236, endPoint x: 10, endPoint y: 235, distance: 131.0
click at [10, 235] on div "Renewal form for Trinity Christian School (PA) Contact Information Provide staf…" at bounding box center [552, 251] width 1104 height 502
type input "680"
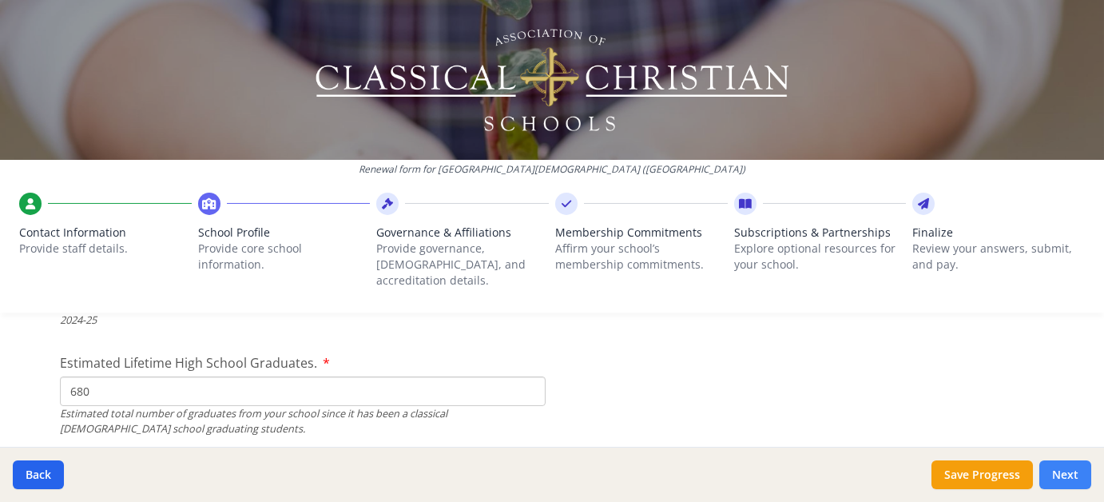
click at [1044, 466] on button "Next" at bounding box center [1065, 474] width 52 height 29
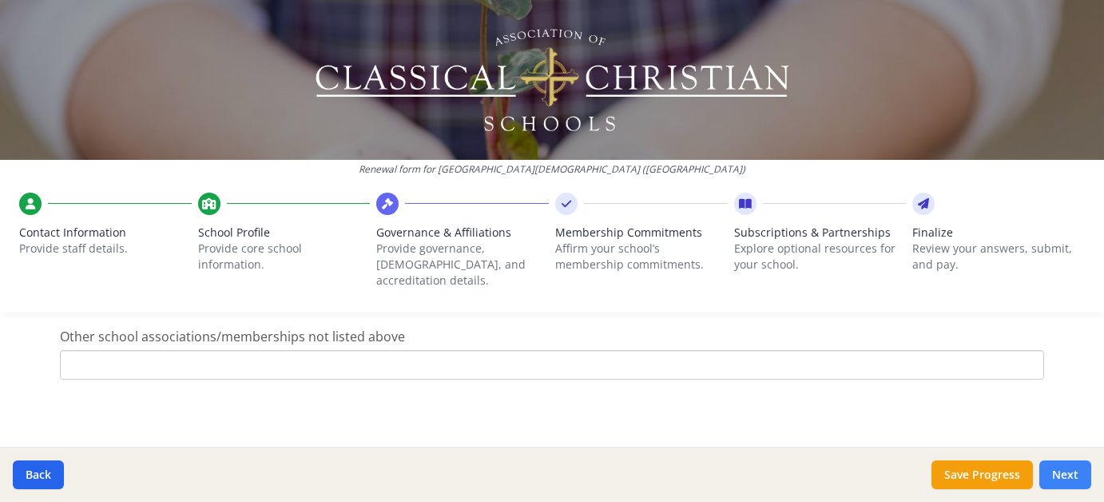
scroll to position [1032, 0]
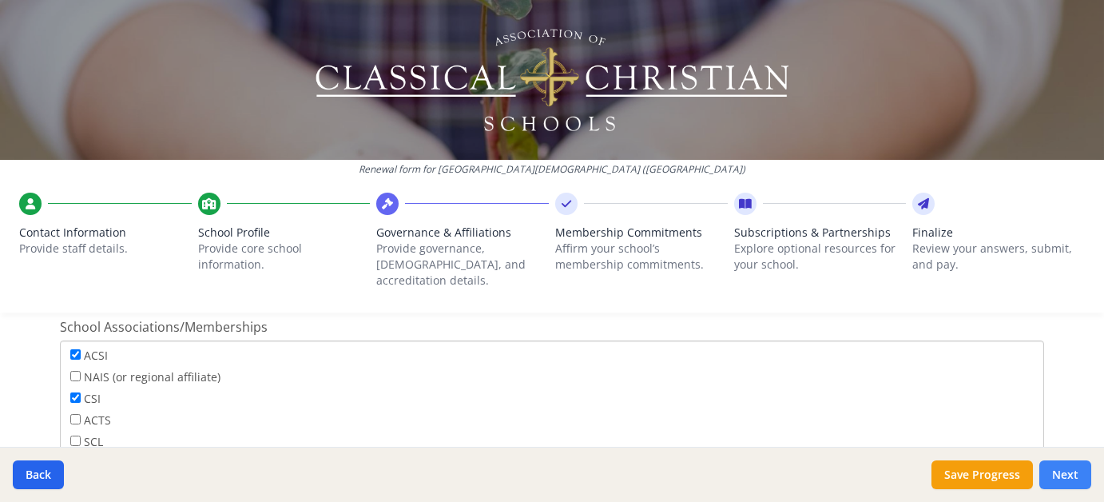
click at [1060, 469] on button "Next" at bounding box center [1065, 474] width 52 height 29
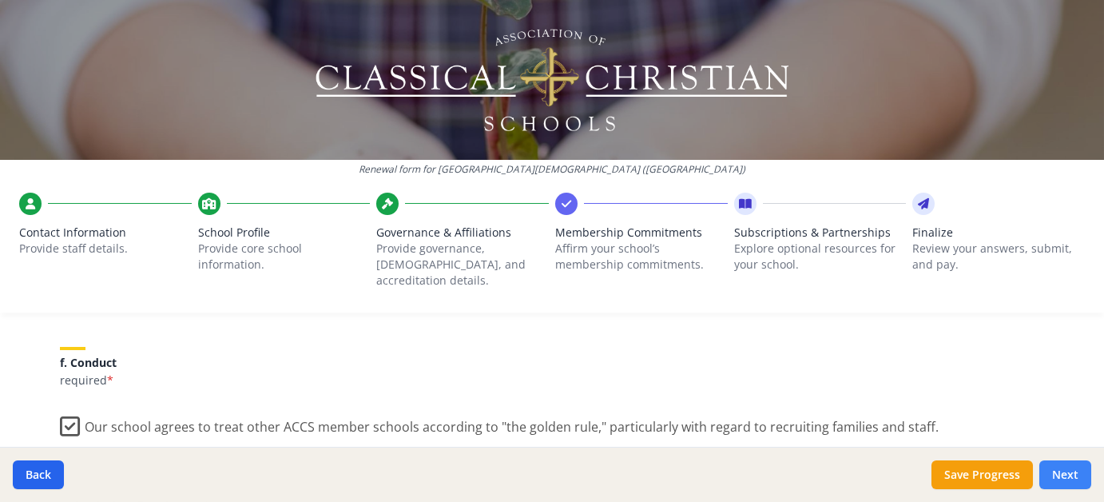
click at [1060, 469] on button "Next" at bounding box center [1065, 474] width 52 height 29
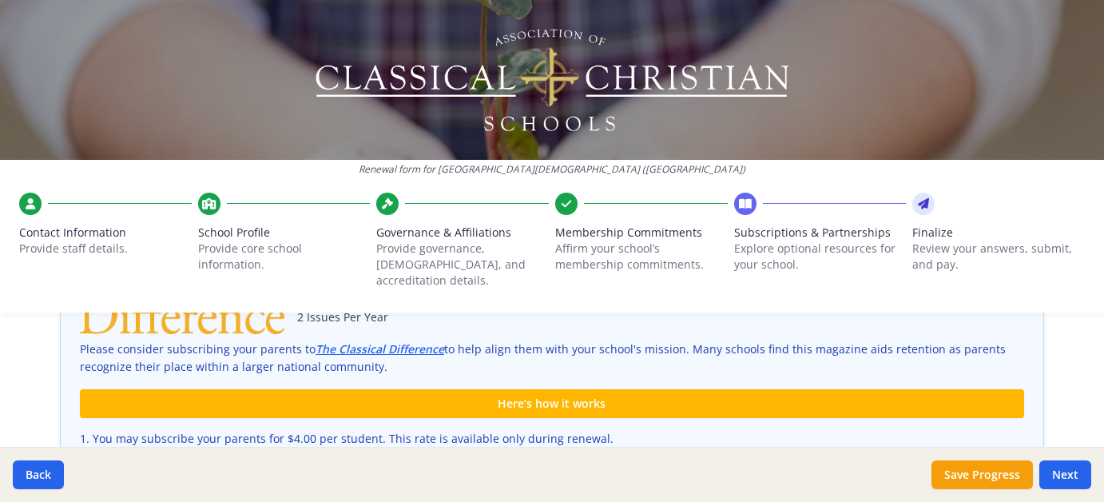
scroll to position [460, 0]
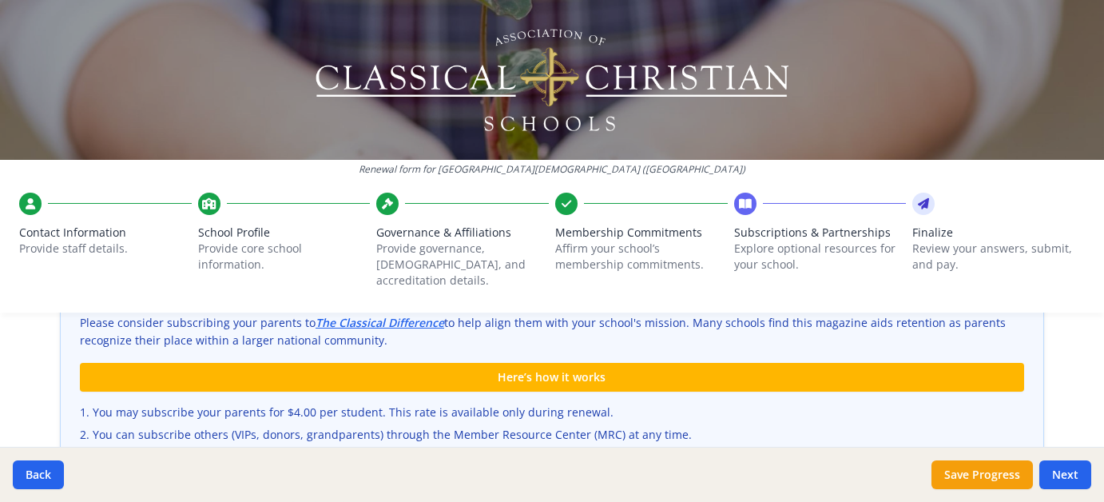
click at [215, 224] on span "School Profile" at bounding box center [284, 232] width 173 height 16
click at [204, 196] on icon at bounding box center [209, 204] width 14 height 16
click at [17, 471] on button "Back" at bounding box center [38, 474] width 51 height 29
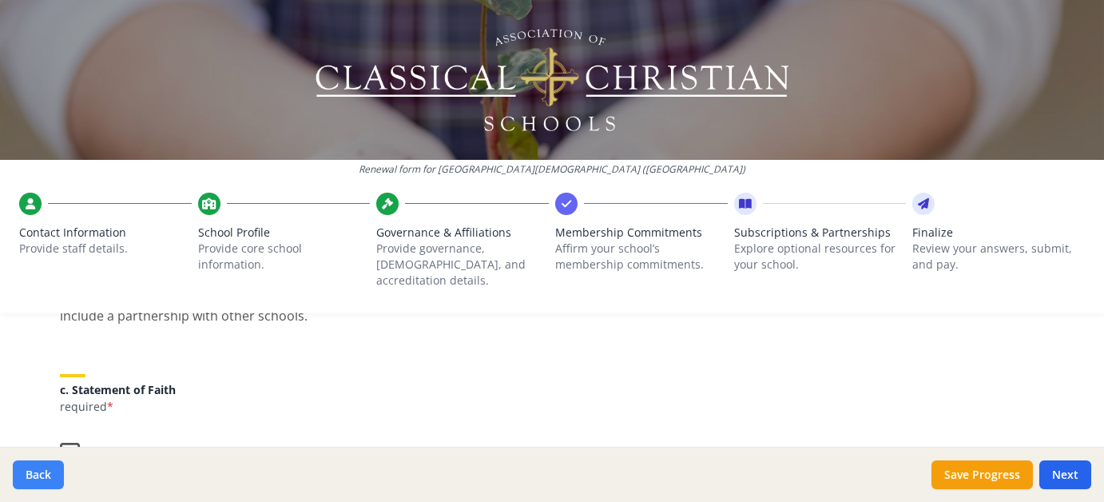
click at [22, 474] on button "Back" at bounding box center [38, 474] width 51 height 29
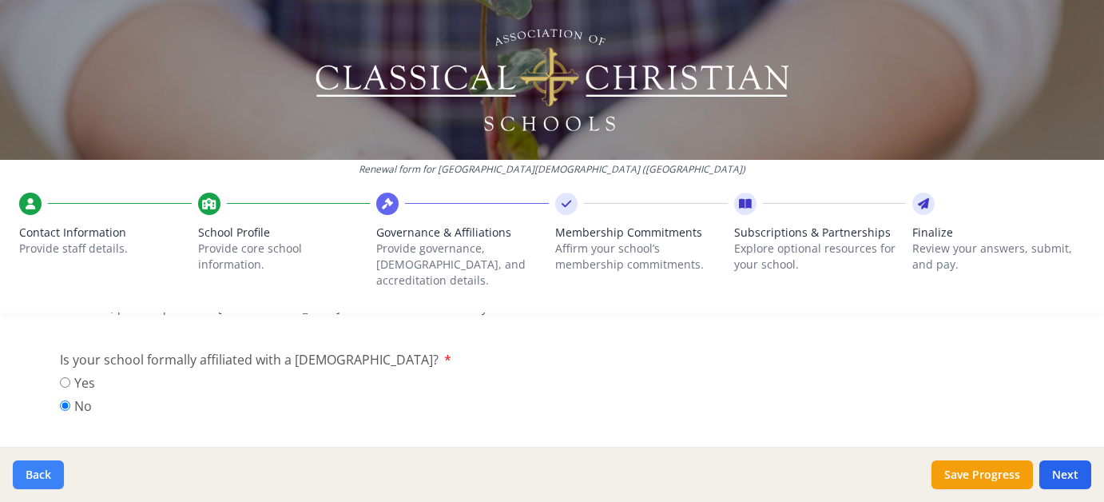
click at [27, 474] on button "Back" at bounding box center [38, 474] width 51 height 29
type input "(412) 242-8886"
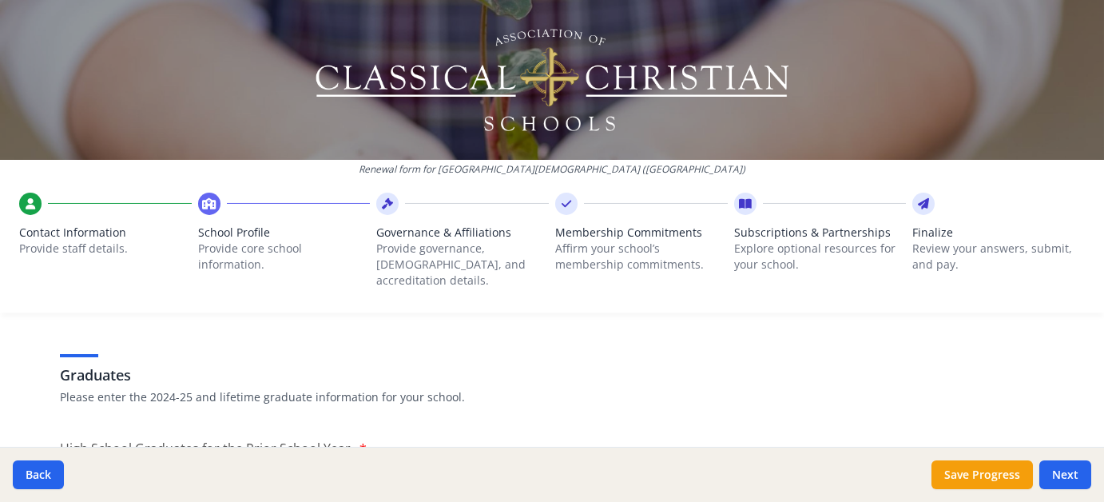
scroll to position [2537, 0]
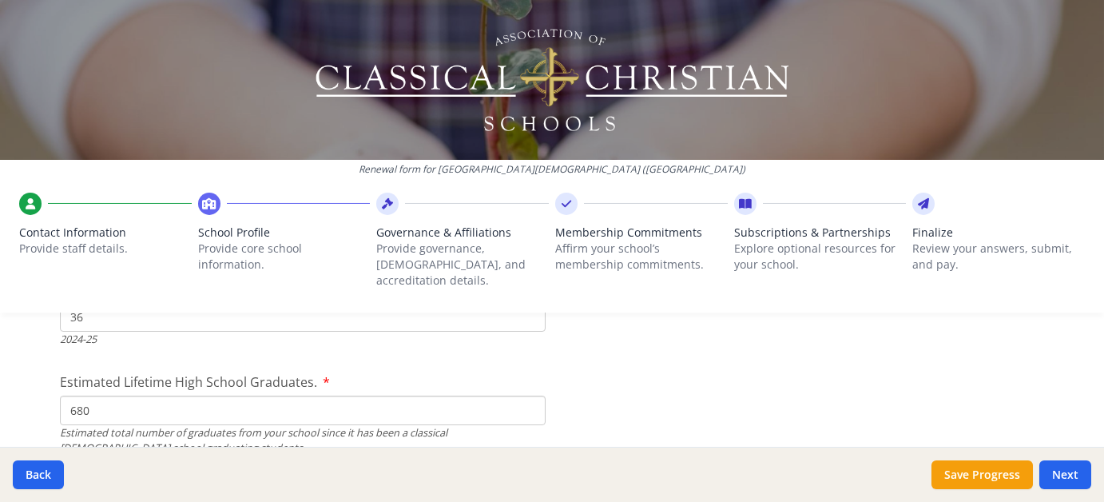
drag, startPoint x: 120, startPoint y: 260, endPoint x: 50, endPoint y: 261, distance: 70.3
type input "396"
click at [985, 478] on button "Save Progress" at bounding box center [981, 474] width 101 height 29
type input "(412) 242-8859"
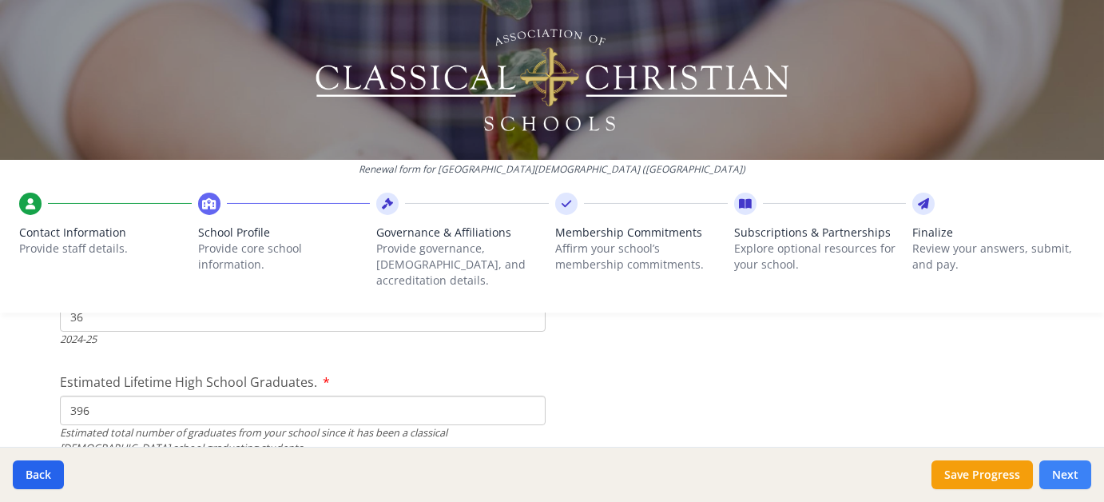
click at [1058, 478] on button "Next" at bounding box center [1065, 474] width 52 height 29
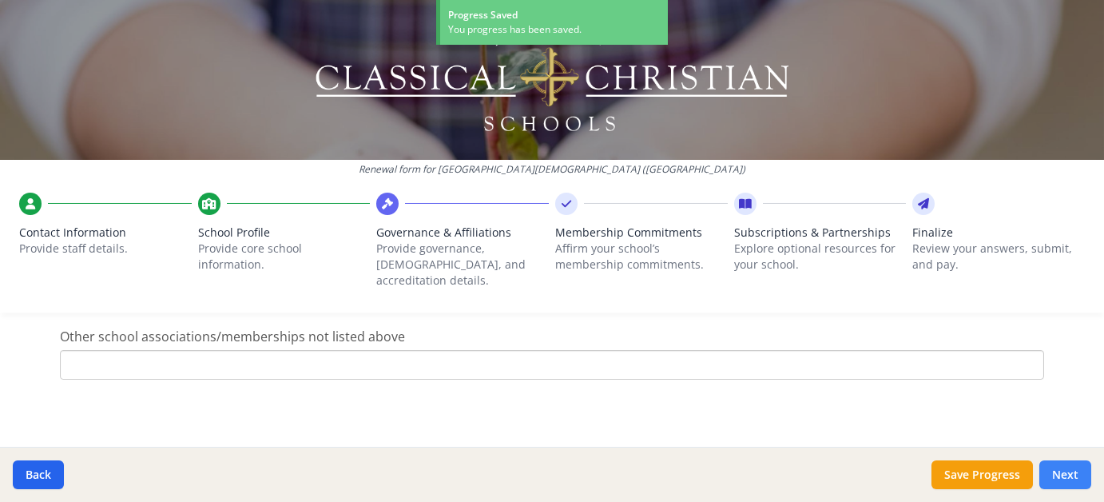
scroll to position [1032, 0]
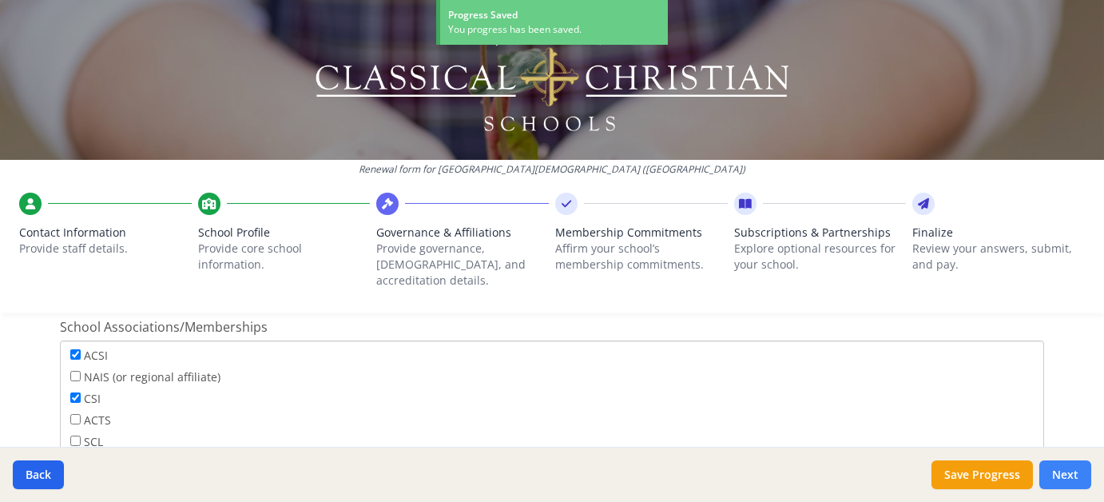
click at [1066, 477] on button "Next" at bounding box center [1065, 474] width 52 height 29
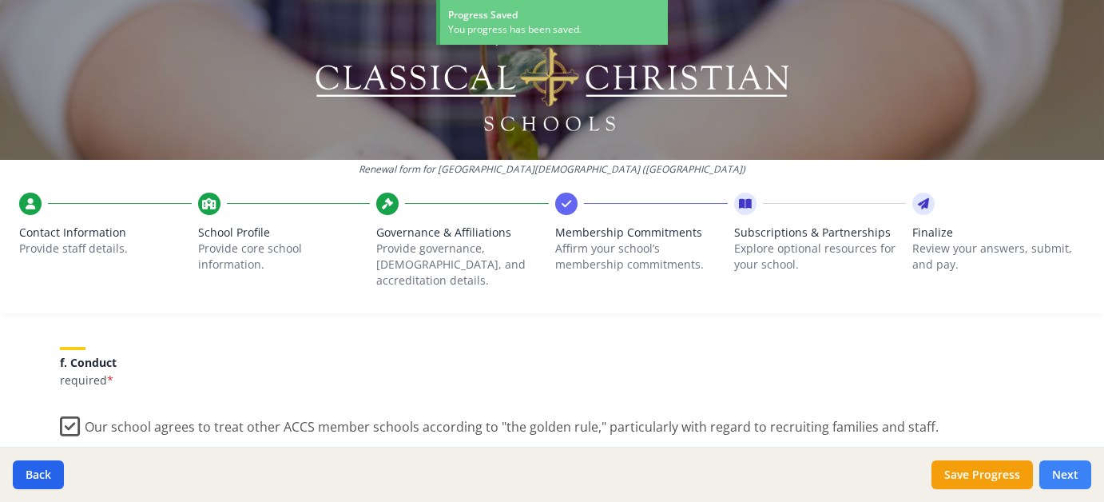
click at [1066, 477] on button "Next" at bounding box center [1065, 474] width 52 height 29
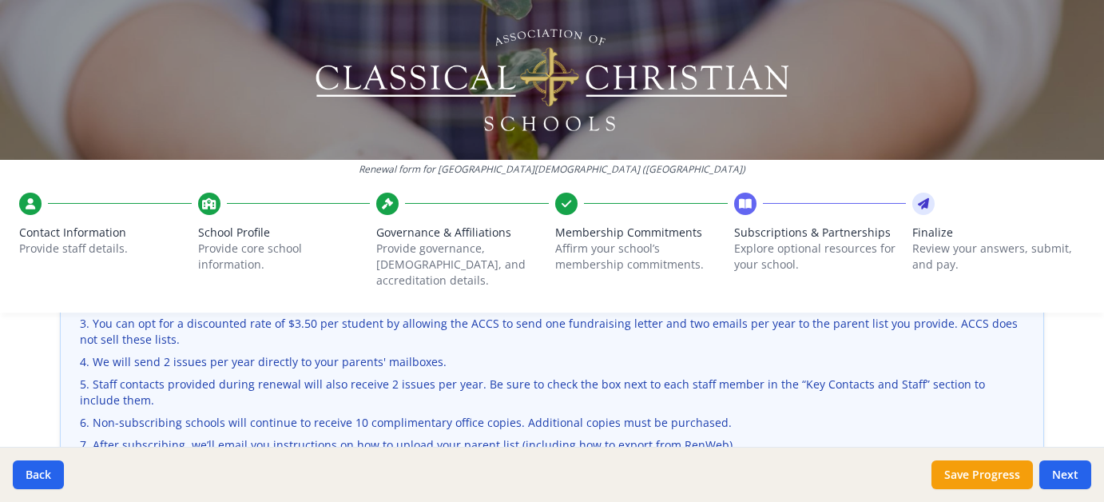
scroll to position [620, 0]
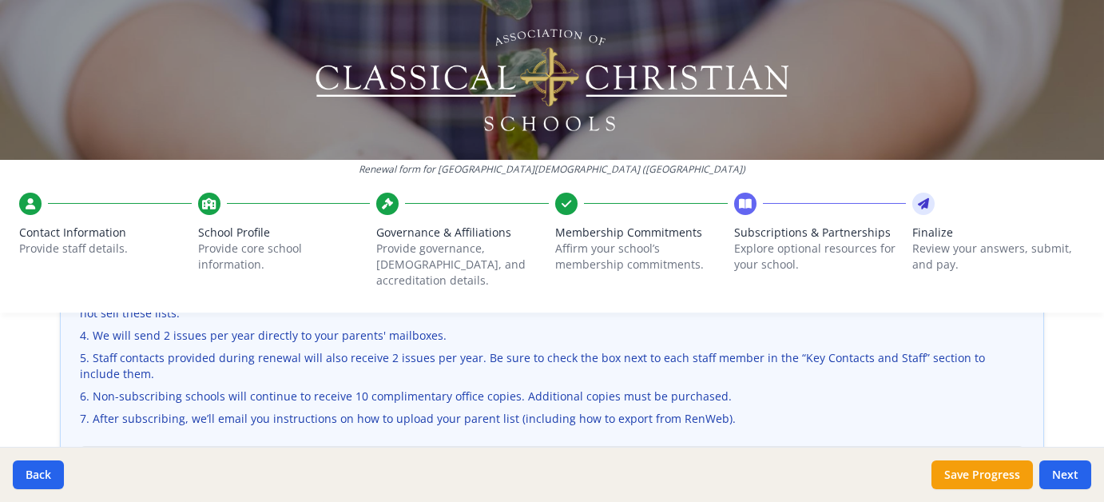
click at [94, 462] on input "Yes. I would like to subscribe my parents for $4.00 per student !" at bounding box center [98, 467] width 10 height 10
radio input "true"
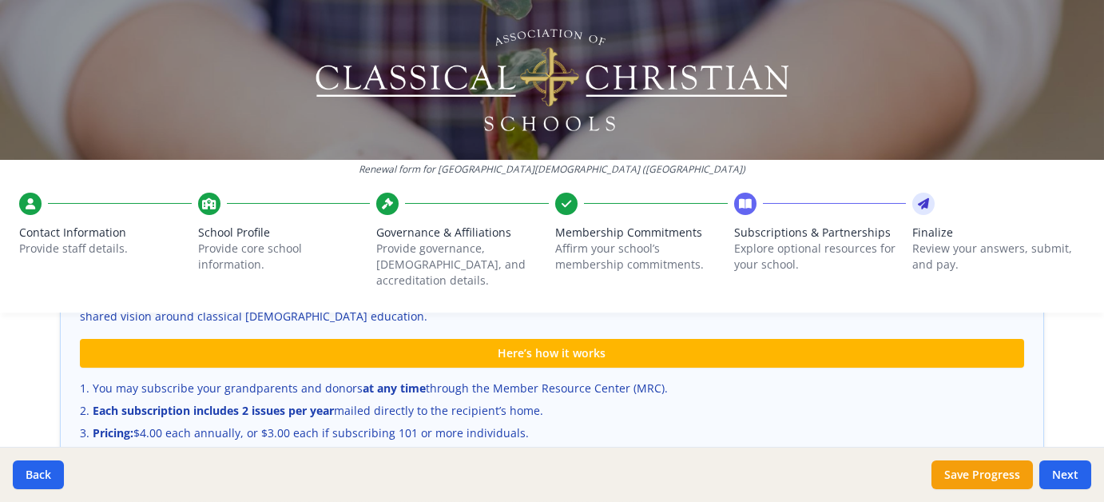
scroll to position [1179, 0]
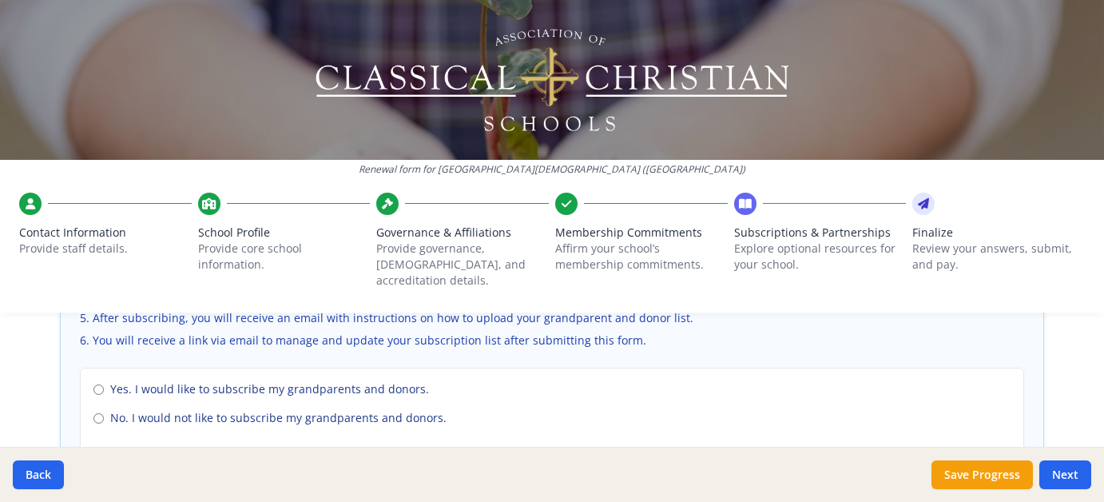
click at [1064, 476] on button "Next" at bounding box center [1065, 474] width 52 height 29
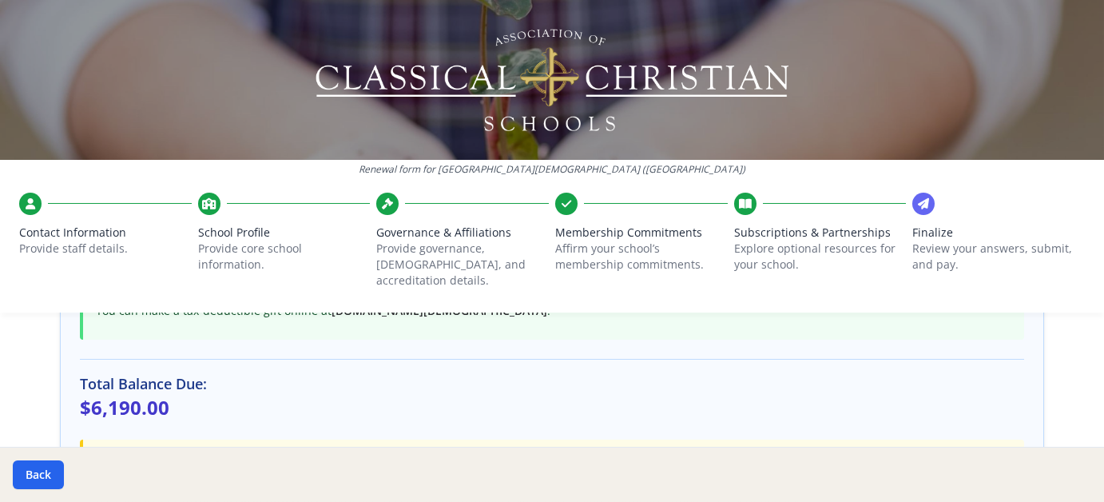
scroll to position [546, 0]
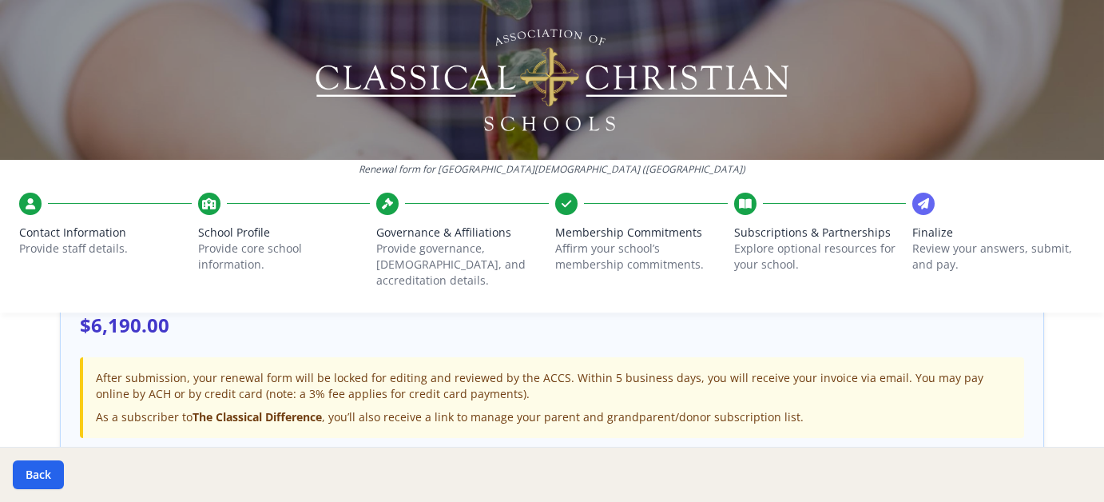
click at [581, 457] on button "Submit Renewal" at bounding box center [552, 478] width 149 height 42
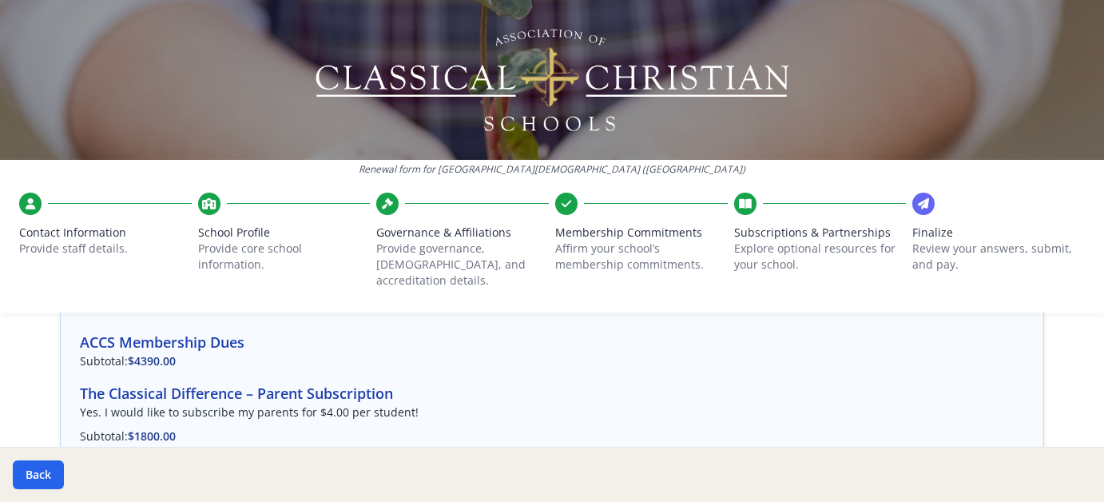
scroll to position [0, 0]
